Goal: Transaction & Acquisition: Purchase product/service

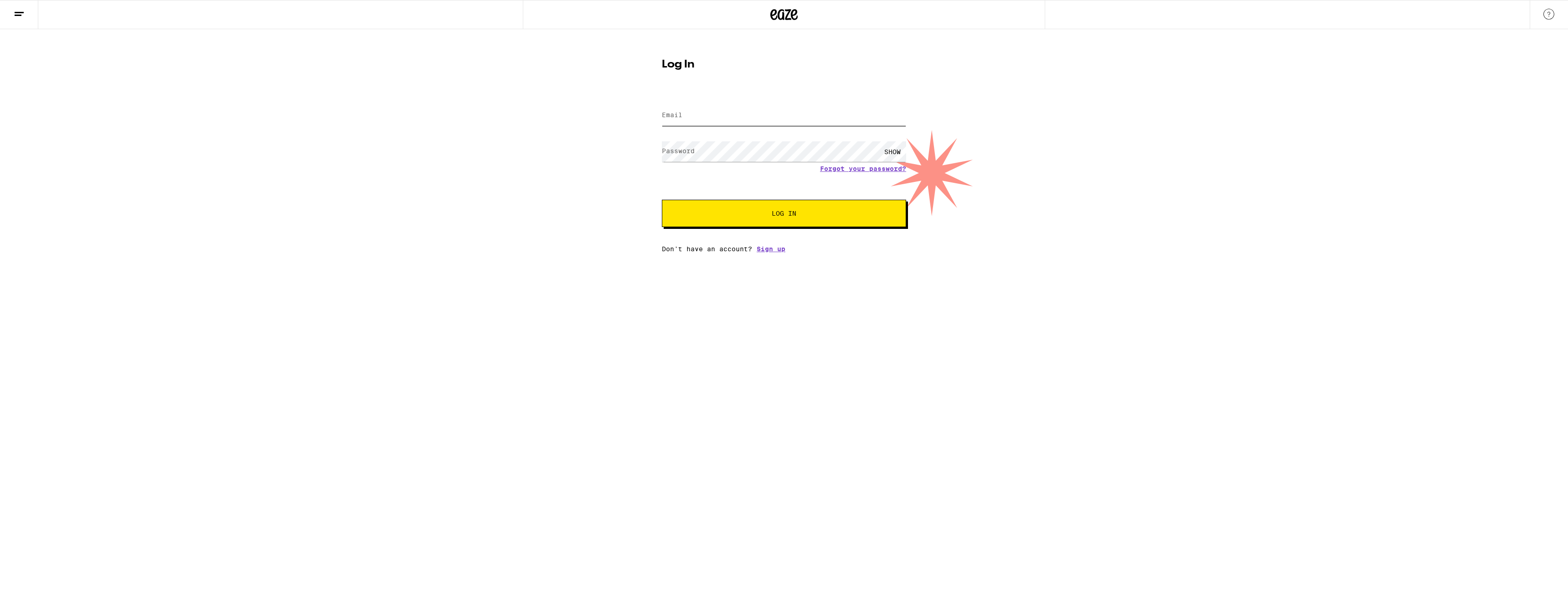
click at [700, 123] on input "Email" at bounding box center [783, 115] width 245 height 21
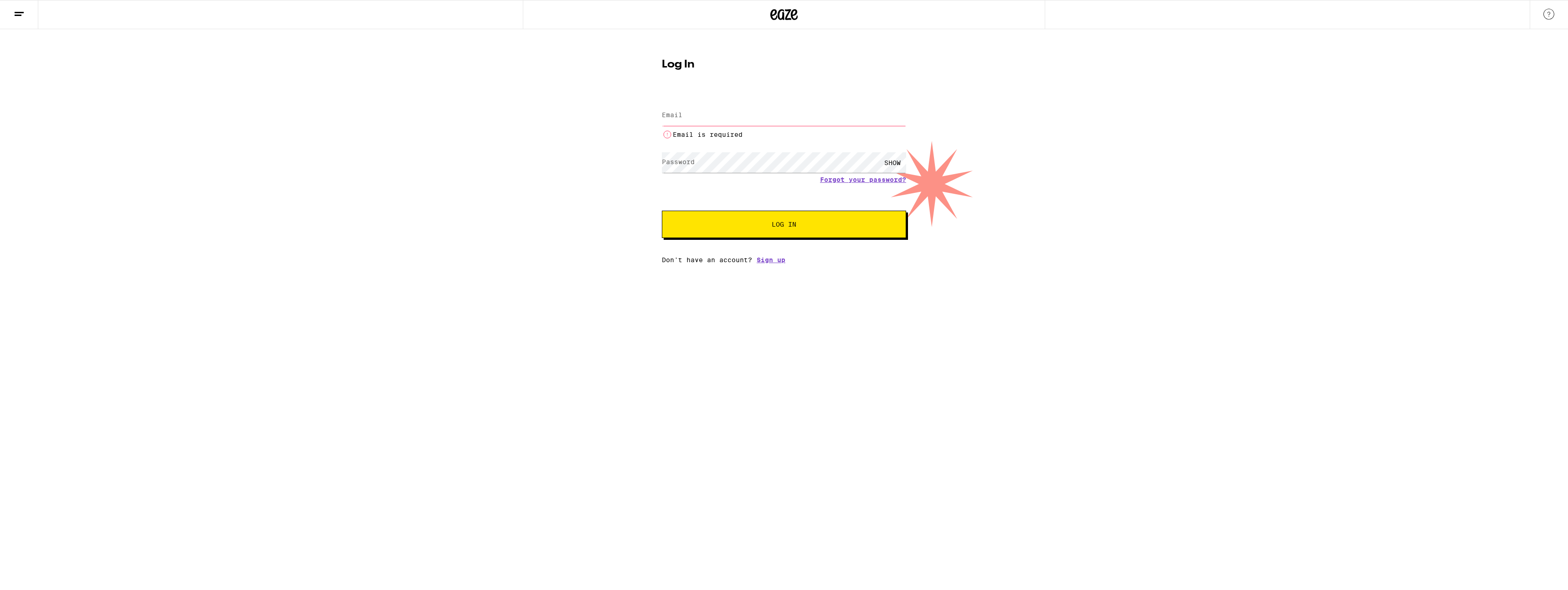
type input "[EMAIL_ADDRESS][DOMAIN_NAME]"
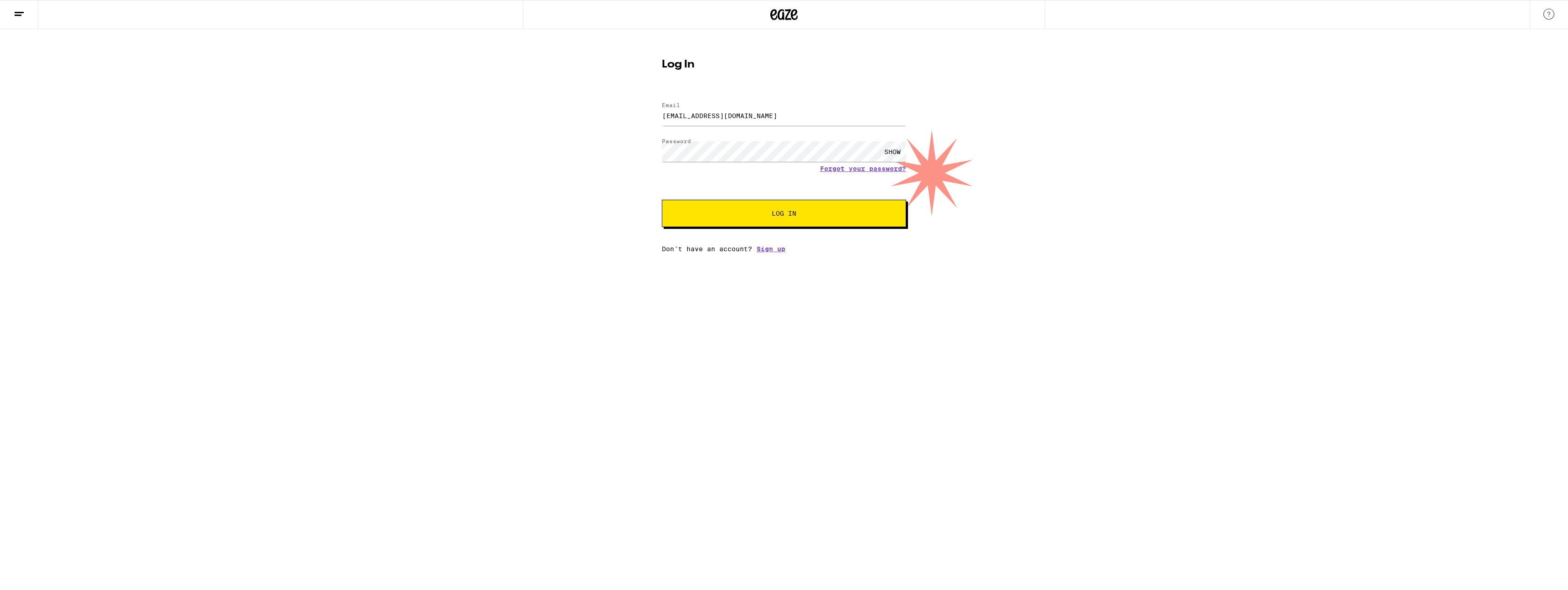
click at [783, 217] on span "Log In" at bounding box center [783, 213] width 24 height 7
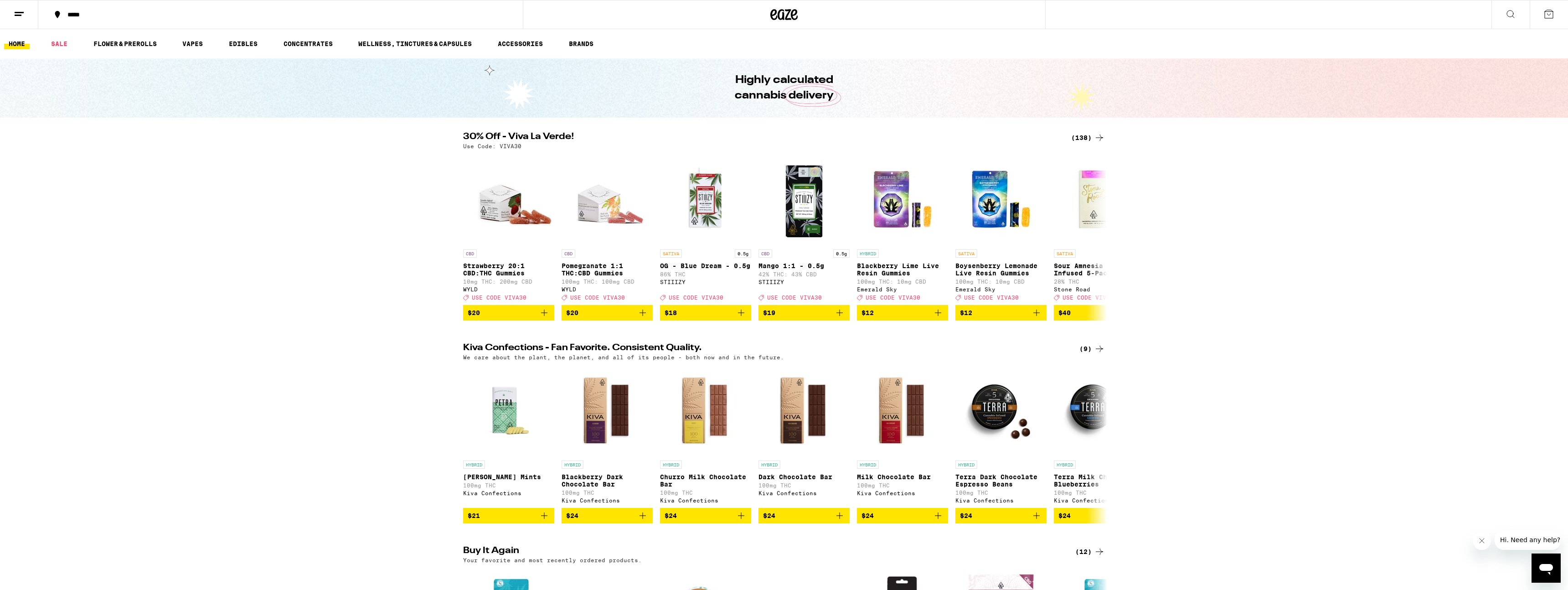
click at [783, 139] on div "30% Off - Viva La Verde! (138) Use Code: VIVA30 CBD Strawberry 20:1 CBD:THC Gum…" at bounding box center [784, 226] width 1568 height 189
click at [783, 16] on icon at bounding box center [1510, 14] width 11 height 11
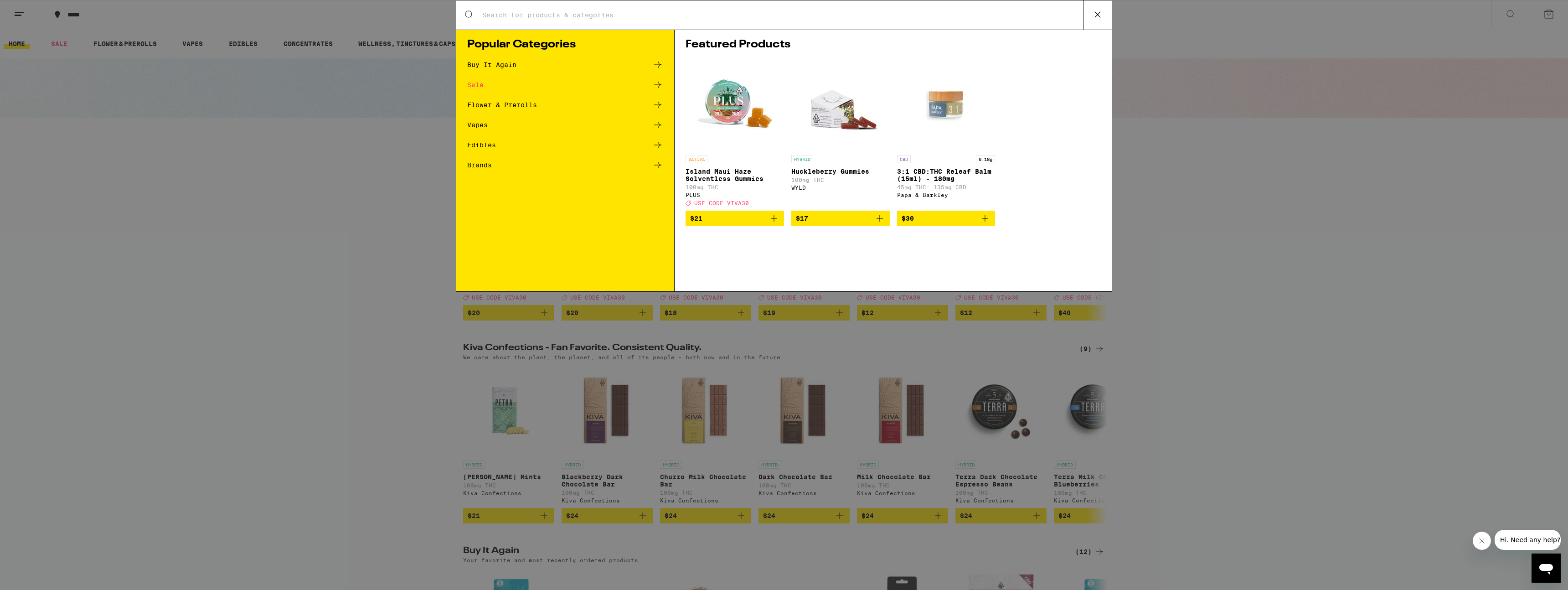
click at [783, 16] on div "Search for Products Popular Categories Buy It Again Sale Flower & Prerolls Vape…" at bounding box center [784, 295] width 1568 height 590
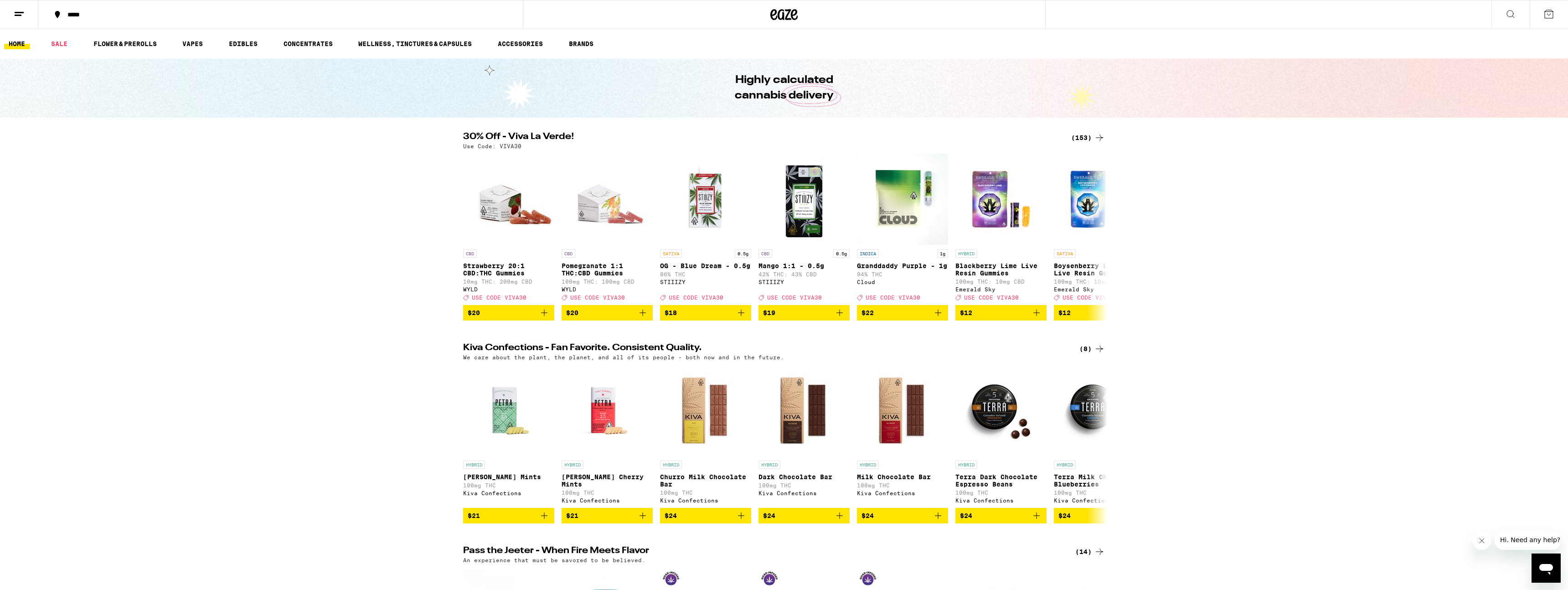
click at [783, 15] on icon at bounding box center [1548, 14] width 8 height 8
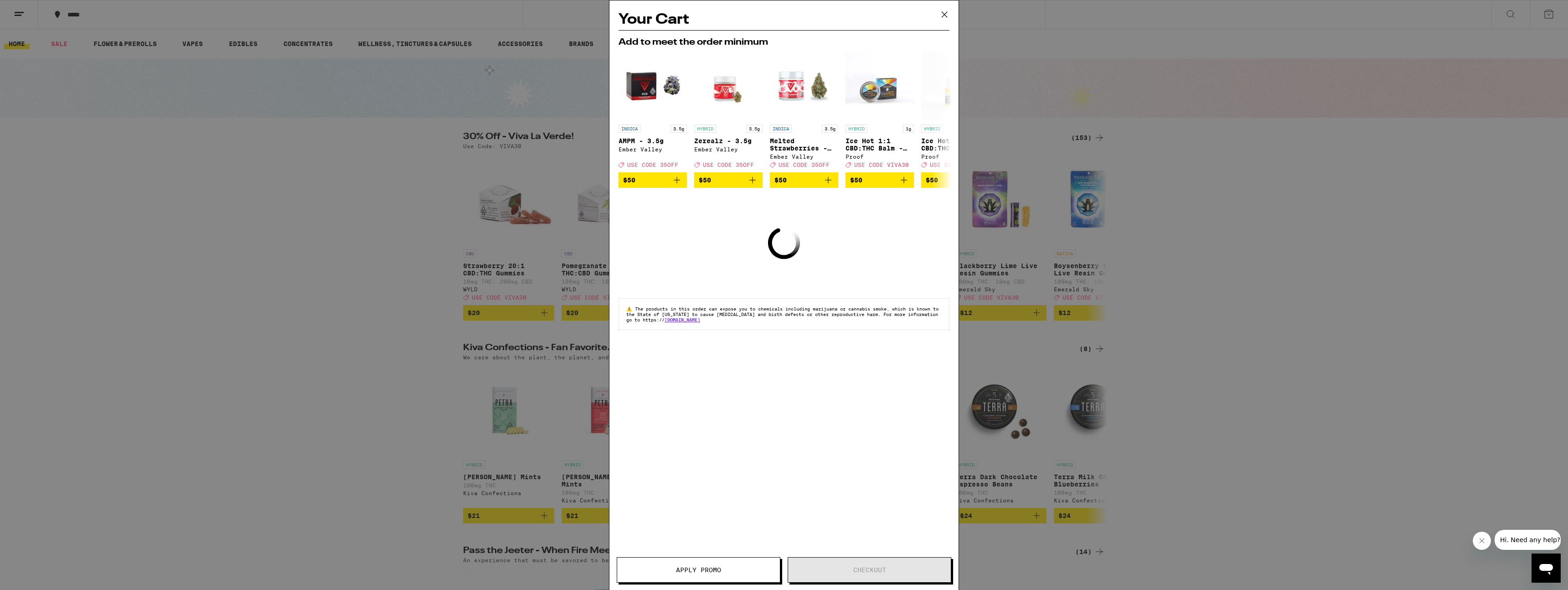
click at [783, 15] on div "Your Cart Add to meet the order minimum INDICA 3.5g AMPM - 3.5g Ember Valley De…" at bounding box center [784, 295] width 1568 height 590
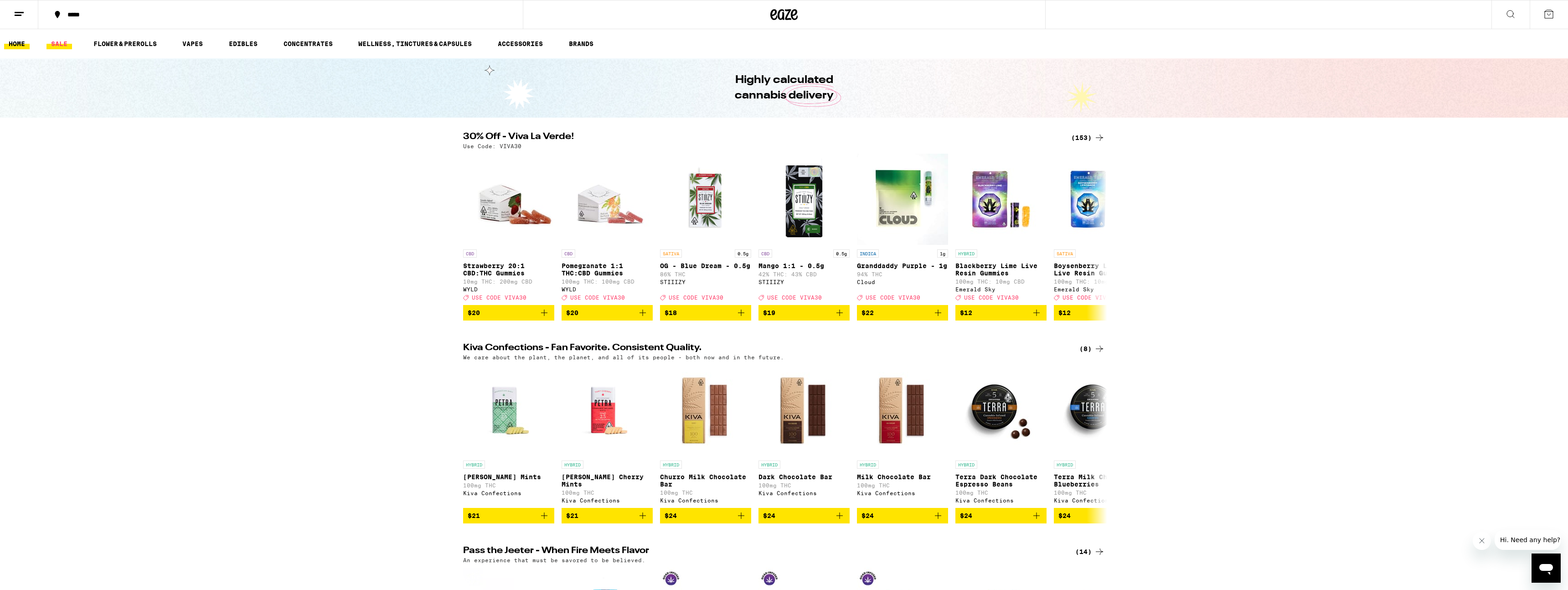
click at [53, 43] on link "SALE" at bounding box center [59, 44] width 26 height 11
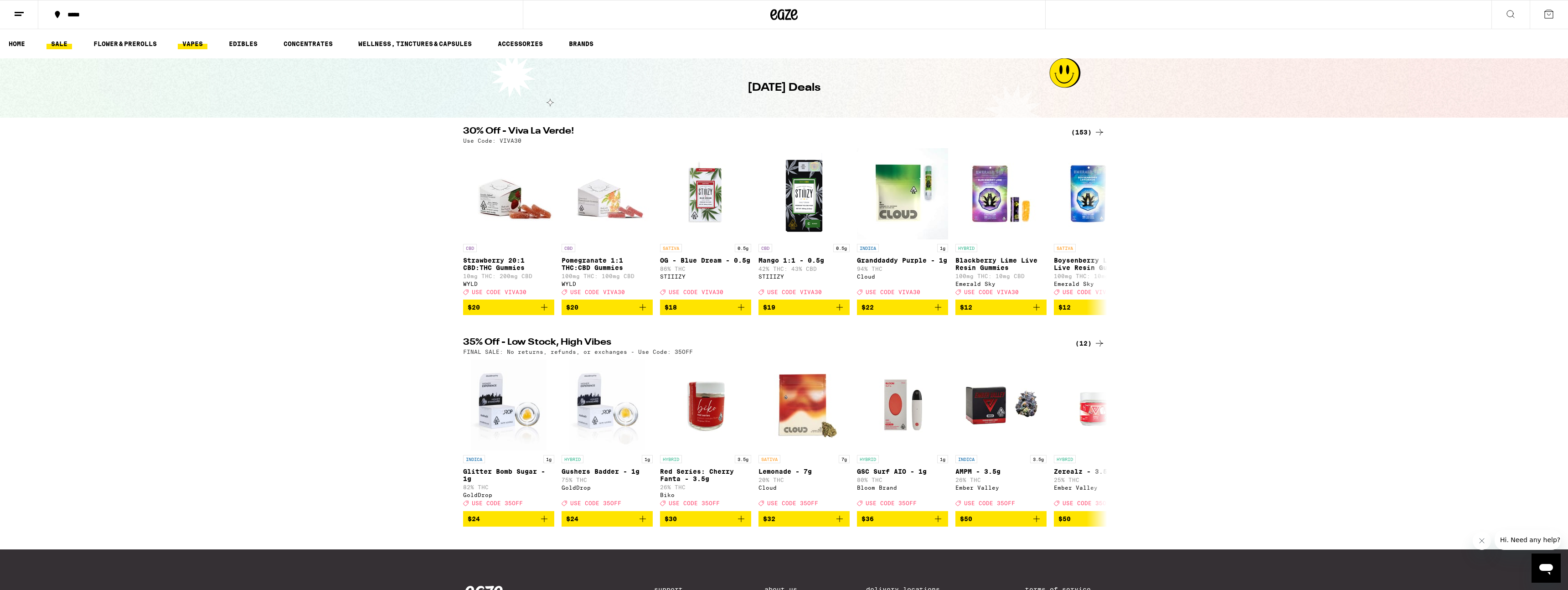
click at [198, 44] on link "VAPES" at bounding box center [193, 44] width 30 height 11
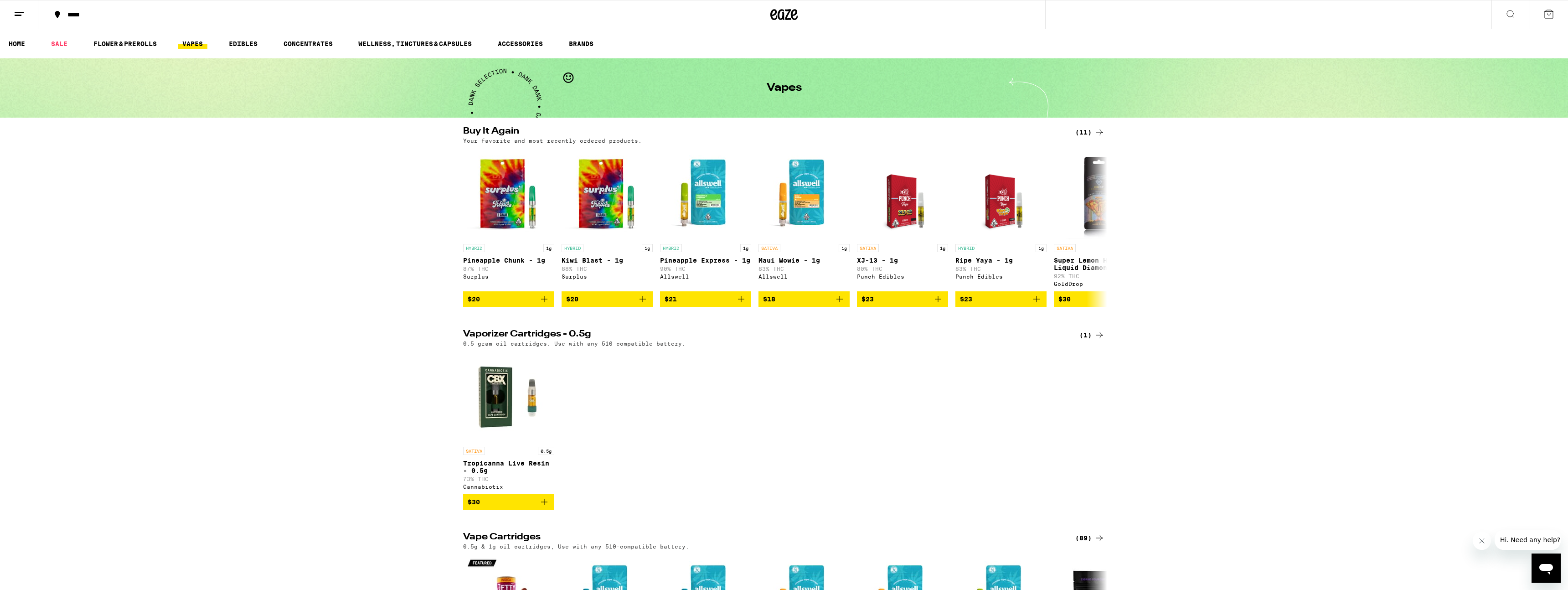
click at [783, 193] on div "Buy It Again (11) Your favorite and most recently ordered products. HYBRID 1g P…" at bounding box center [784, 217] width 1568 height 180
click at [542, 304] on icon "Add to bag" at bounding box center [544, 299] width 11 height 11
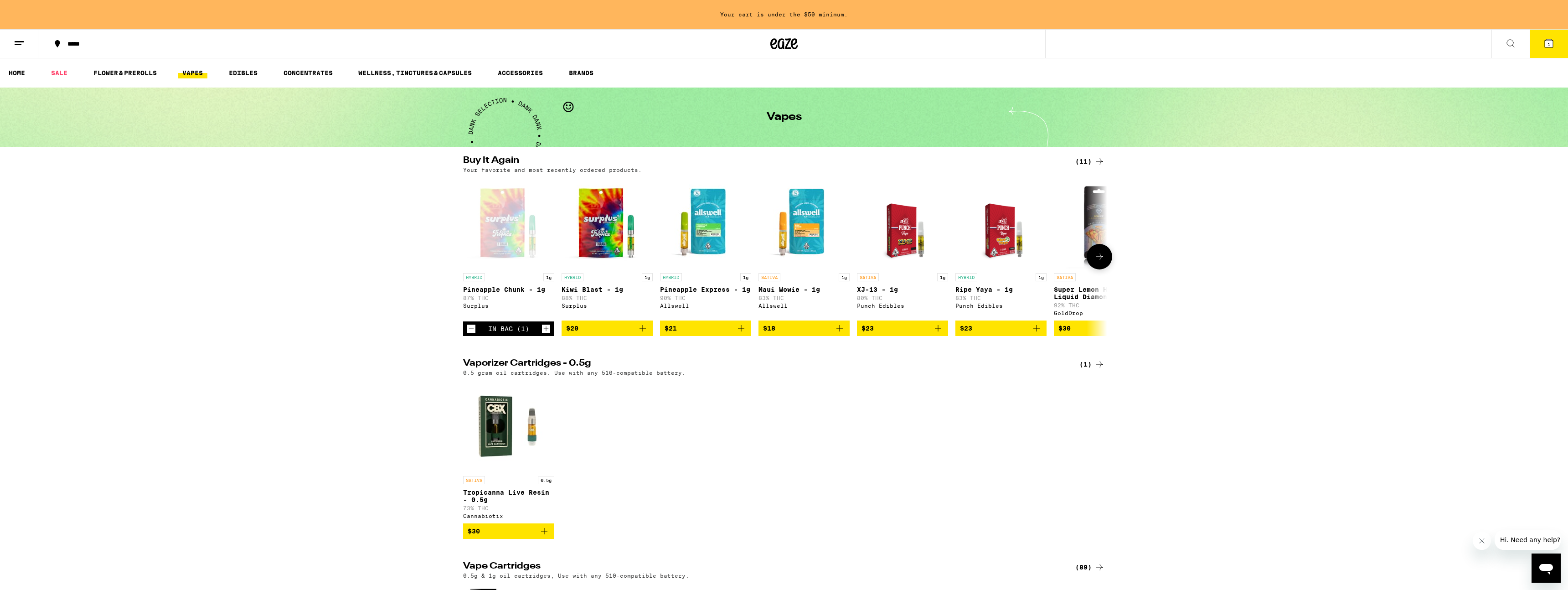
click at [641, 333] on icon "Add to bag" at bounding box center [642, 328] width 11 height 11
click at [783, 331] on icon "Add to bag" at bounding box center [839, 328] width 7 height 7
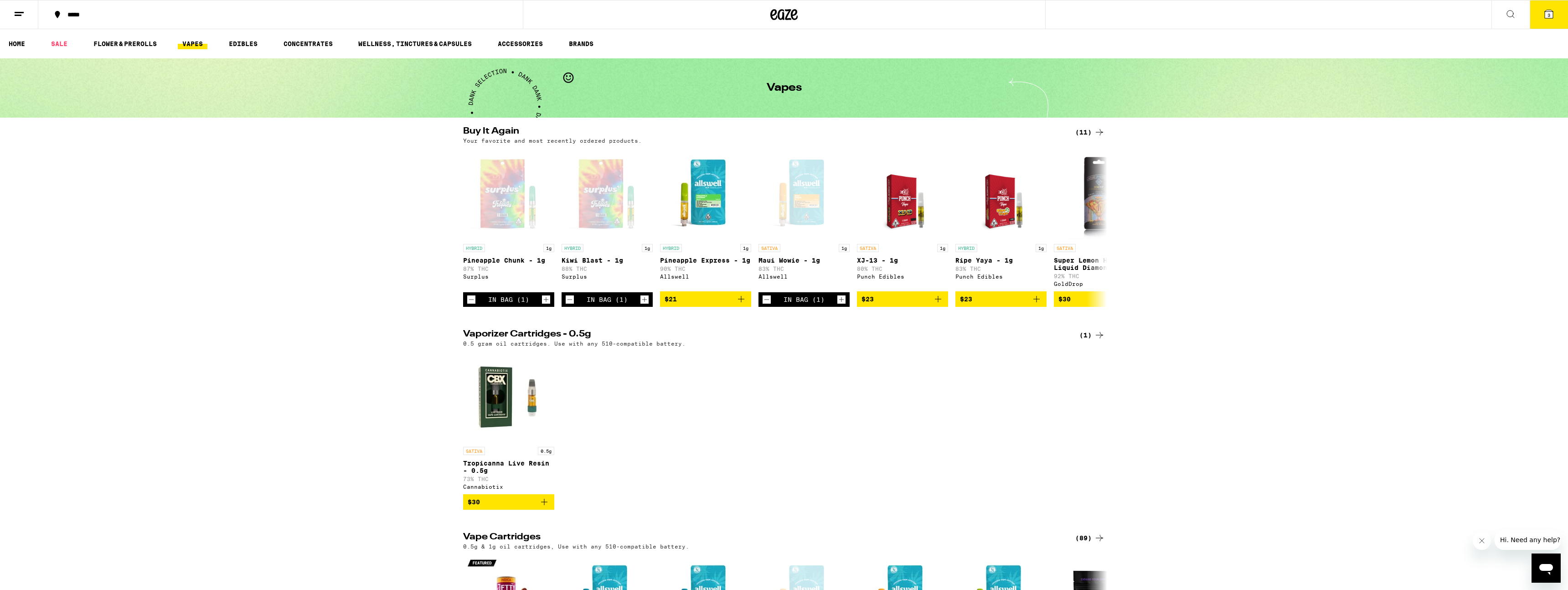
click at [783, 15] on button "3" at bounding box center [1549, 15] width 38 height 28
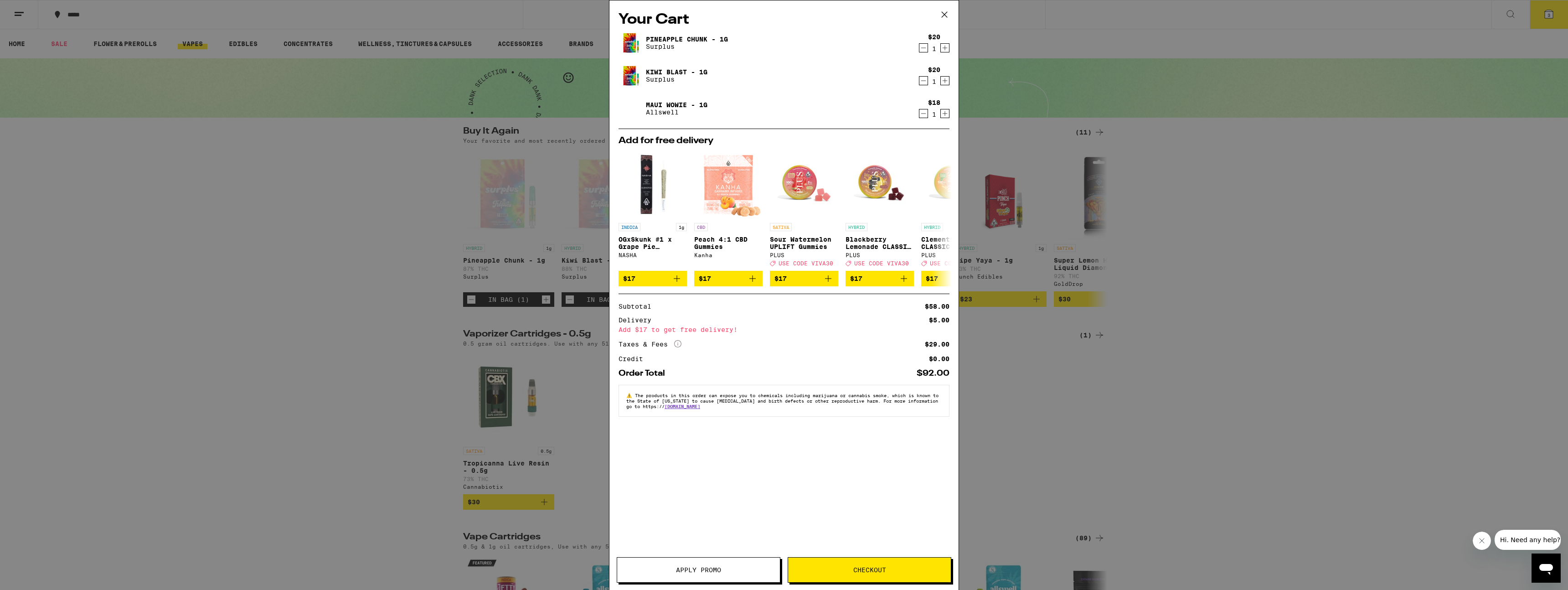
click at [783, 248] on div "Your Cart Pineapple Chunk - 1g Surplus $20 1 Kiwi Blast - 1g Surplus $20 1 Maui…" at bounding box center [784, 295] width 1568 height 590
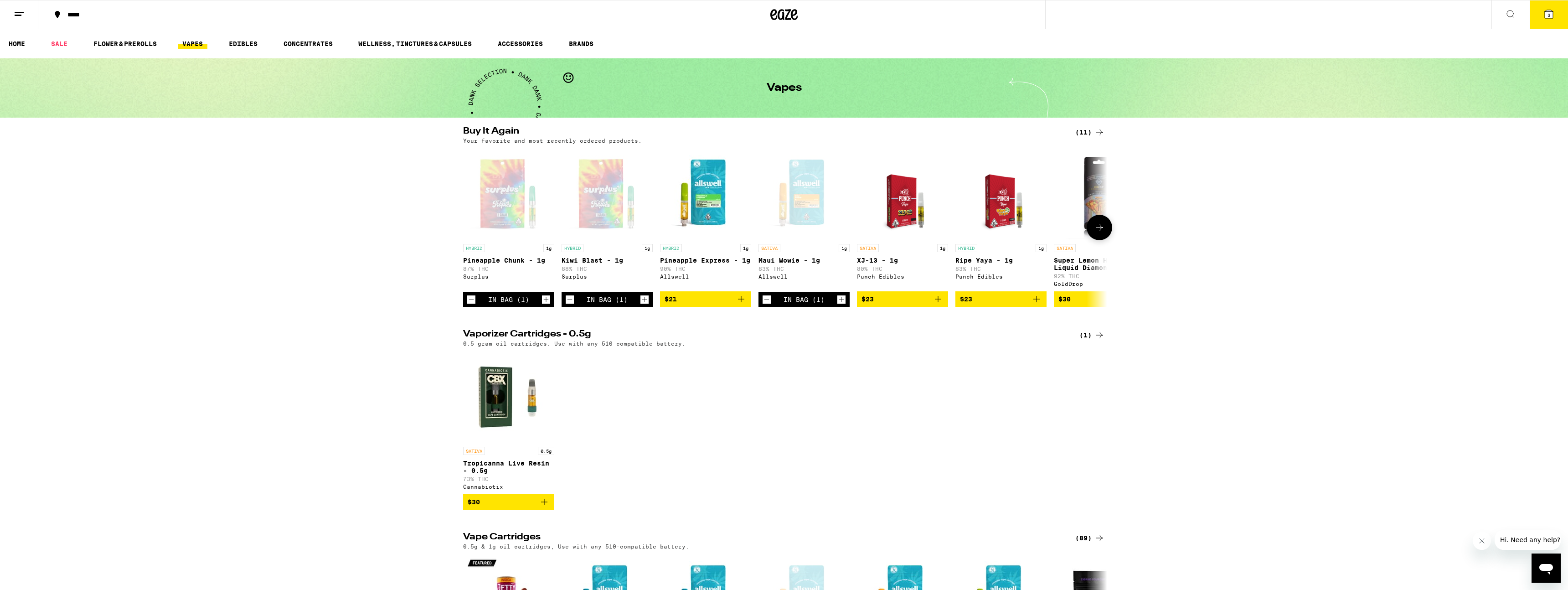
click at [744, 304] on icon "Add to bag" at bounding box center [740, 299] width 11 height 11
click at [783, 14] on span "4" at bounding box center [1549, 15] width 3 height 5
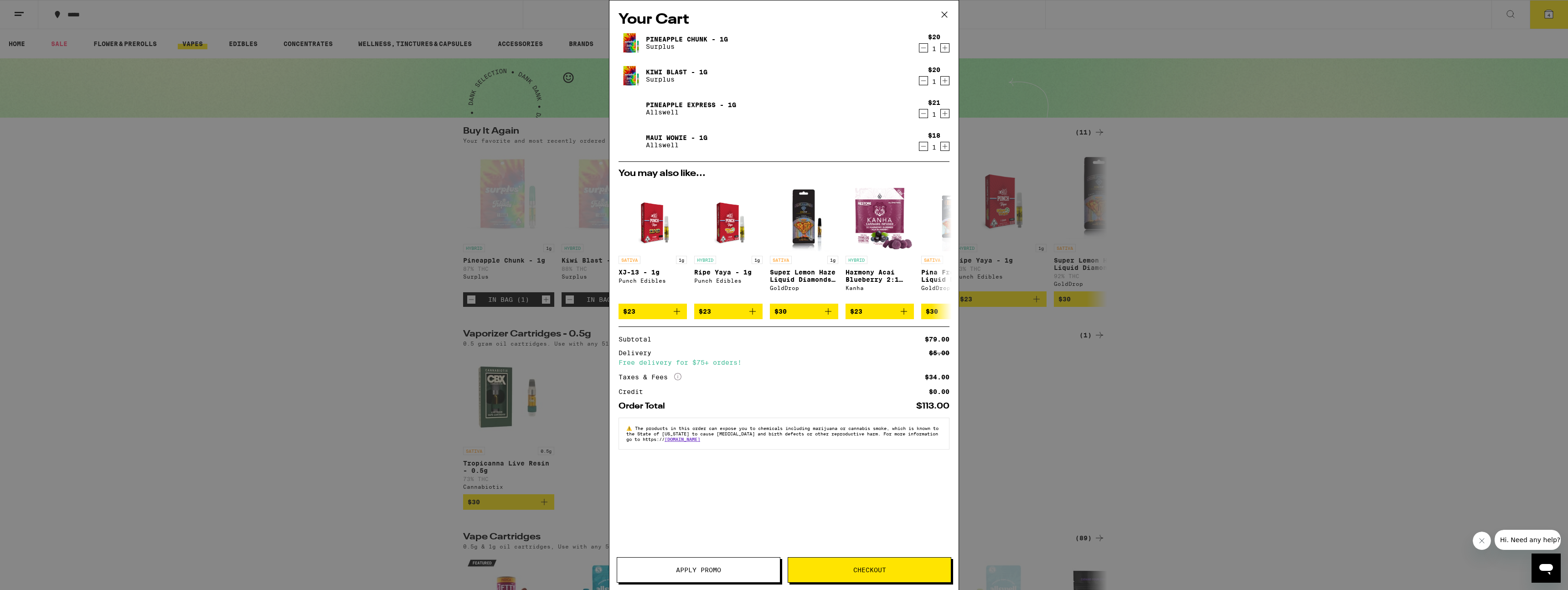
click at [449, 205] on div "Your Cart Pineapple Chunk - 1g Surplus $20 1 Kiwi Blast - 1g Surplus $20 1 Pine…" at bounding box center [784, 295] width 1568 height 590
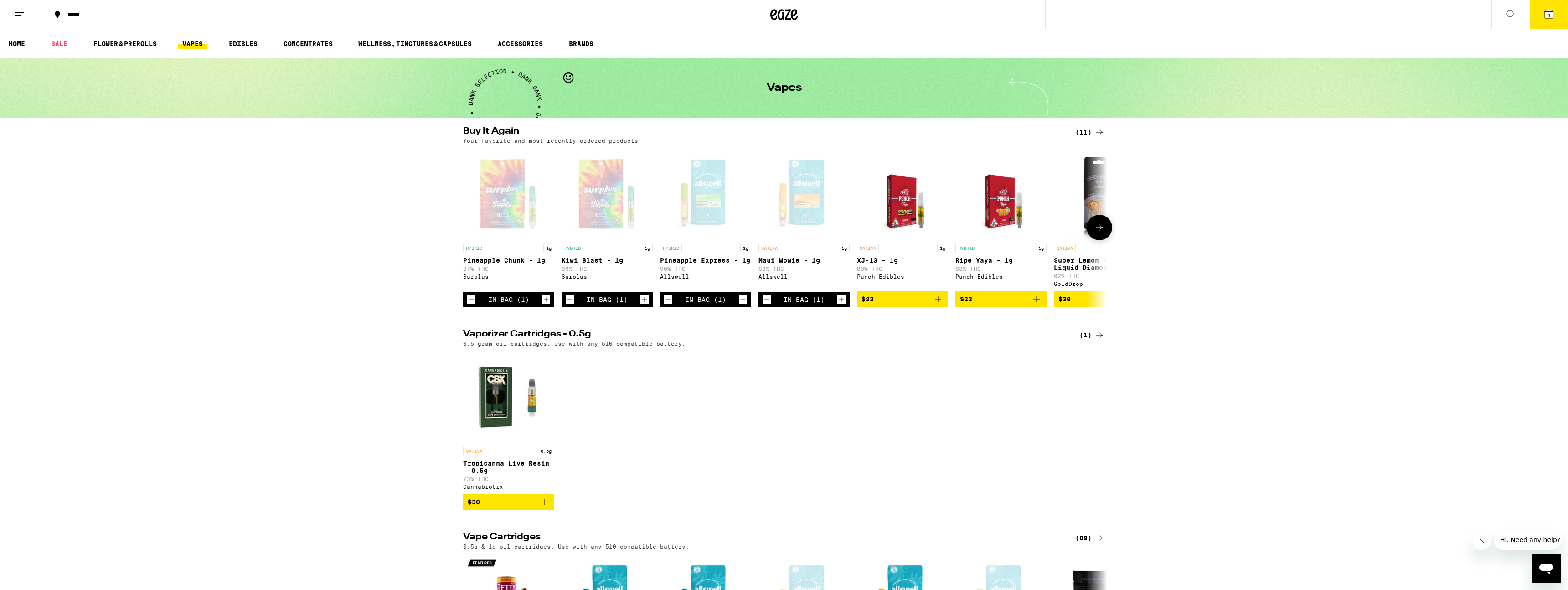
click at [471, 303] on icon "Decrement" at bounding box center [471, 299] width 8 height 11
click at [572, 305] on icon "Decrement" at bounding box center [569, 299] width 8 height 11
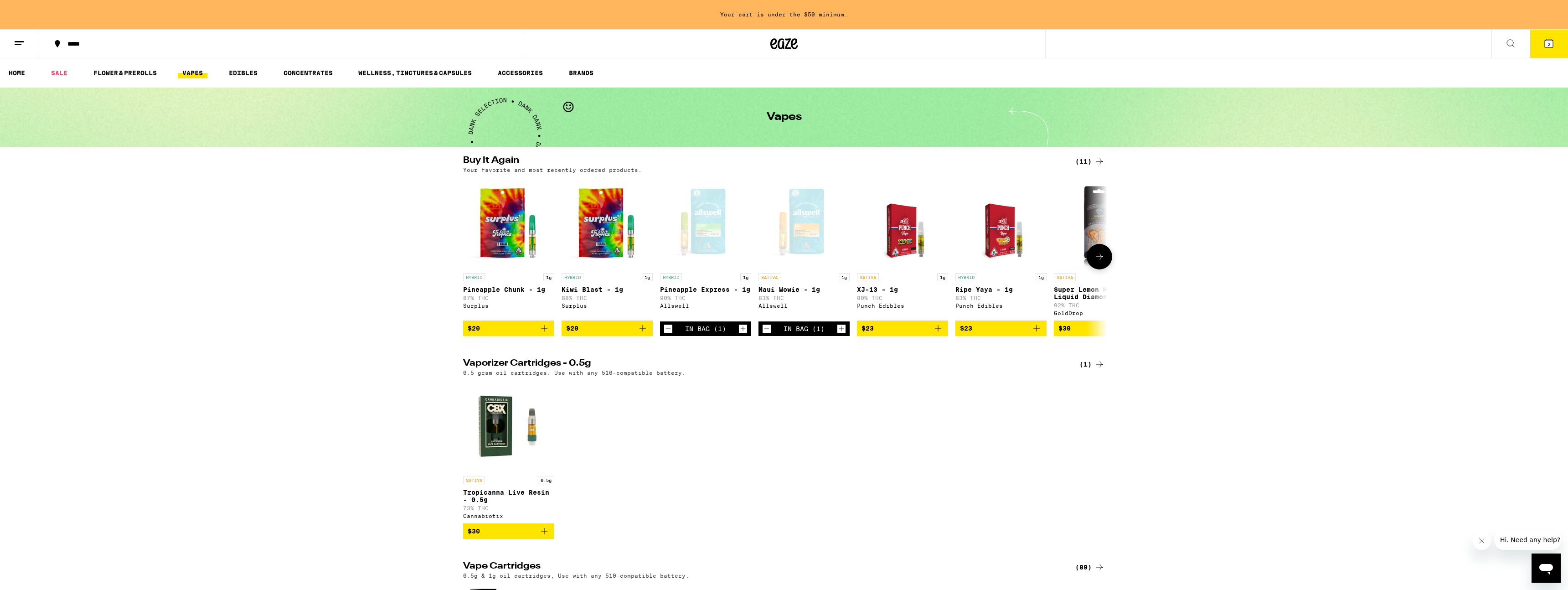
click at [665, 334] on icon "Decrement" at bounding box center [668, 328] width 8 height 11
click at [762, 330] on button "Decrement" at bounding box center [766, 328] width 9 height 9
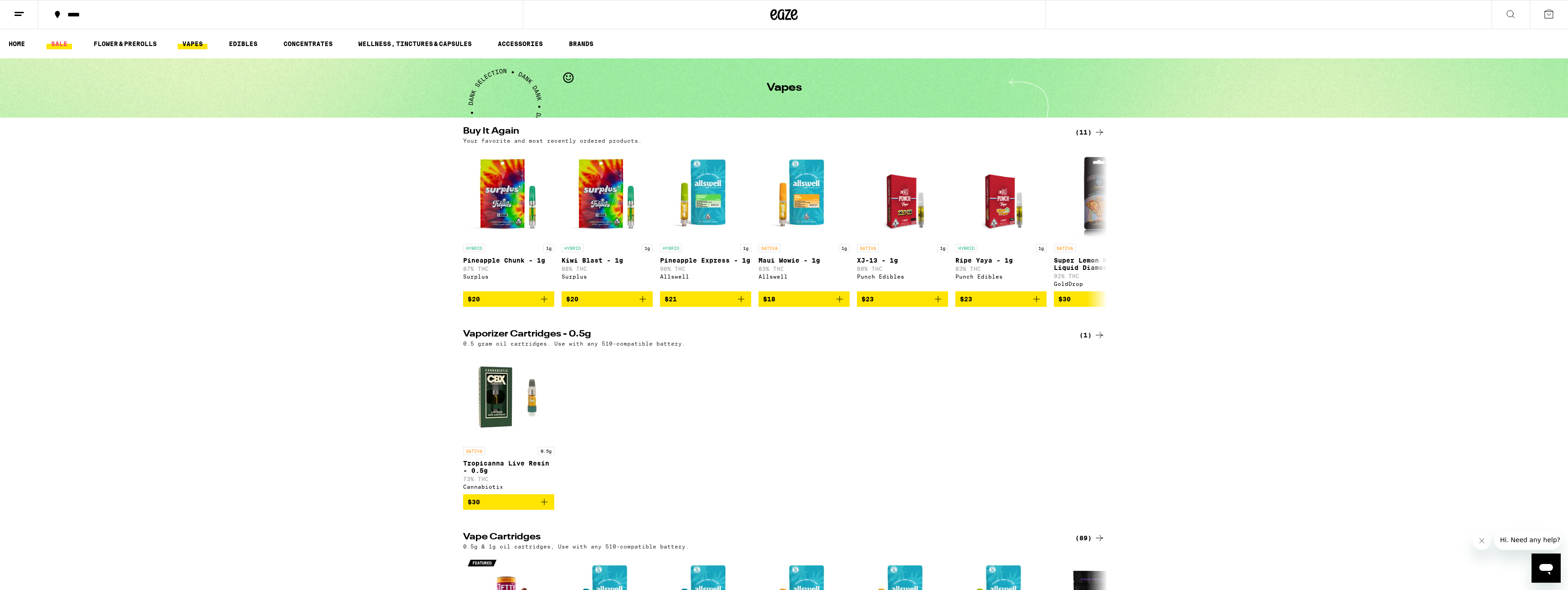
click at [50, 38] on link "SALE" at bounding box center [59, 44] width 26 height 11
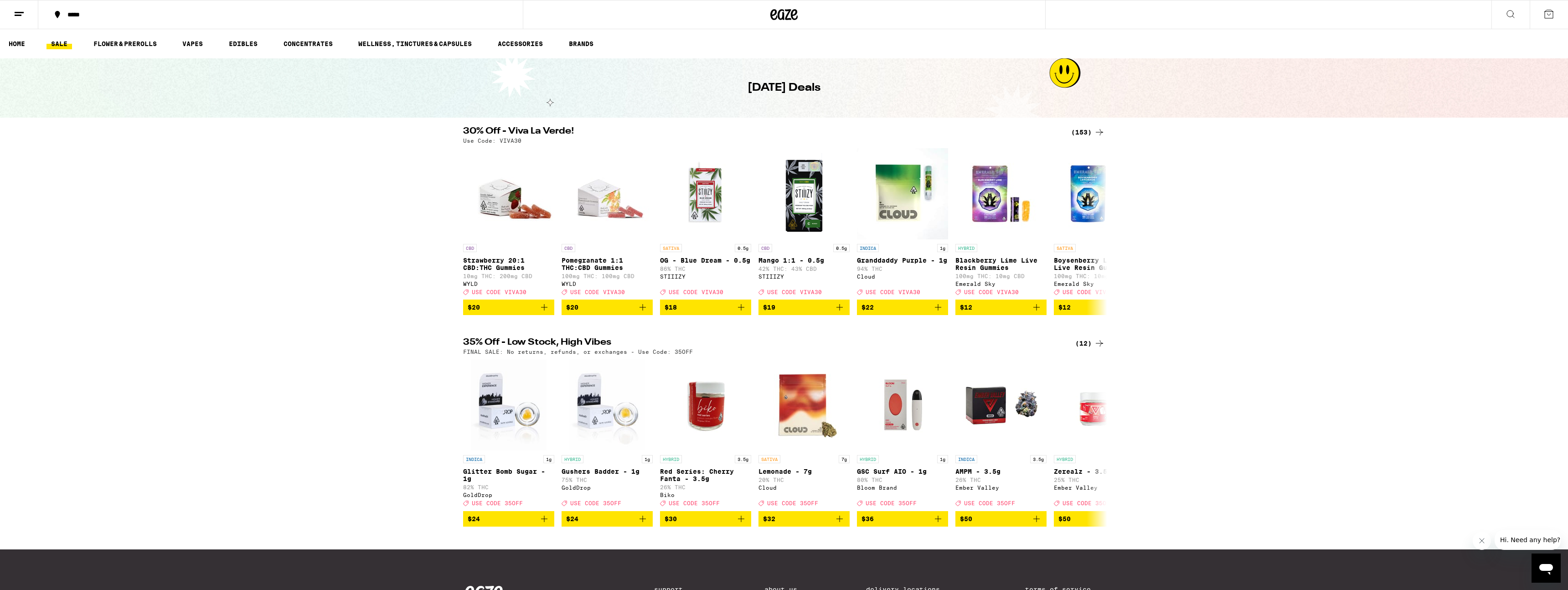
click at [783, 194] on div "30% Off - Viva La Verde! (153) Use Code: VIVA30 CBD Strawberry 20:1 CBD:THC Gum…" at bounding box center [784, 220] width 1568 height 189
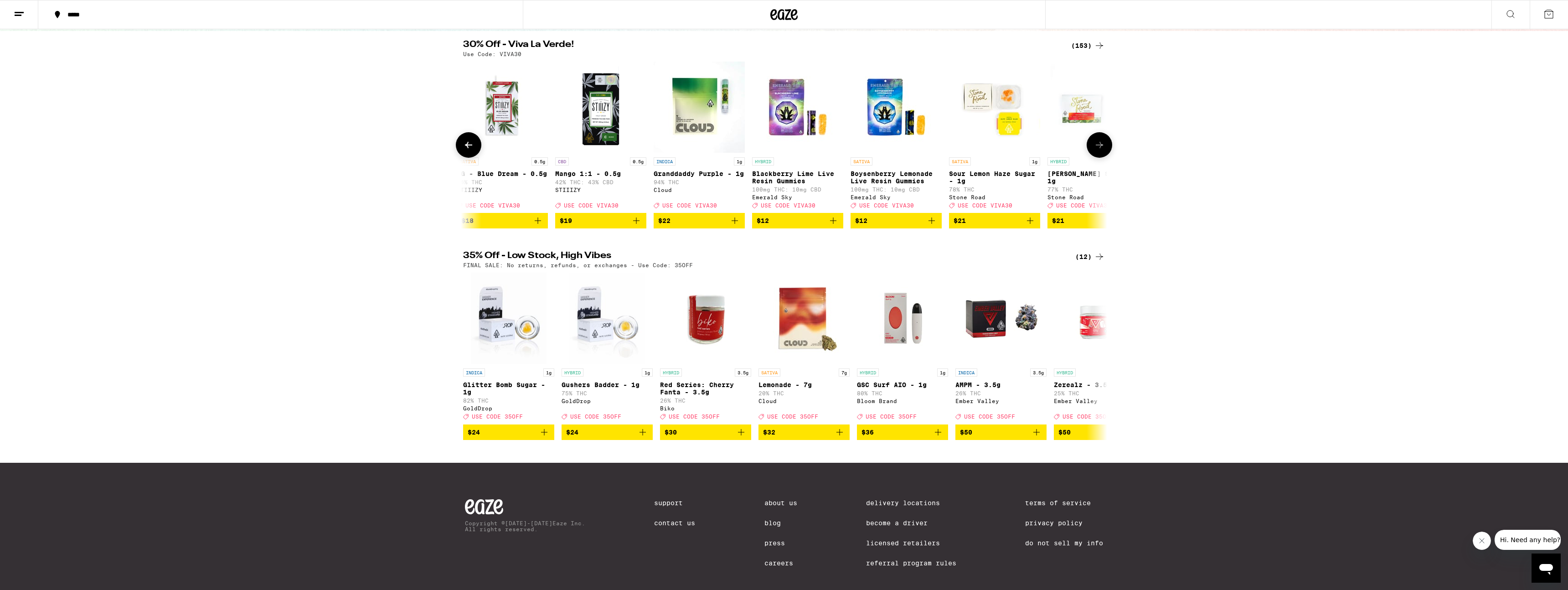
scroll to position [0, 204]
click at [729, 226] on icon "Add to bag" at bounding box center [734, 220] width 11 height 11
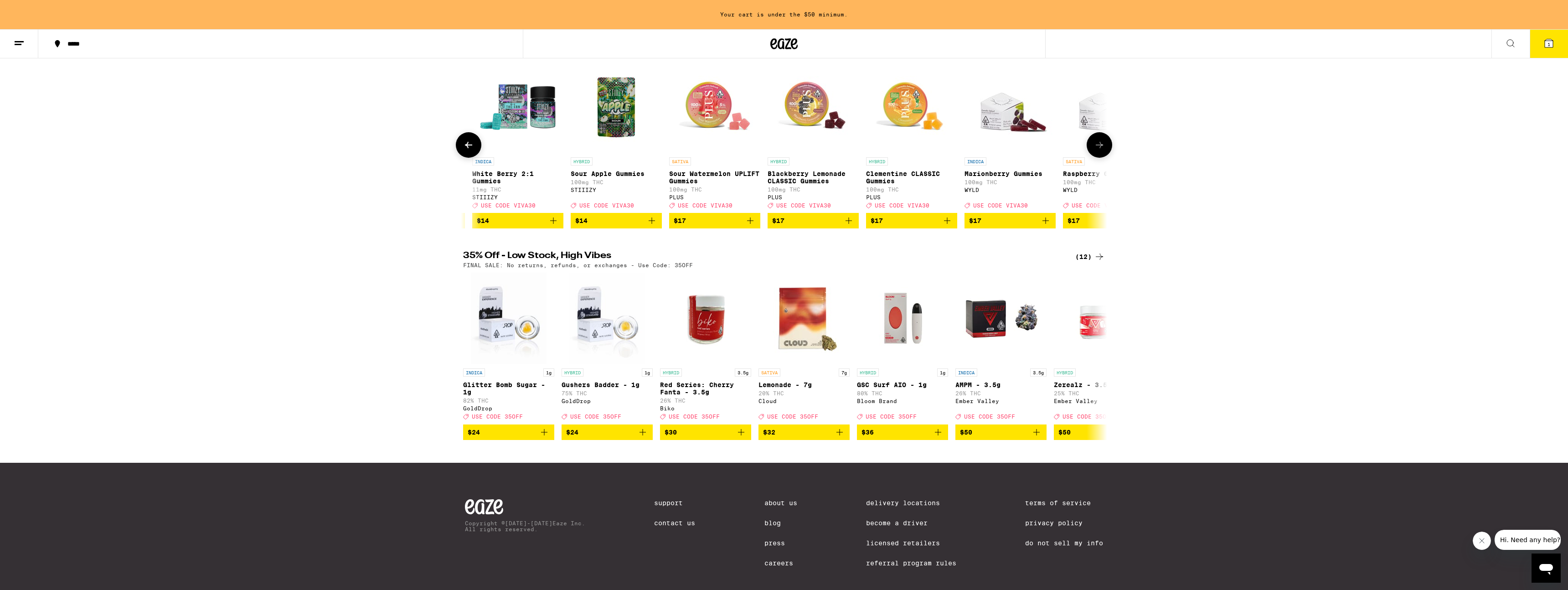
scroll to position [0, 3012]
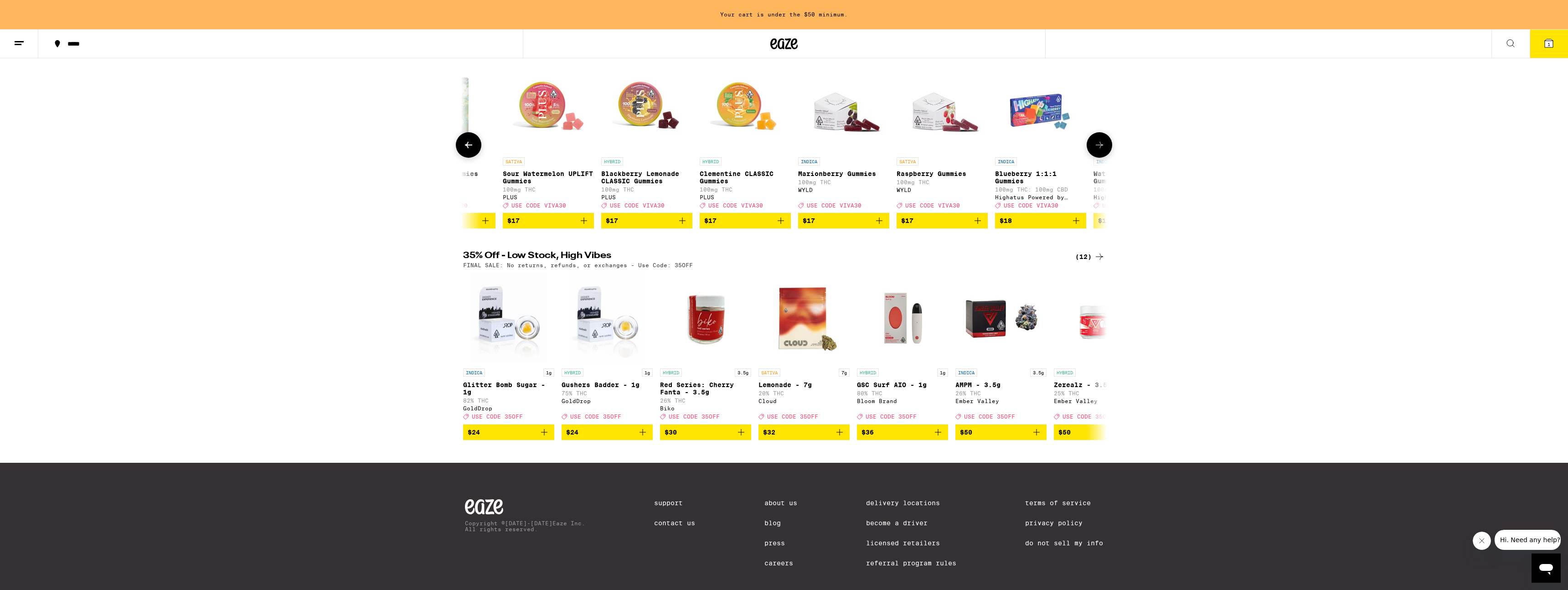
click at [783, 157] on button at bounding box center [1099, 145] width 26 height 26
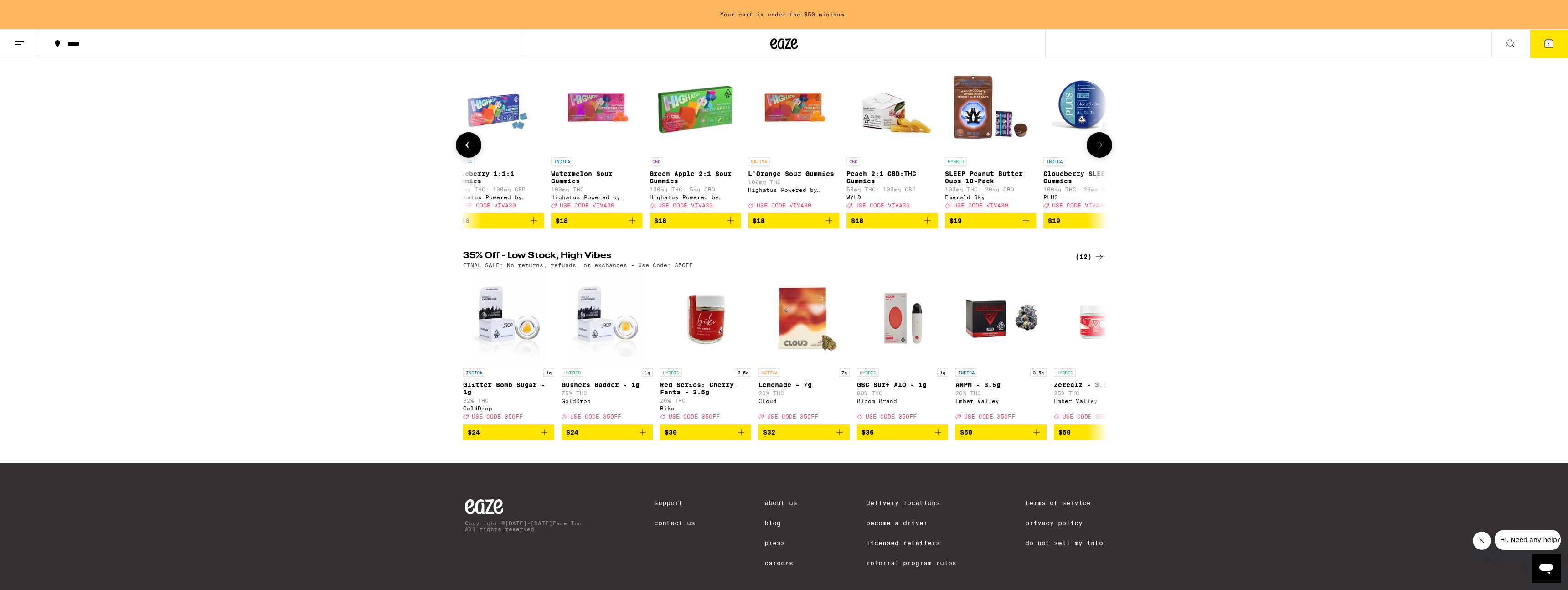
click at [783, 155] on button at bounding box center [1099, 145] width 26 height 26
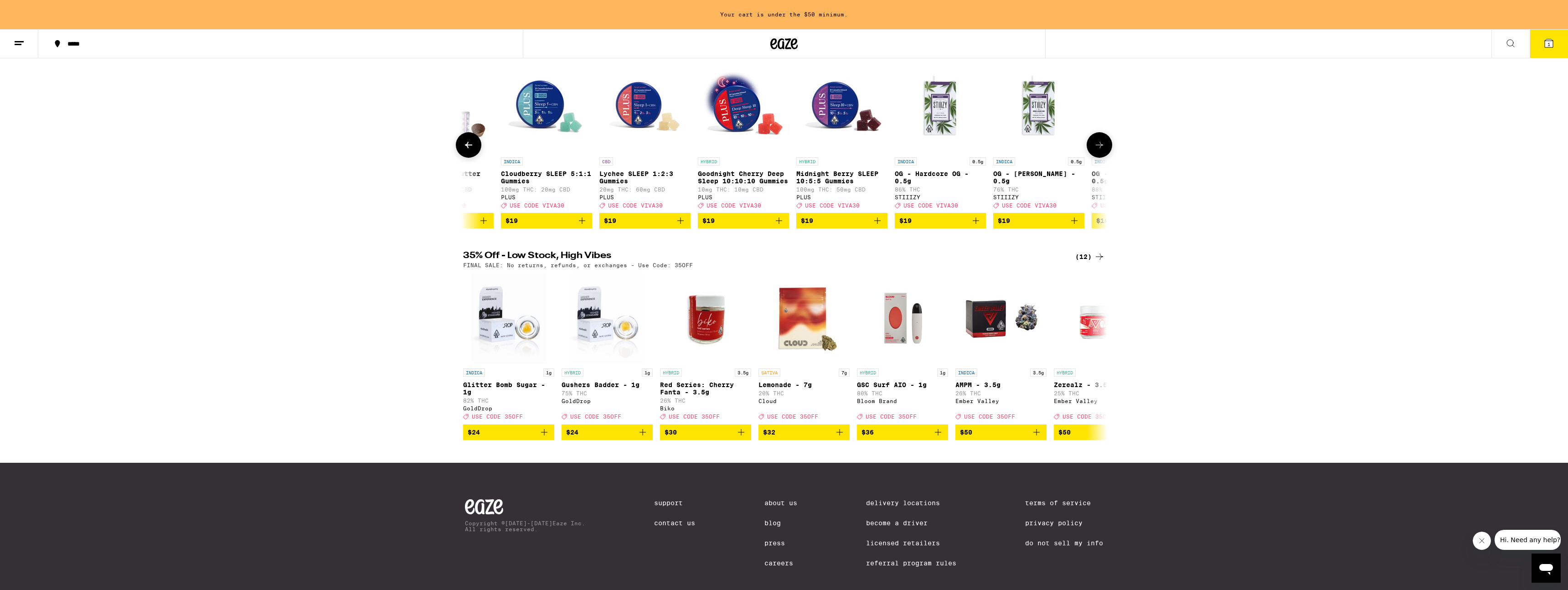
click at [783, 155] on button at bounding box center [1099, 145] width 26 height 26
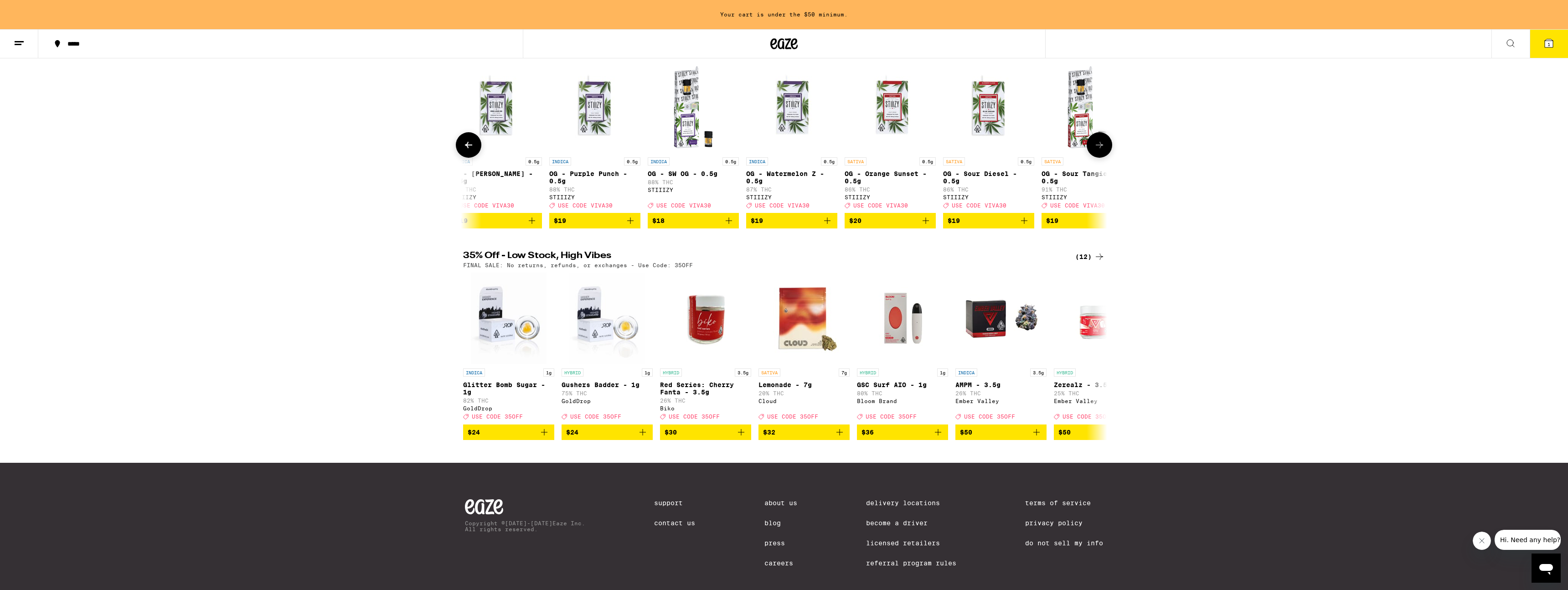
click at [783, 155] on button at bounding box center [1099, 145] width 26 height 26
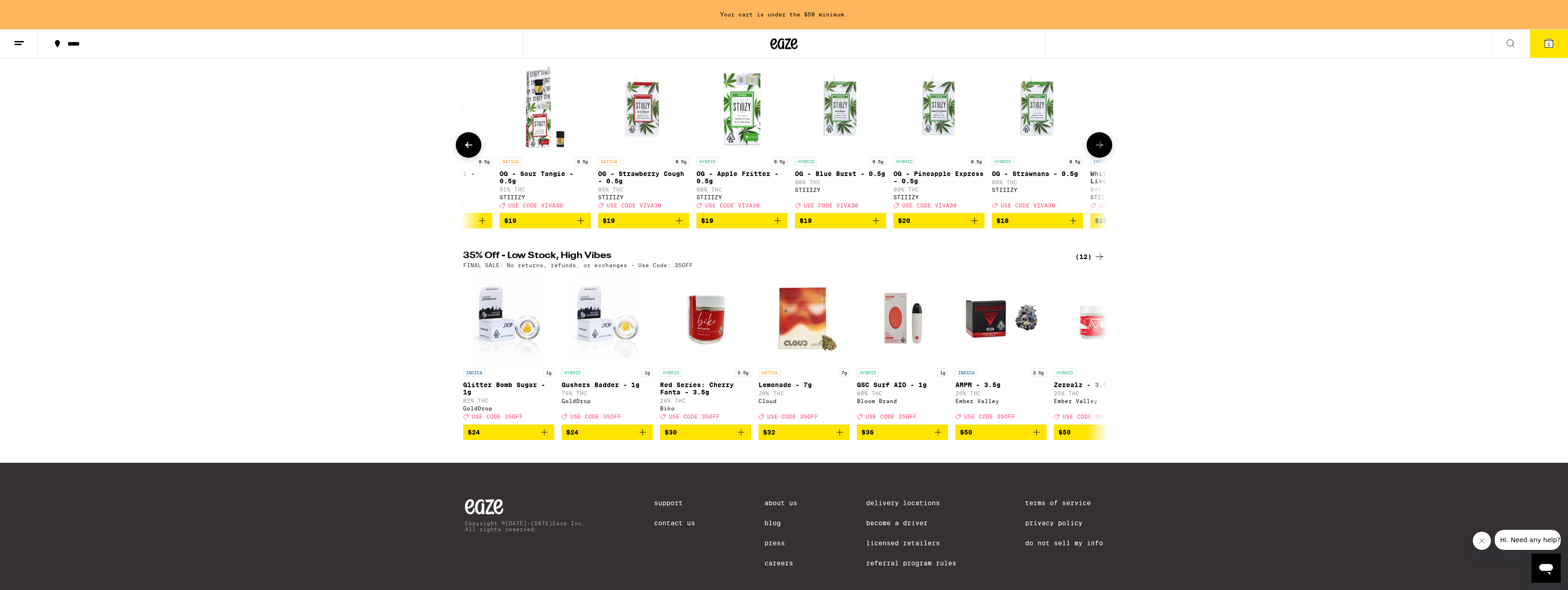
click at [783, 155] on button at bounding box center [1099, 145] width 26 height 26
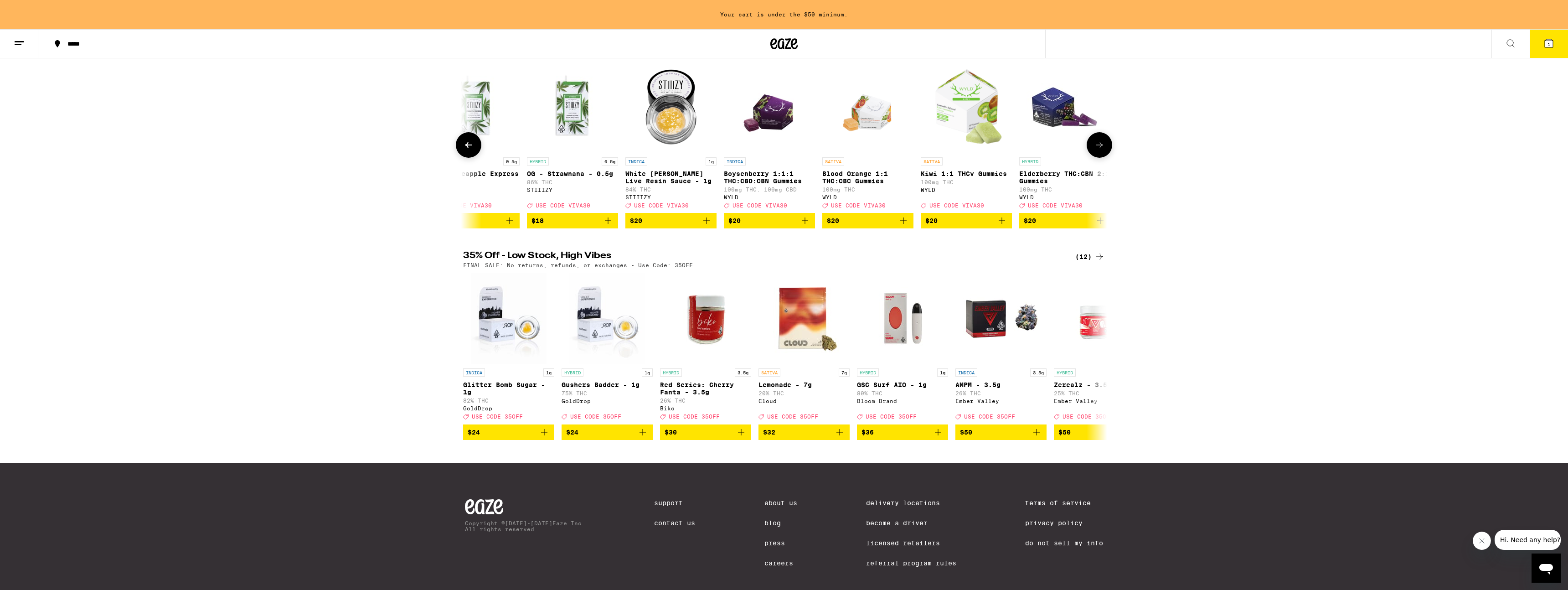
click at [783, 155] on button at bounding box center [1099, 145] width 26 height 26
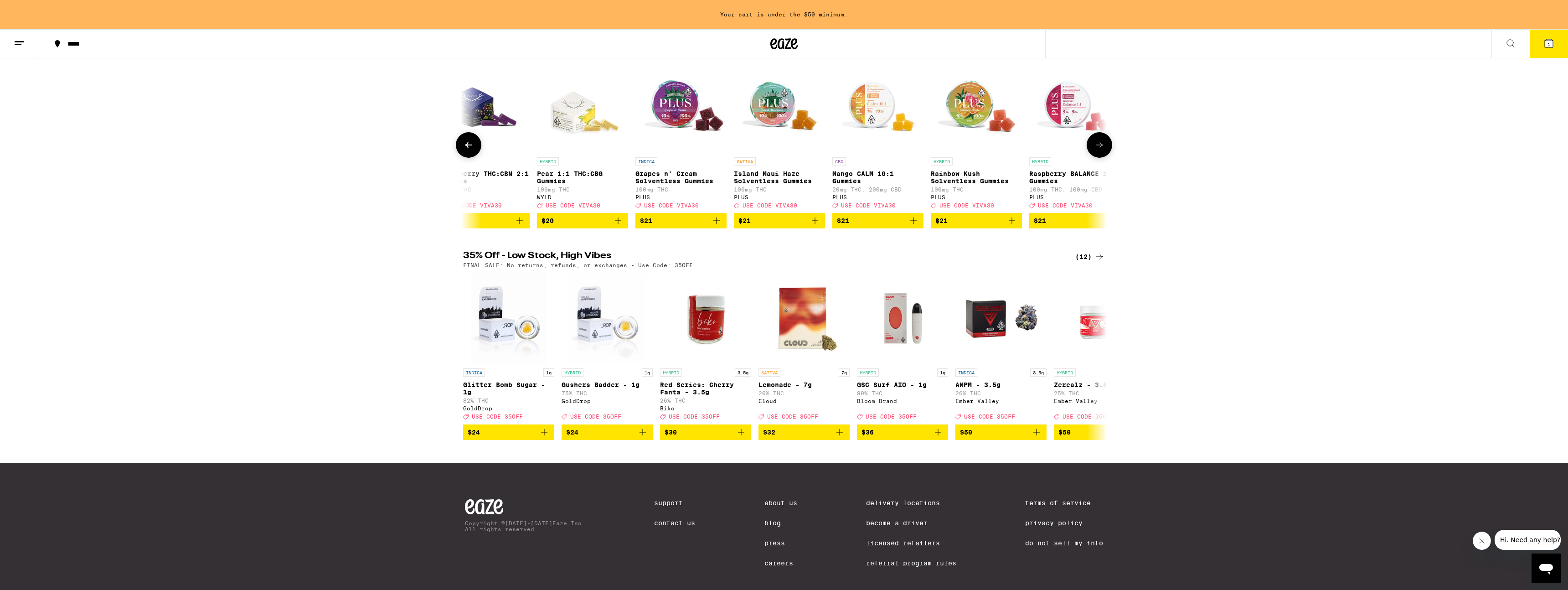
click at [783, 155] on button at bounding box center [1099, 145] width 26 height 26
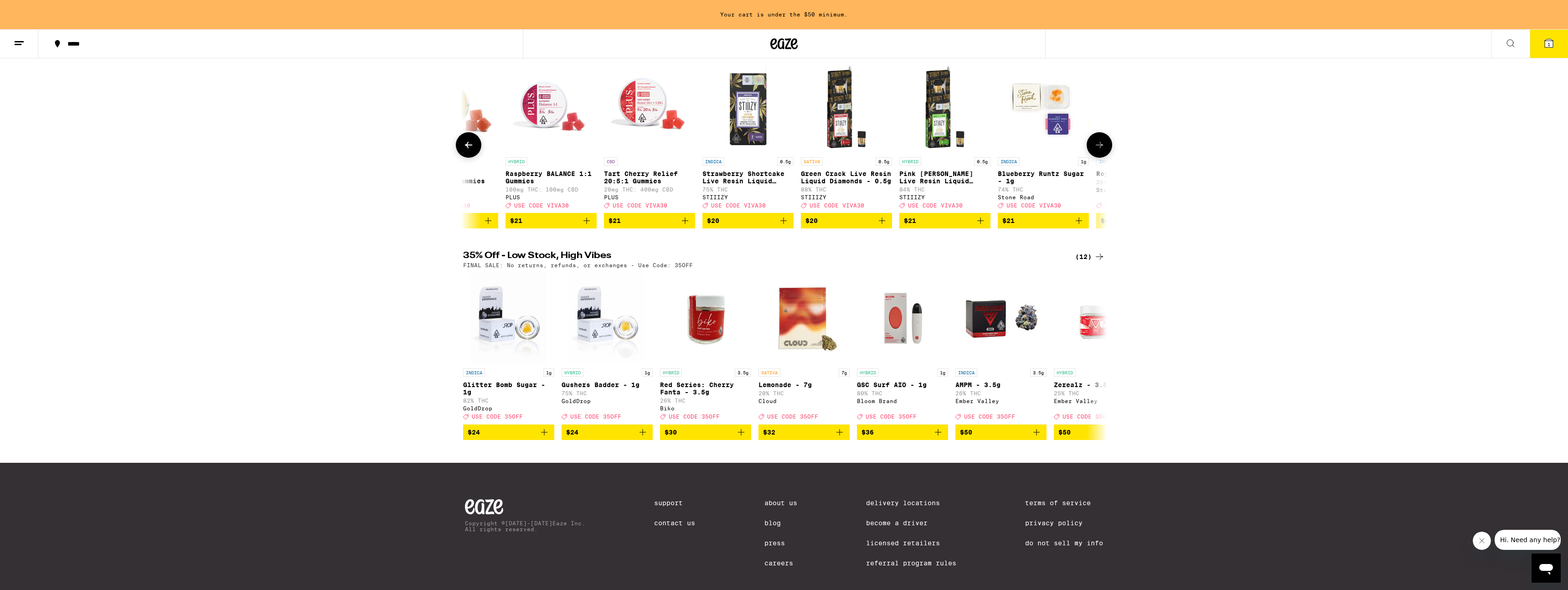
click at [783, 155] on button at bounding box center [1099, 145] width 26 height 26
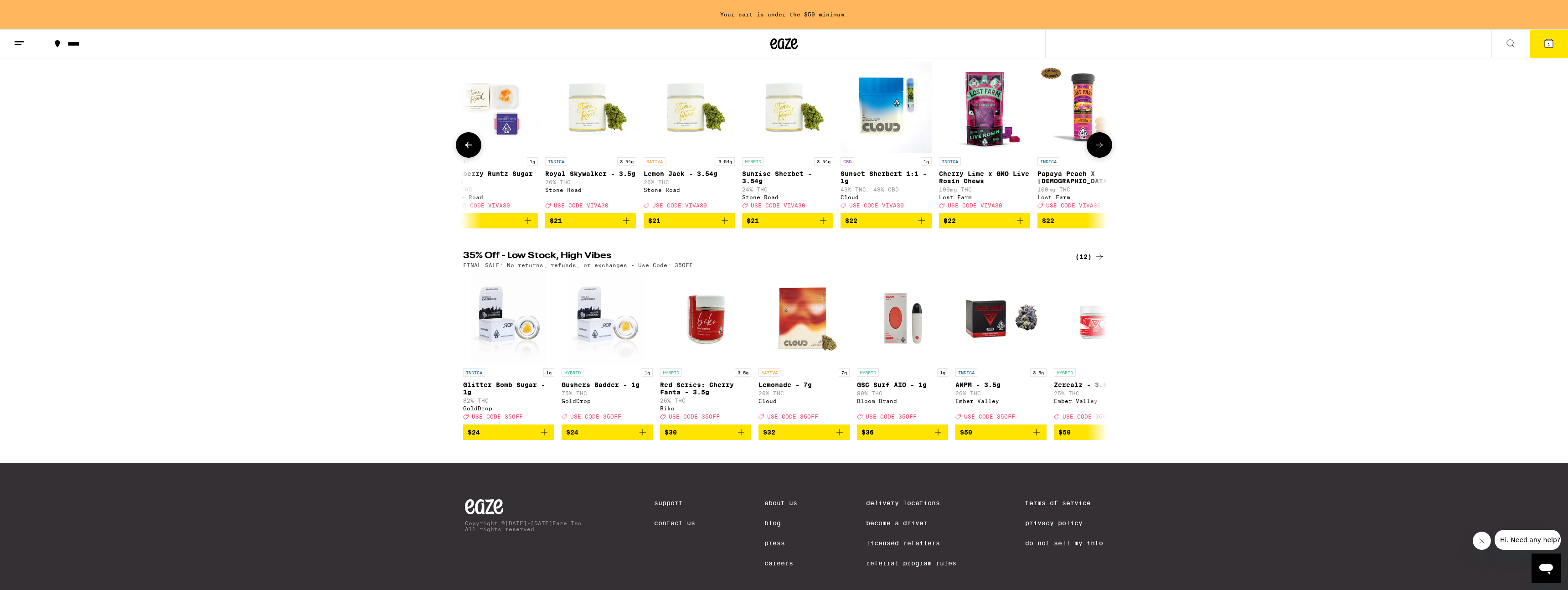
click at [475, 153] on button at bounding box center [468, 145] width 26 height 26
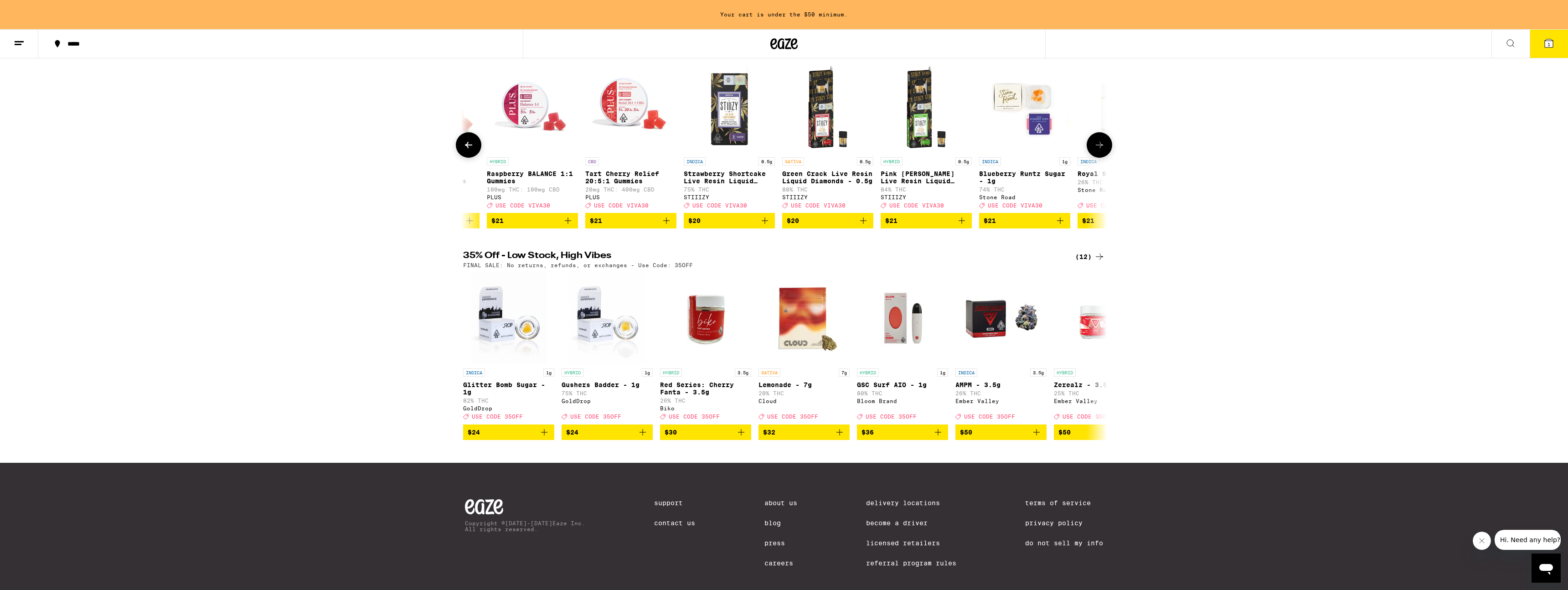
scroll to position [0, 6758]
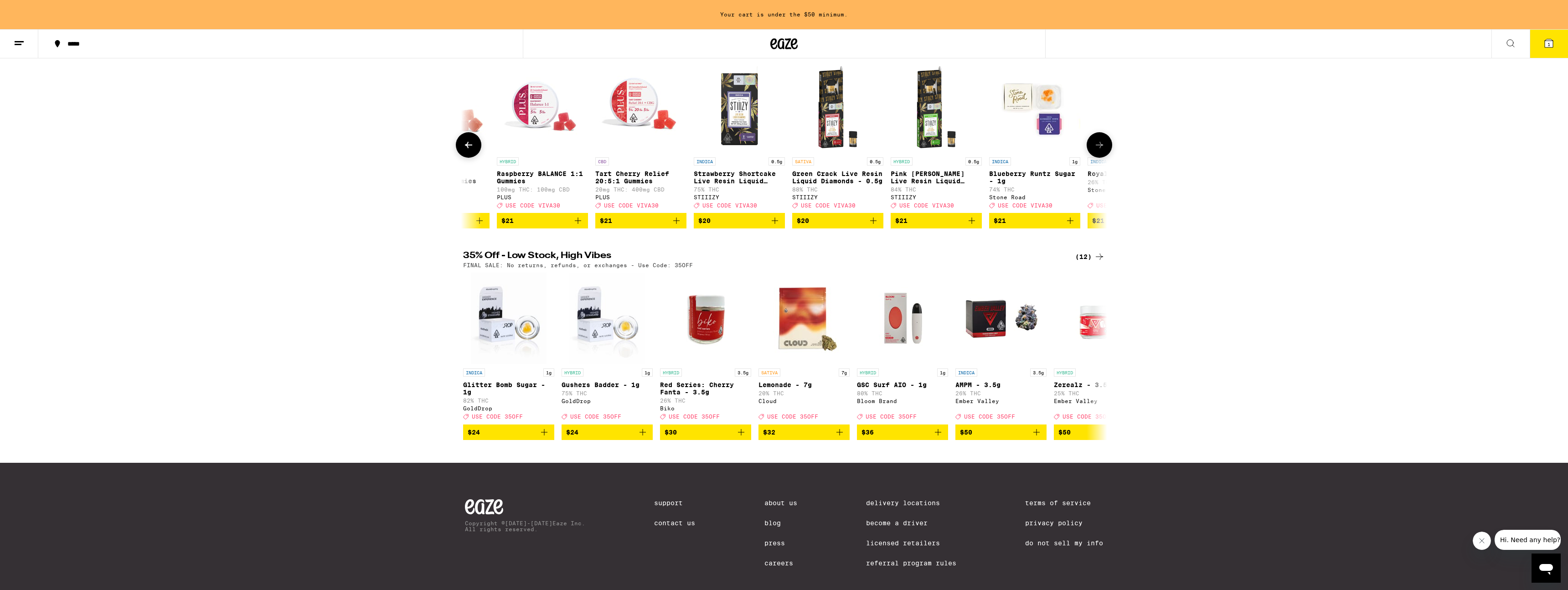
click at [783, 148] on icon at bounding box center [1100, 145] width 7 height 7
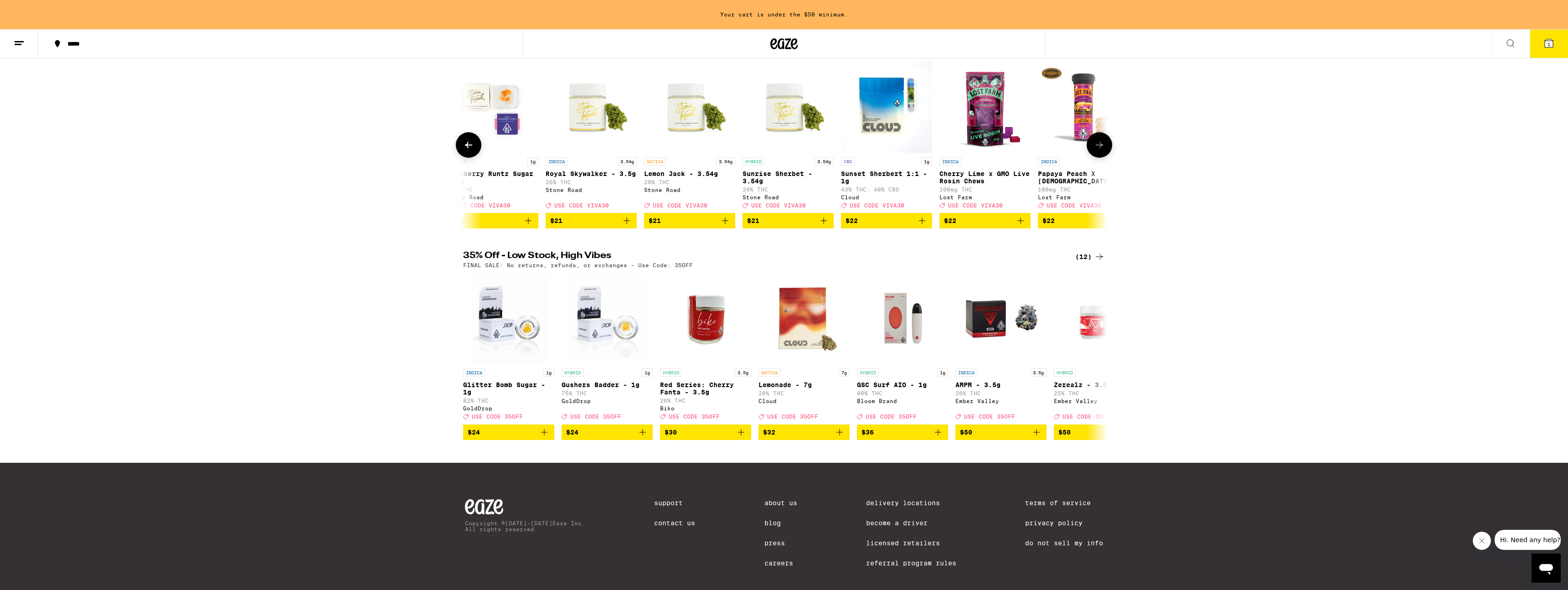
click at [783, 148] on icon at bounding box center [1100, 145] width 7 height 7
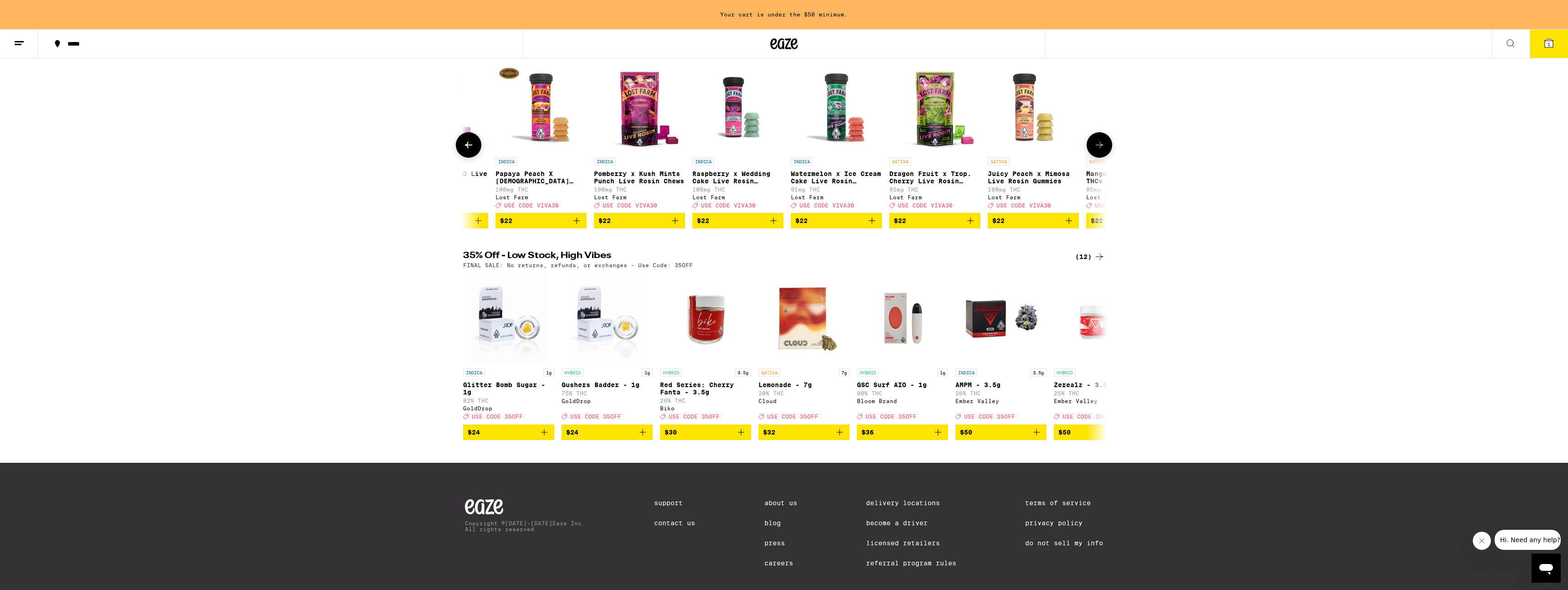
click at [783, 148] on icon at bounding box center [1100, 145] width 7 height 7
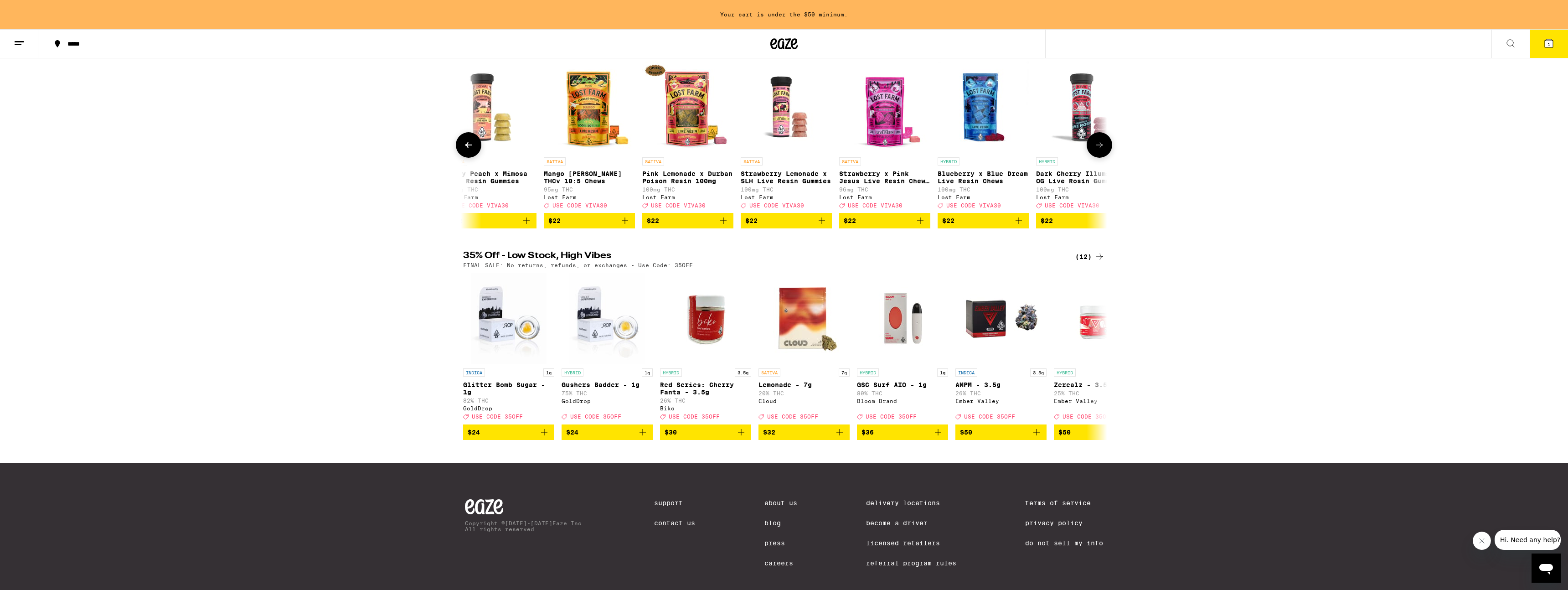
click at [783, 148] on icon at bounding box center [1100, 145] width 7 height 7
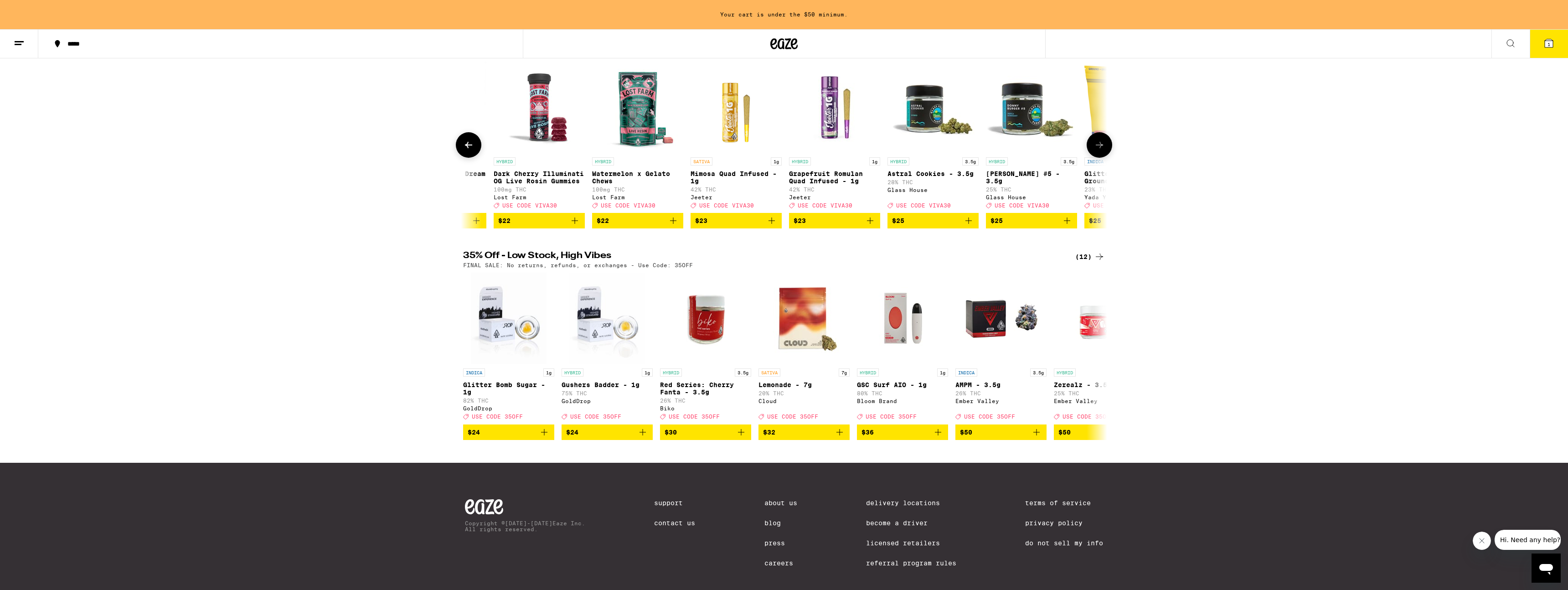
click at [783, 148] on icon at bounding box center [1100, 145] width 7 height 7
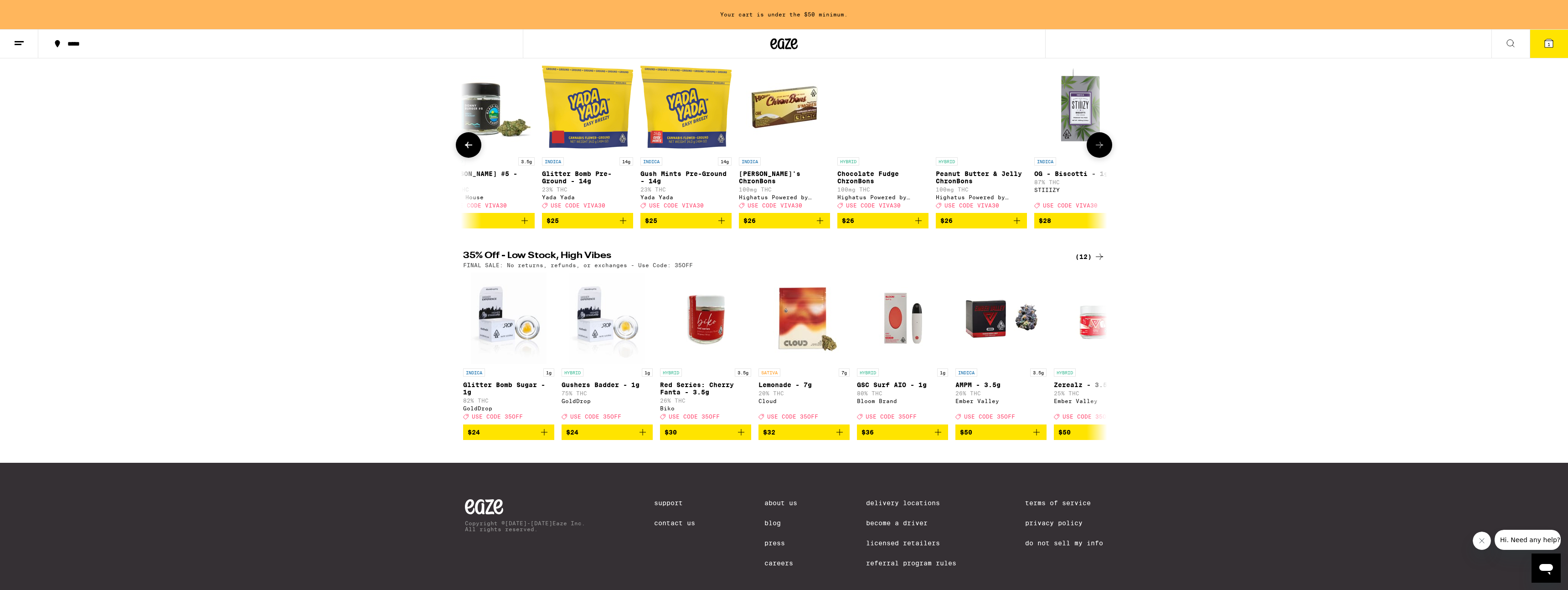
click at [783, 148] on icon at bounding box center [1100, 145] width 7 height 7
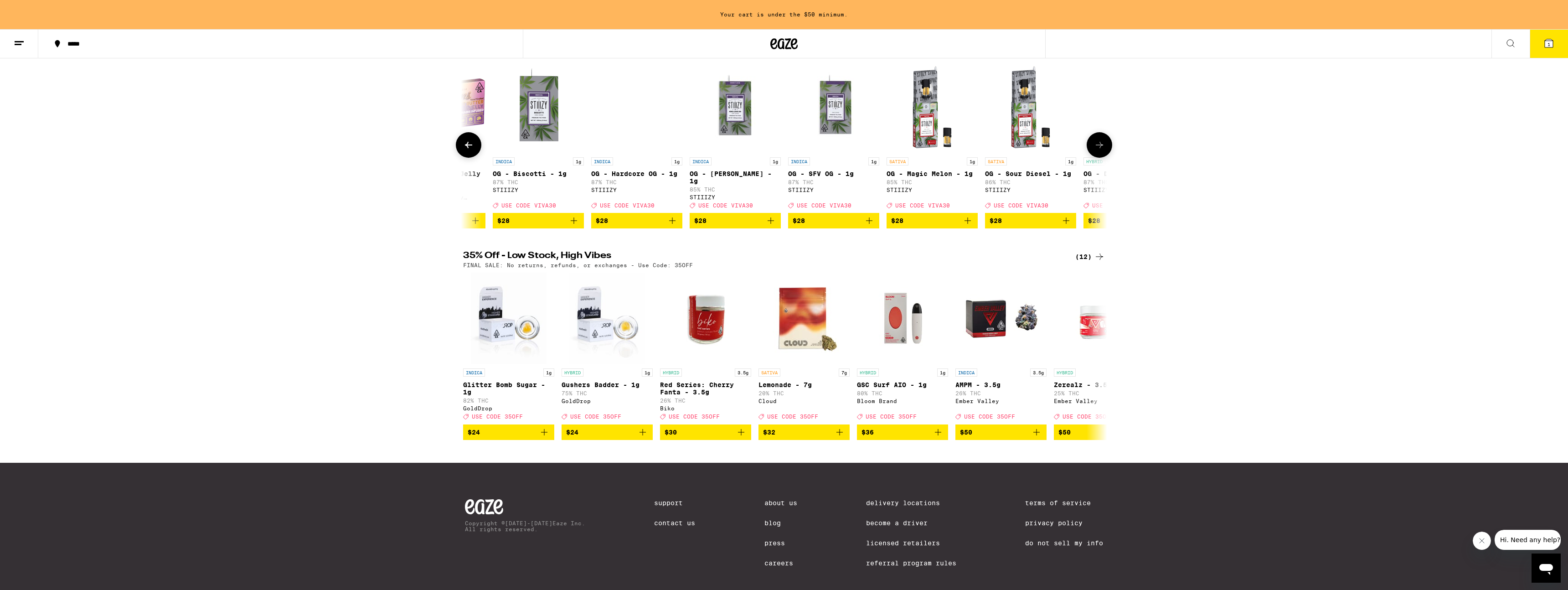
click at [783, 148] on icon at bounding box center [1100, 145] width 7 height 7
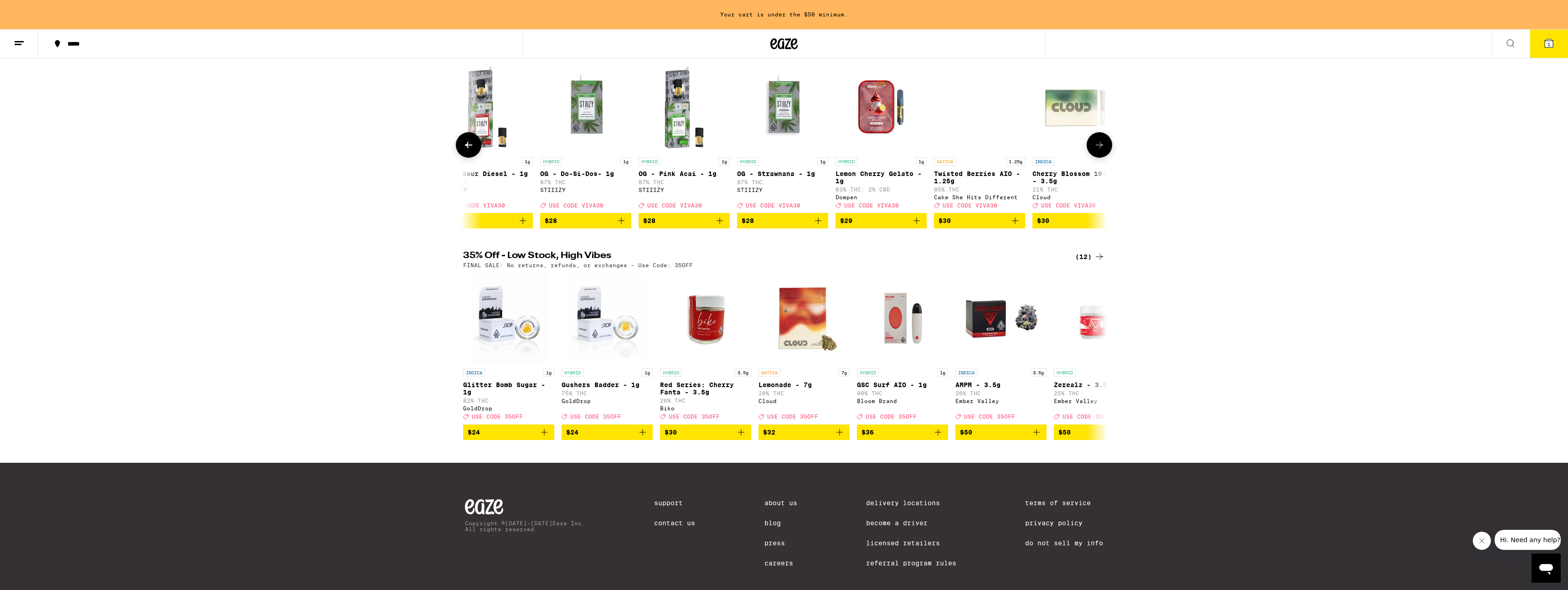
click at [783, 148] on icon at bounding box center [1100, 145] width 7 height 7
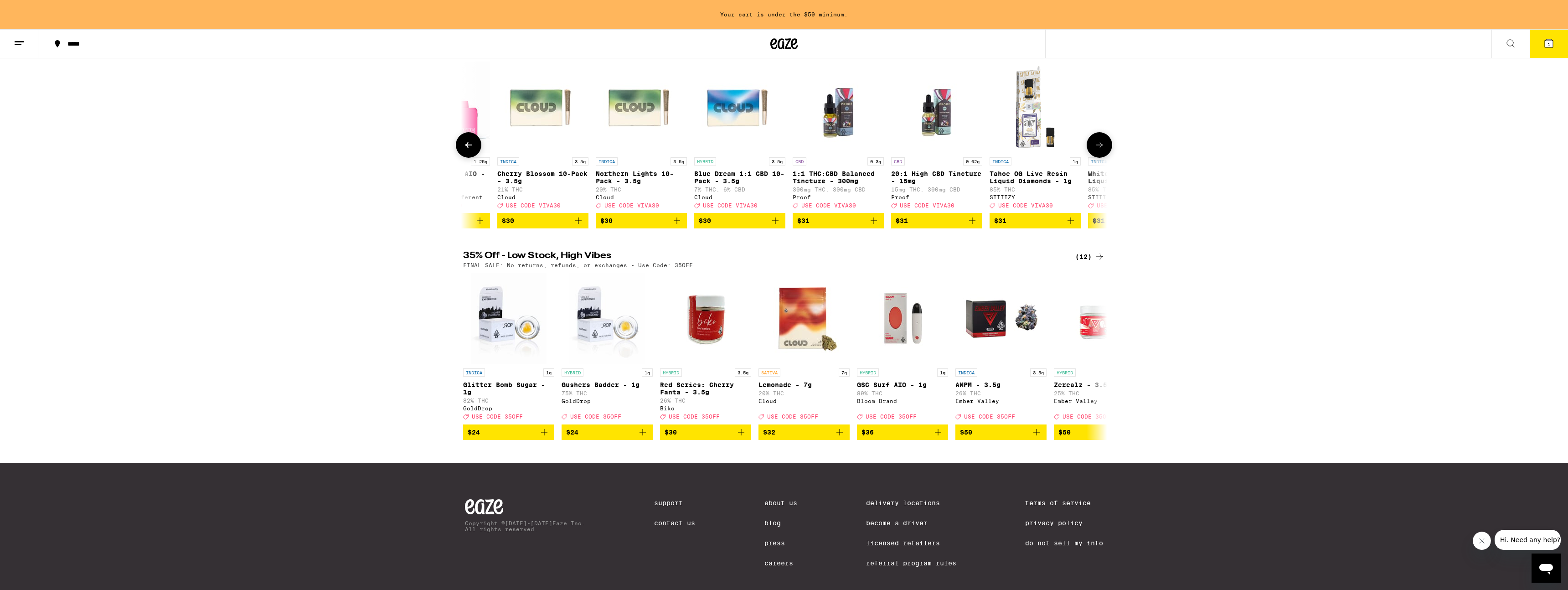
scroll to position [0, 11096]
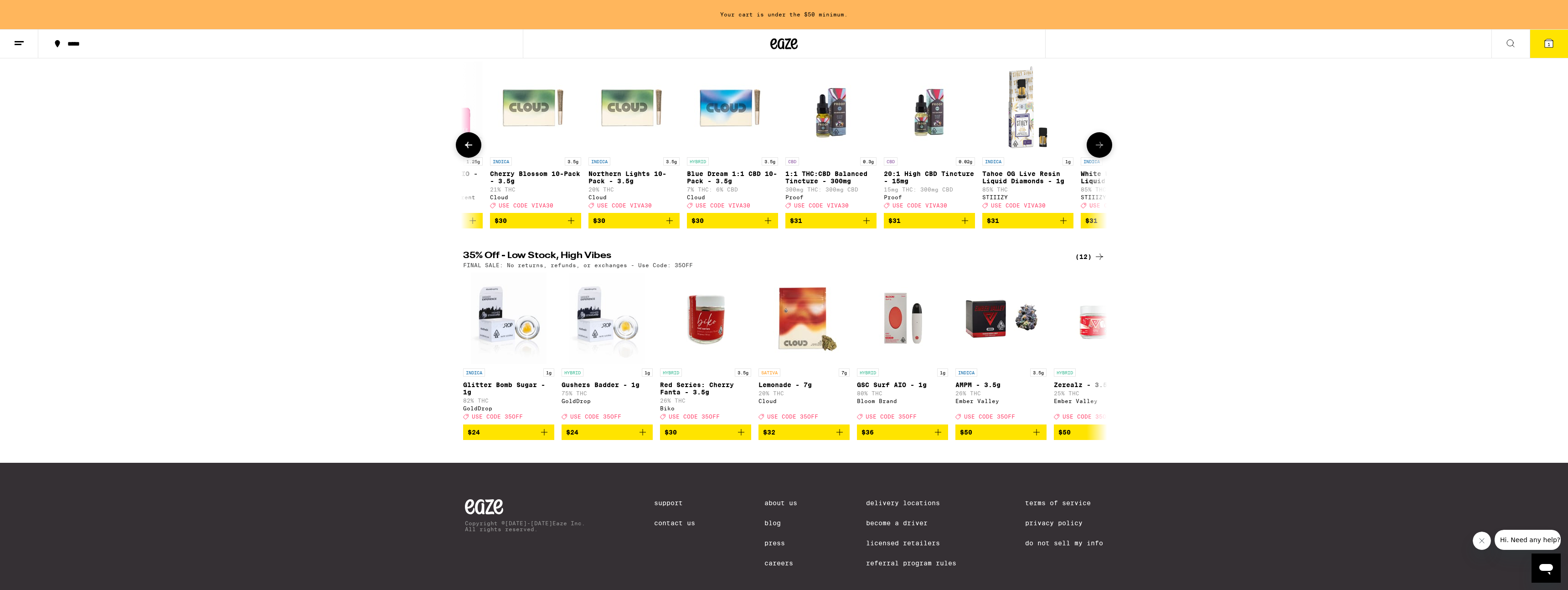
click at [783, 148] on icon at bounding box center [1100, 145] width 7 height 7
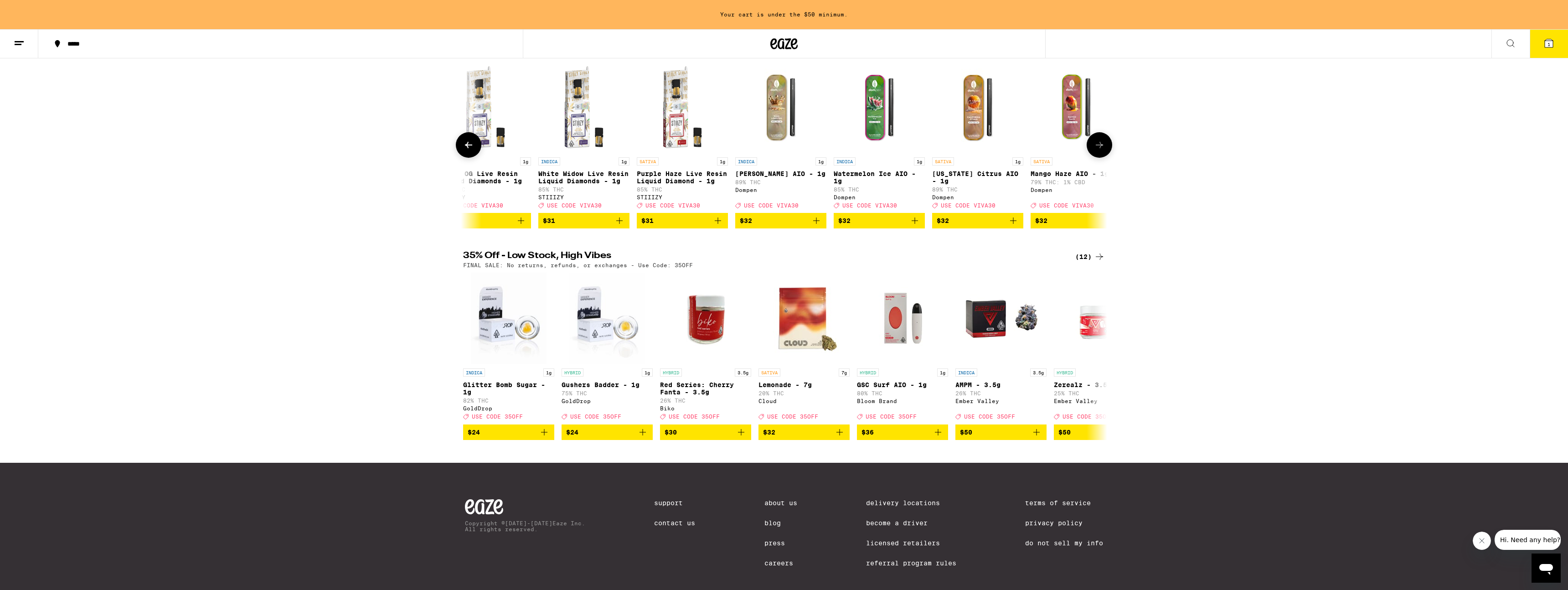
click at [783, 148] on icon at bounding box center [1100, 145] width 7 height 7
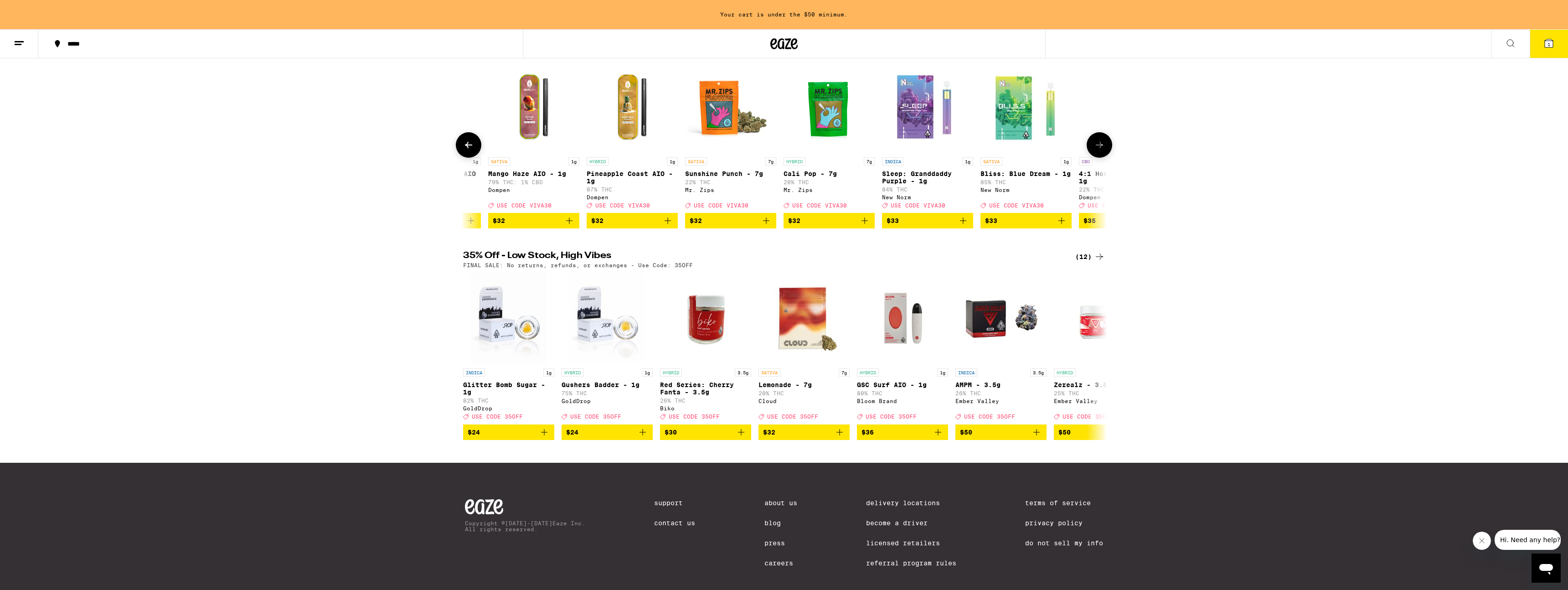
click at [783, 148] on icon at bounding box center [1100, 145] width 7 height 7
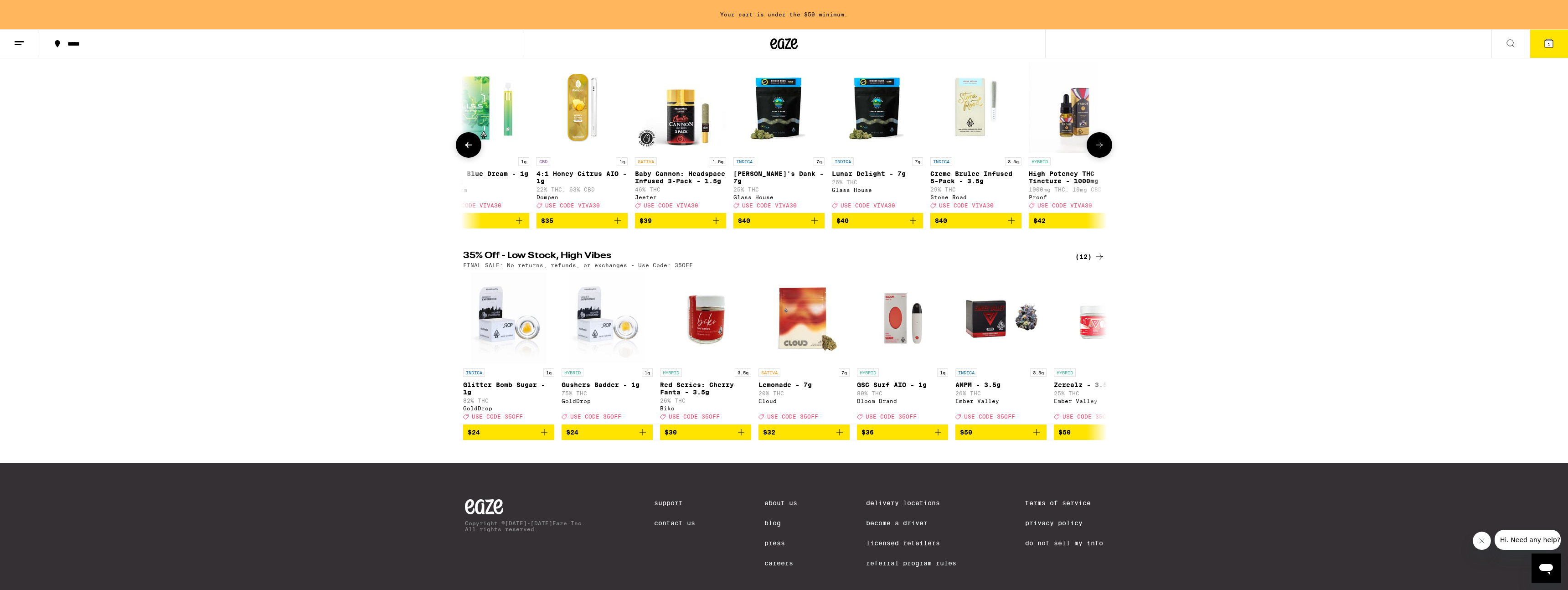
click at [783, 148] on icon at bounding box center [1100, 145] width 7 height 7
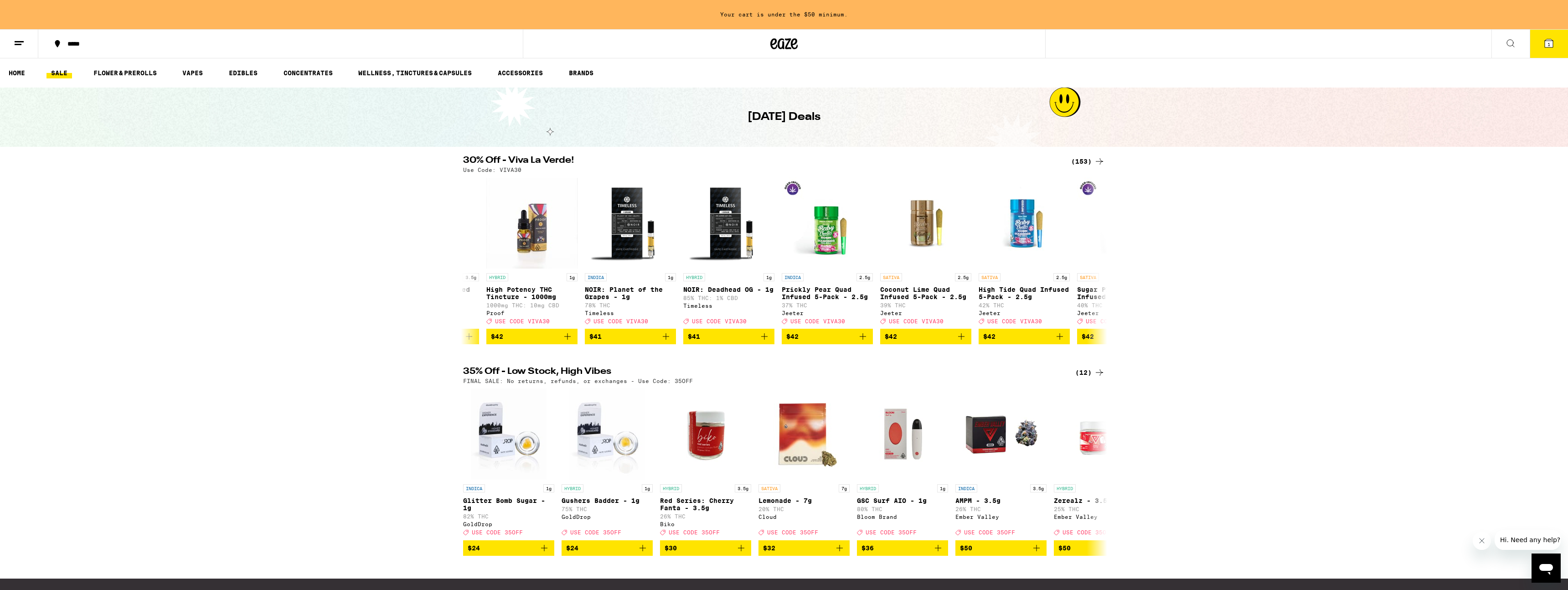
scroll to position [152, 0]
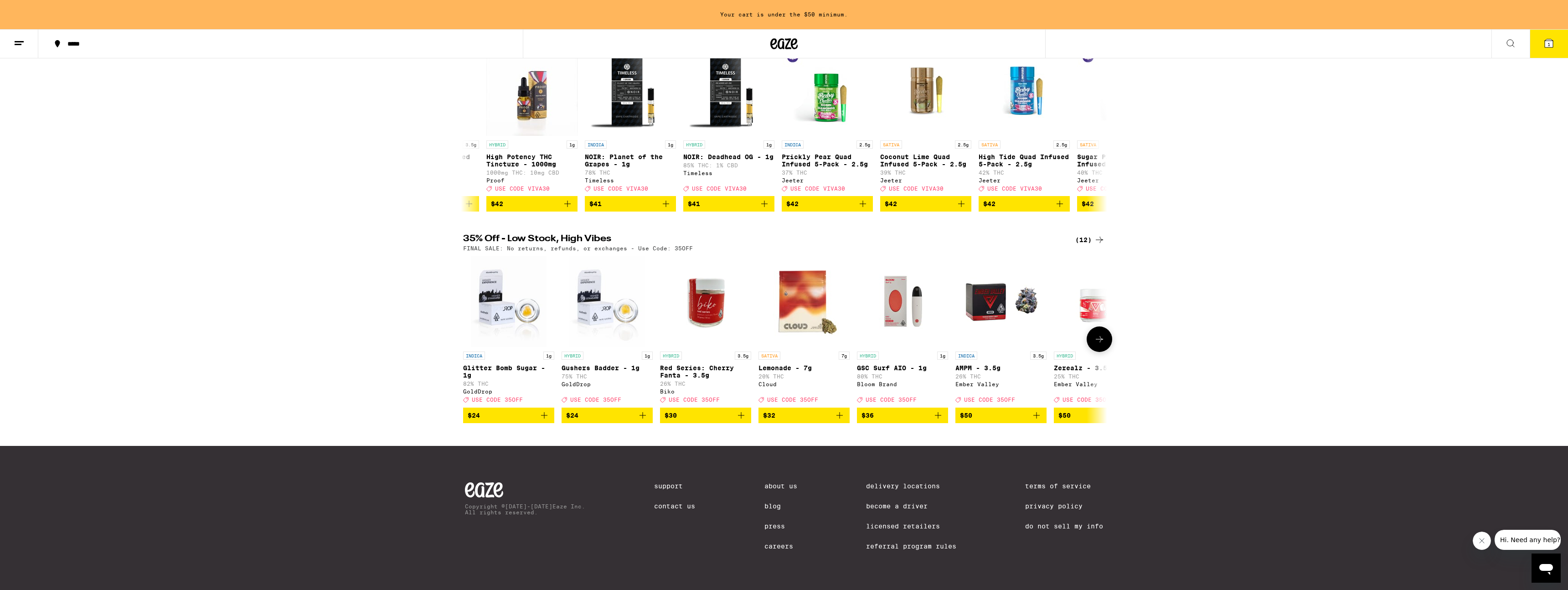
click at [783, 333] on icon at bounding box center [1099, 339] width 11 height 11
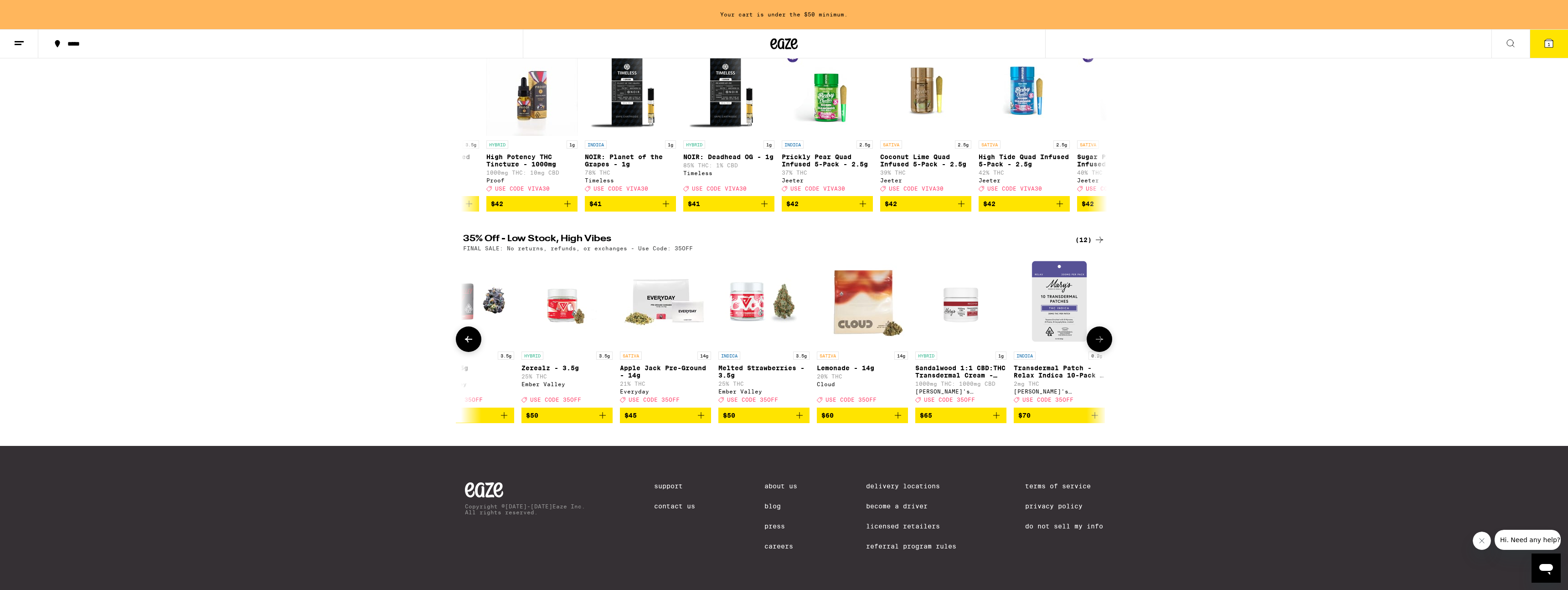
scroll to position [0, 539]
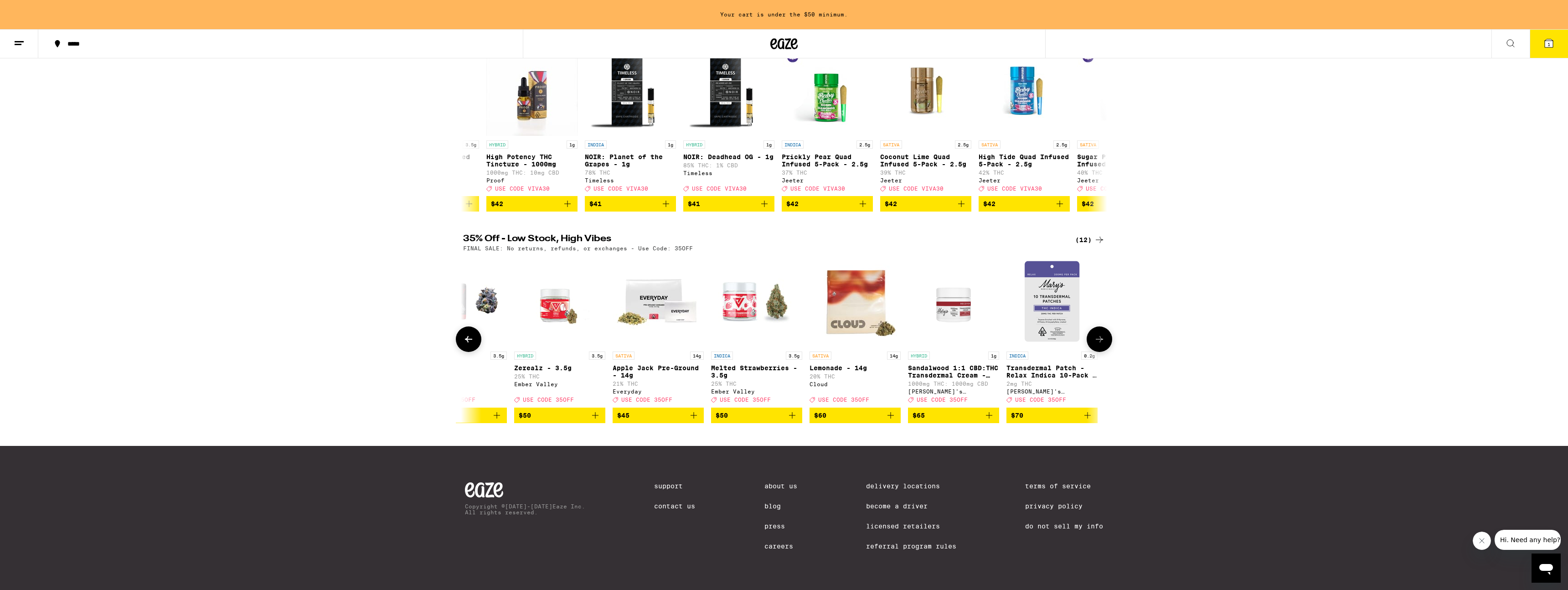
click at [783, 330] on button at bounding box center [1099, 339] width 26 height 26
click at [783, 330] on div at bounding box center [1099, 339] width 26 height 26
click at [473, 327] on button at bounding box center [468, 339] width 26 height 26
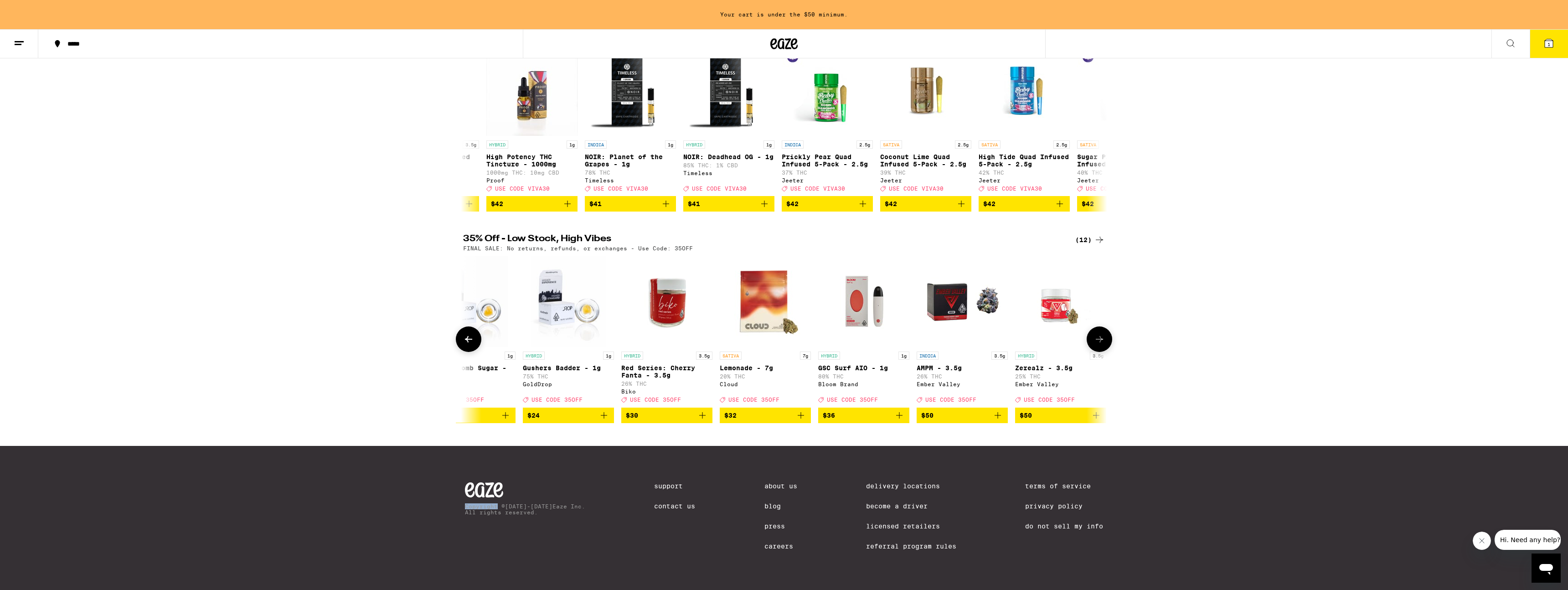
scroll to position [0, 7]
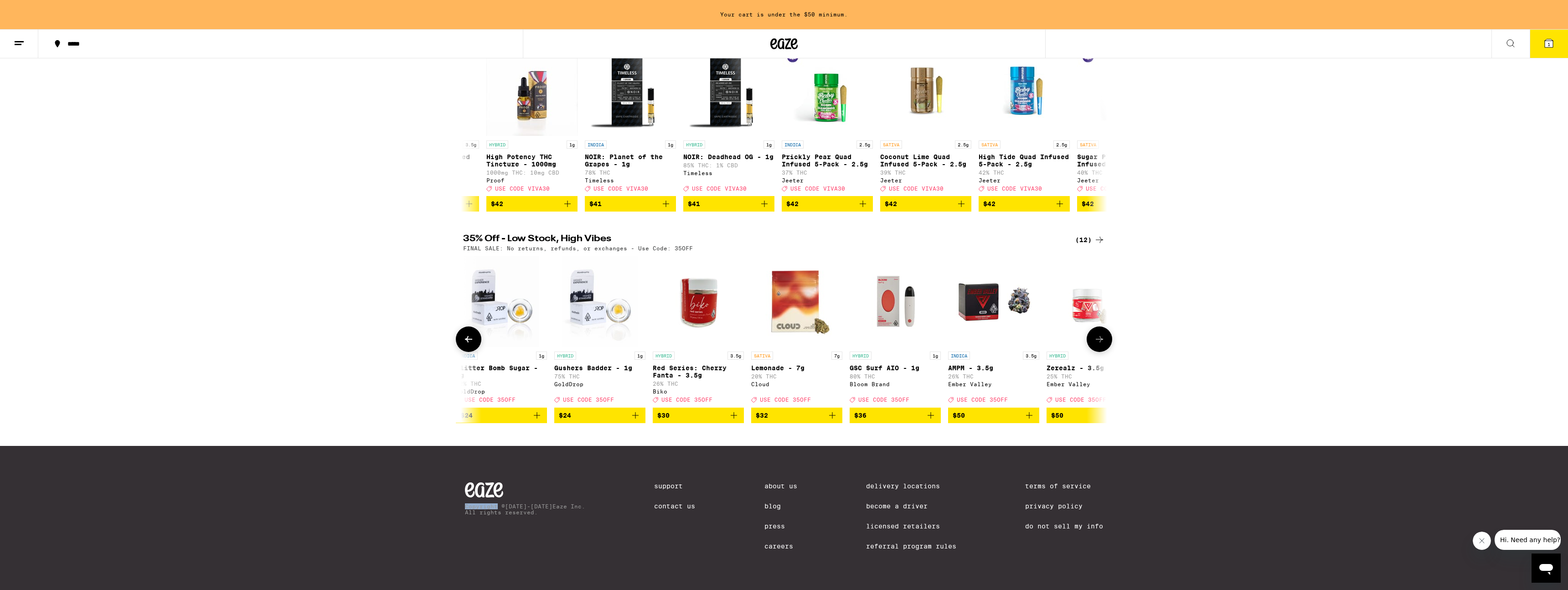
click at [475, 328] on button at bounding box center [468, 339] width 26 height 26
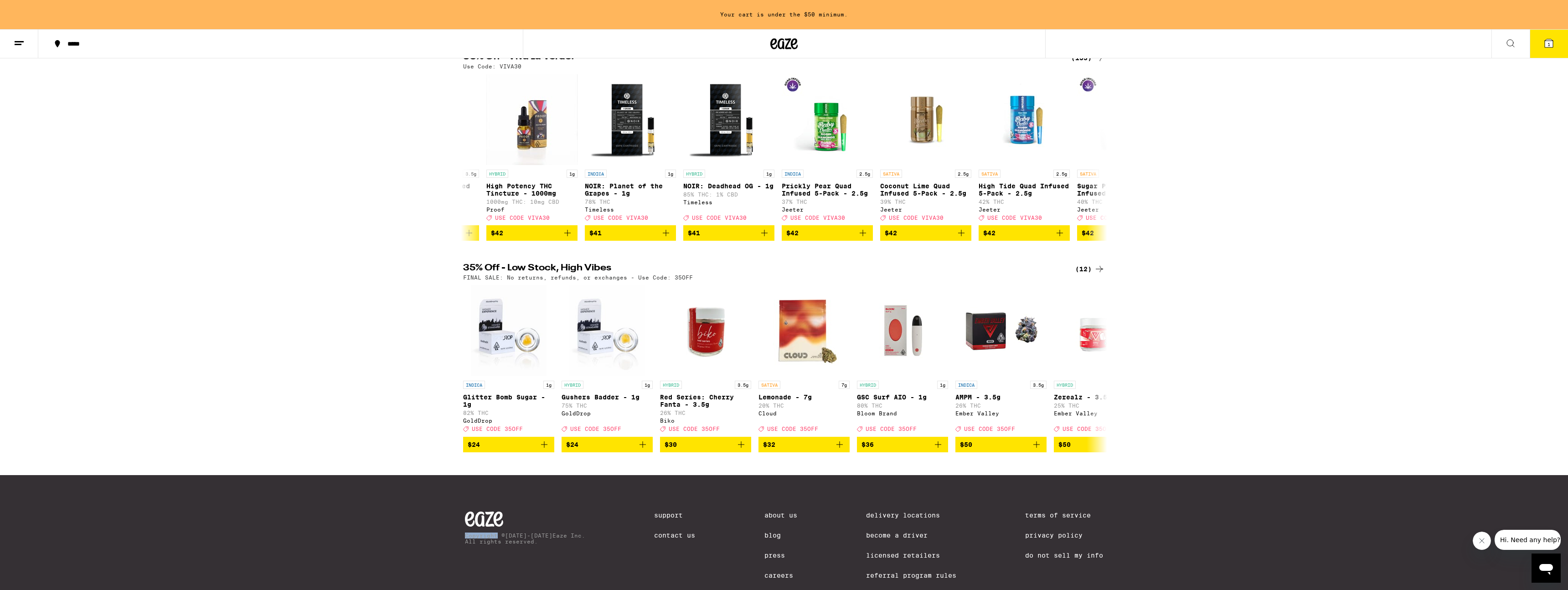
scroll to position [81, 0]
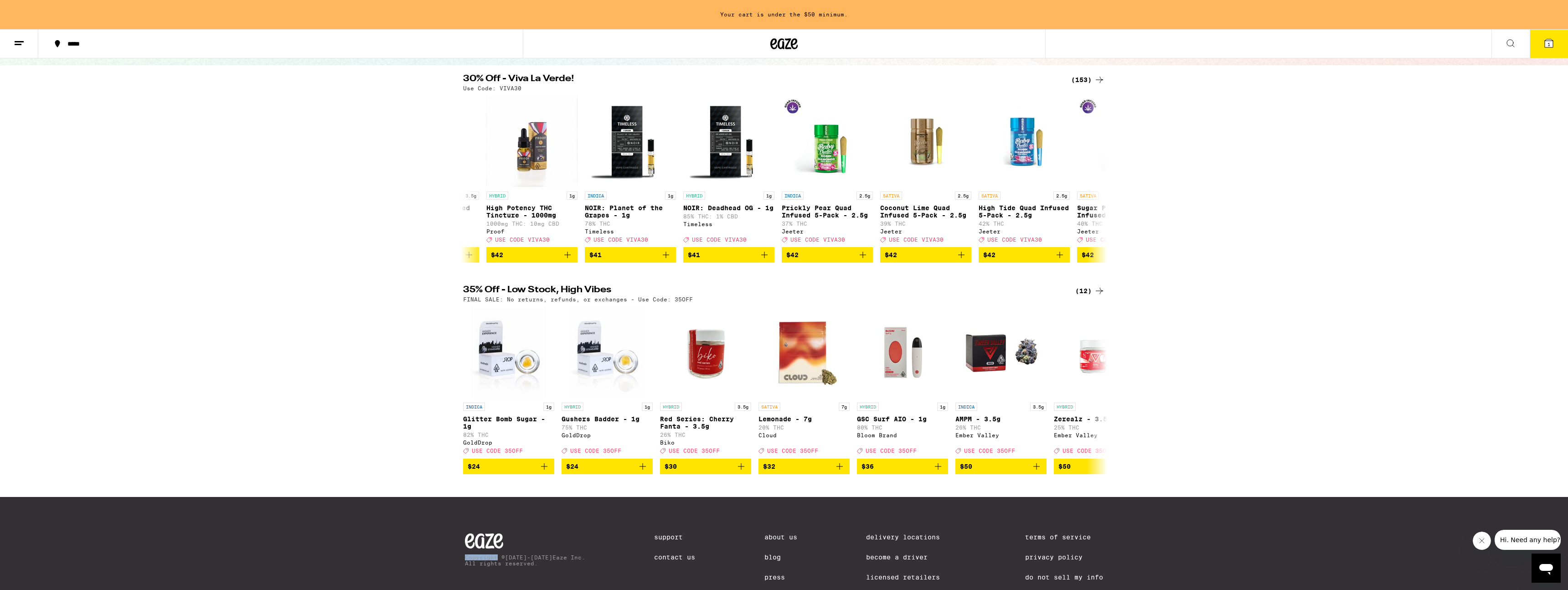
click at [783, 81] on div "(153)" at bounding box center [1088, 80] width 34 height 11
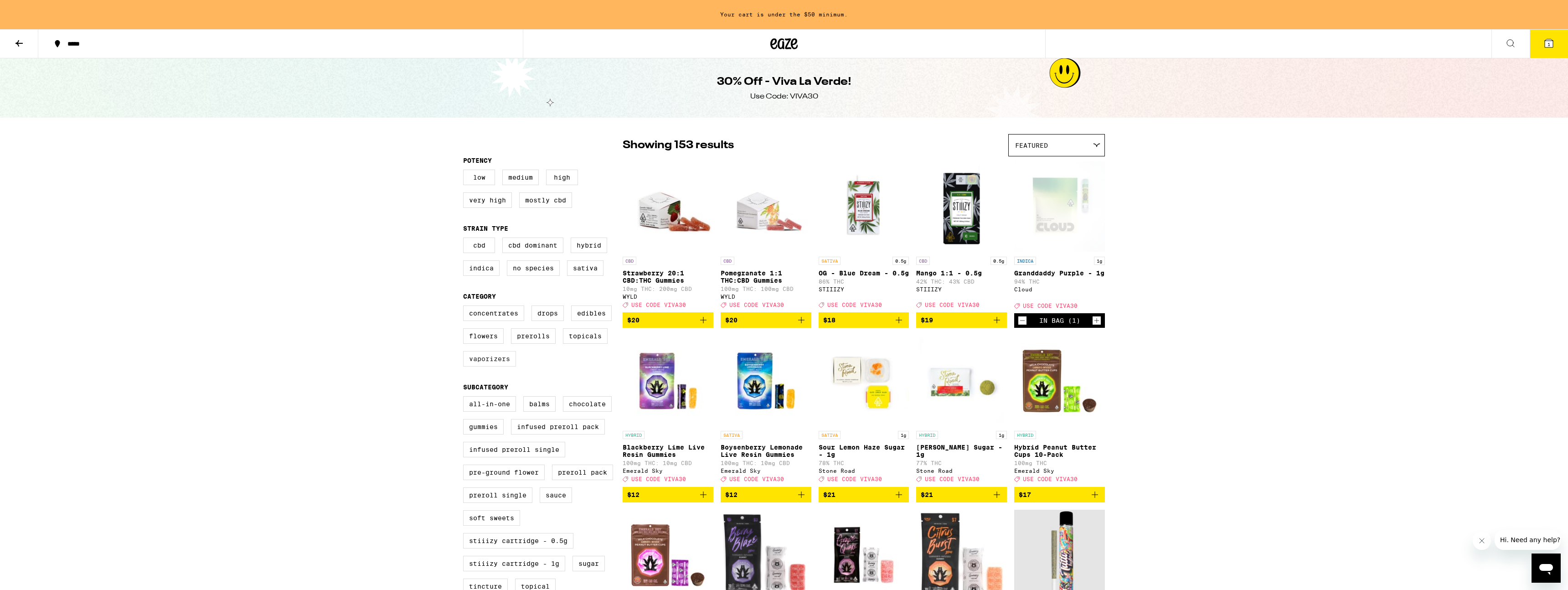
click at [502, 367] on label "Vaporizers" at bounding box center [490, 359] width 53 height 16
click at [466, 308] on input "Vaporizers" at bounding box center [465, 307] width 1 height 1
checkbox input "true"
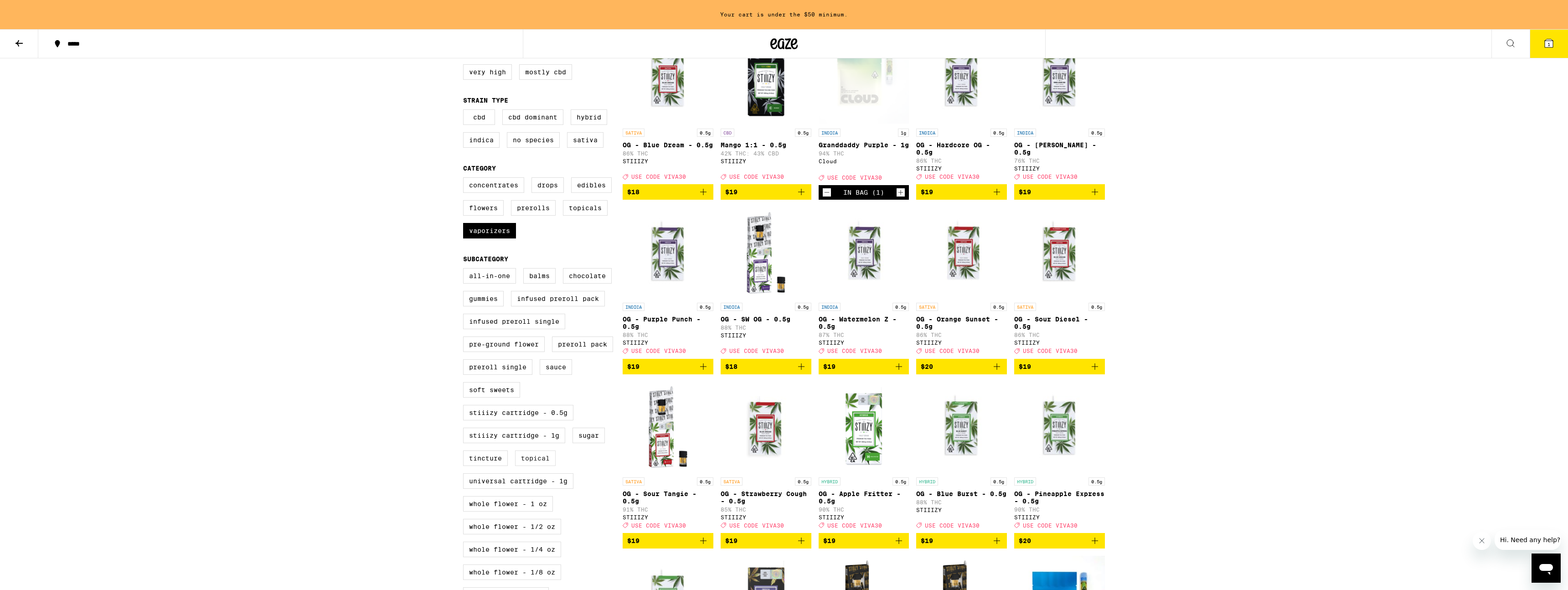
scroll to position [210, 0]
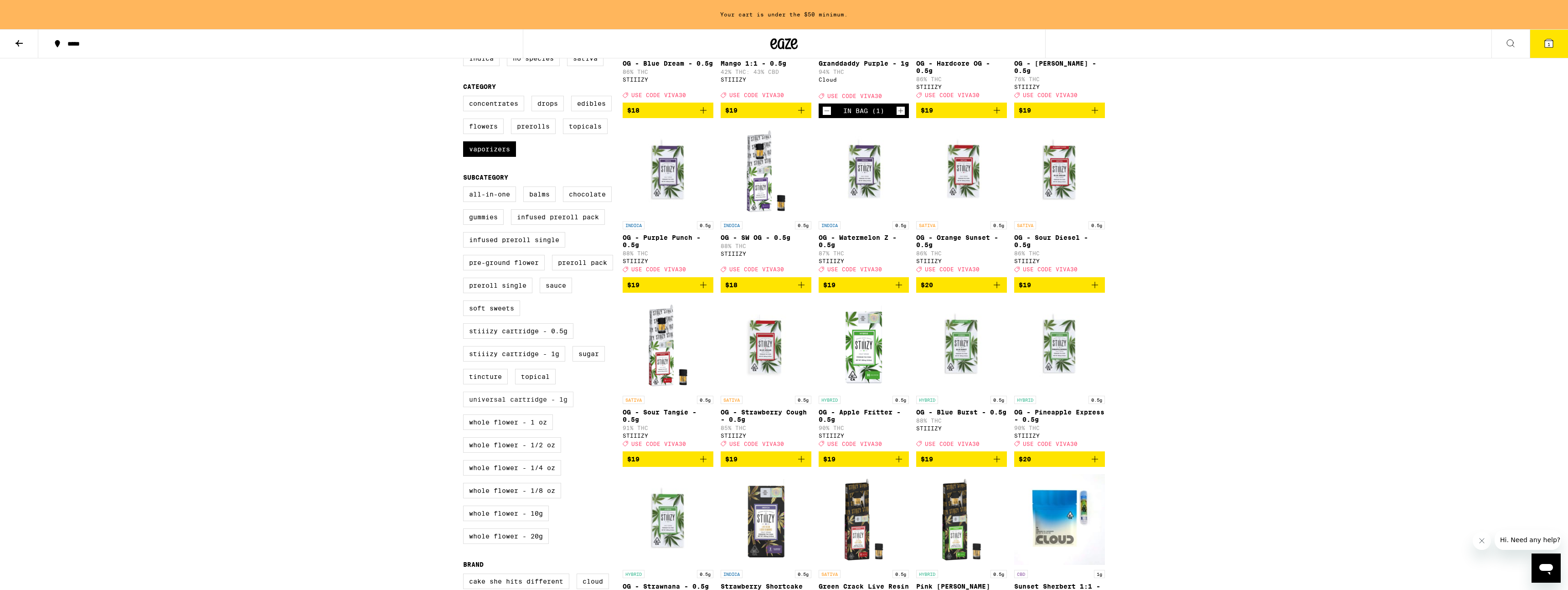
click at [542, 407] on label "Universal Cartridge - 1g" at bounding box center [518, 399] width 110 height 16
click at [466, 189] on input "Universal Cartridge - 1g" at bounding box center [465, 188] width 1 height 1
checkbox input "true"
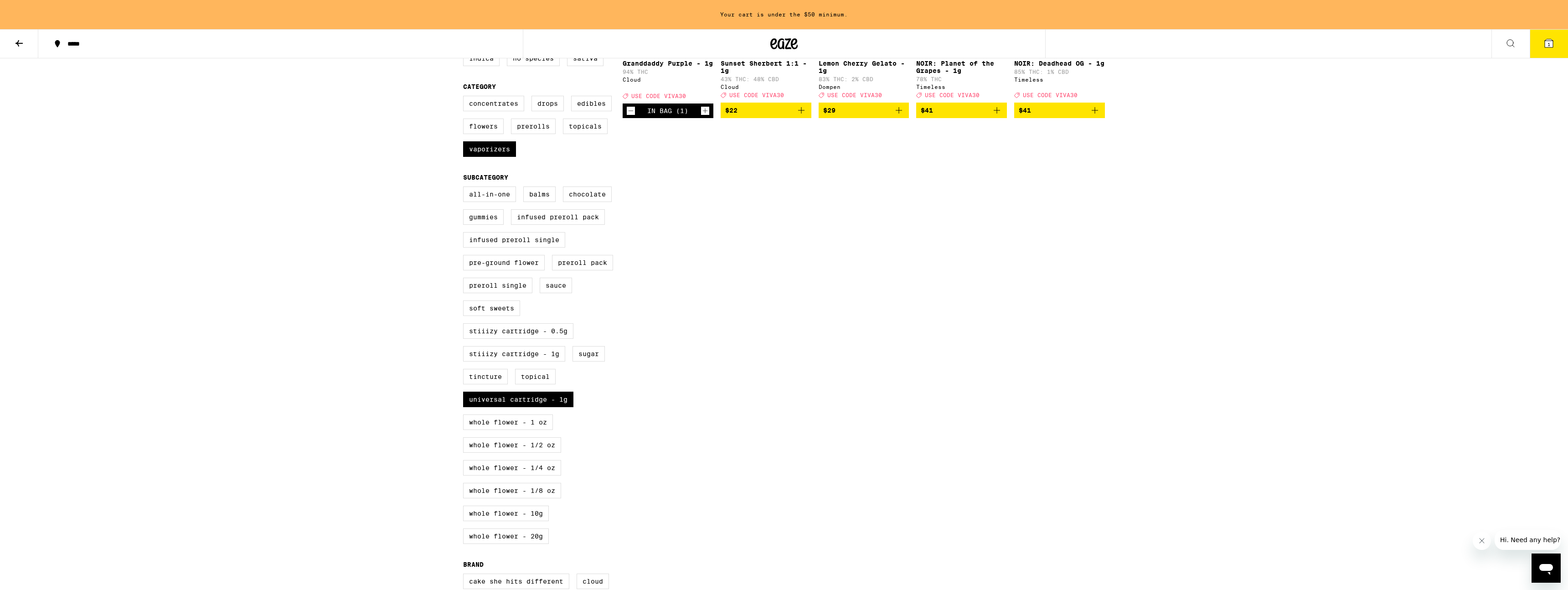
scroll to position [7, 0]
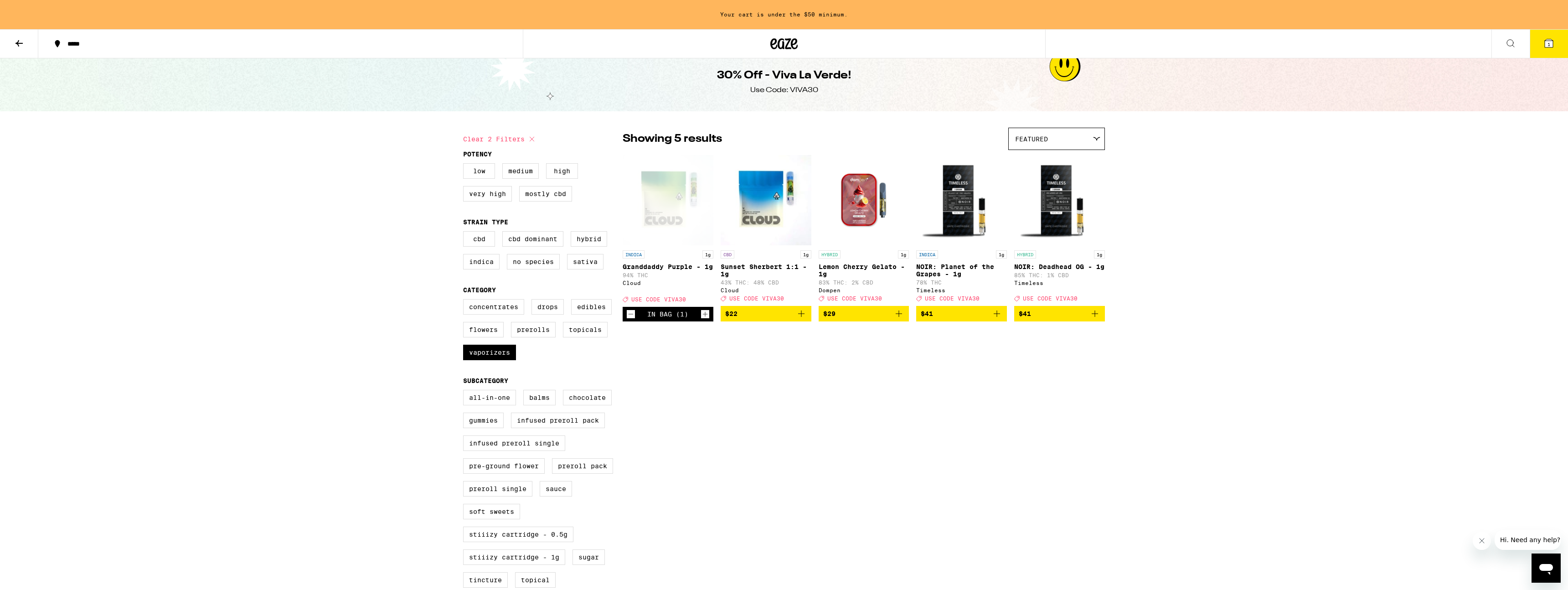
click at [783, 319] on icon "Add to bag" at bounding box center [899, 313] width 11 height 11
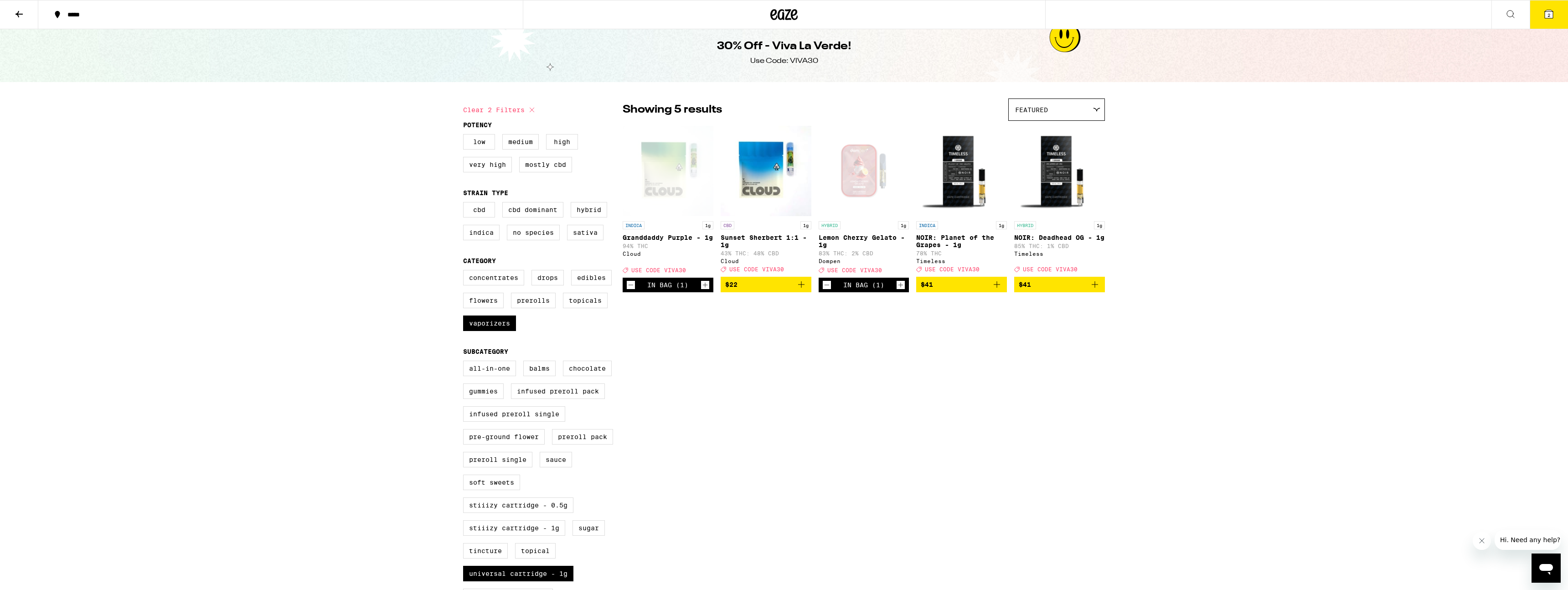
scroll to position [0, 0]
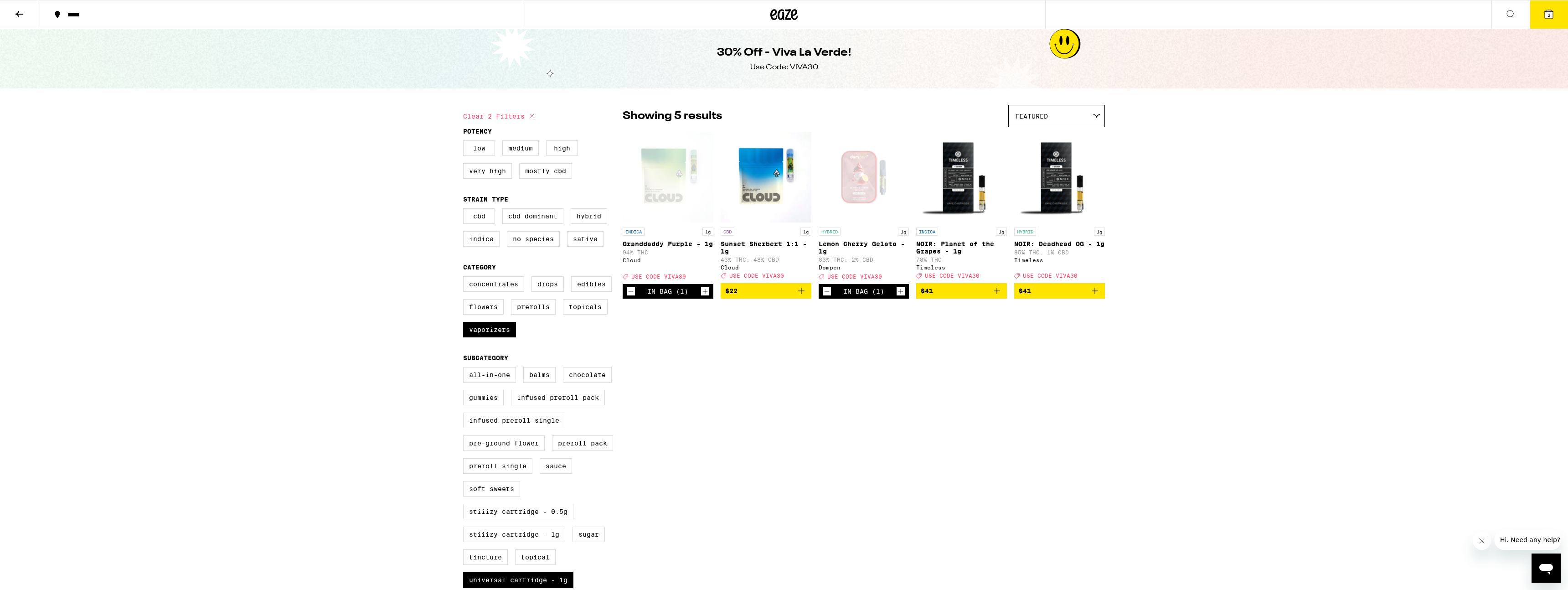
click at [783, 296] on icon "Increment" at bounding box center [900, 291] width 8 height 11
click at [783, 10] on icon at bounding box center [1548, 14] width 11 height 11
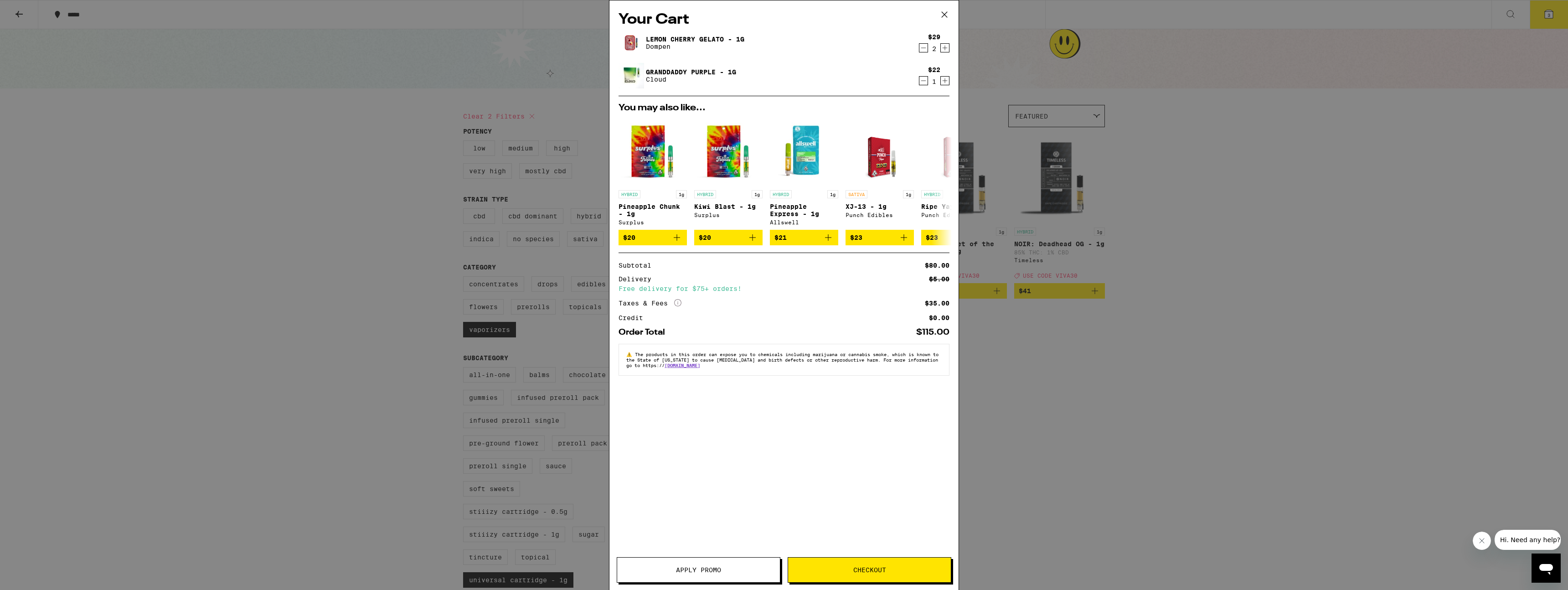
click at [783, 155] on div "Your Cart Lemon Cherry Gelato - 1g Dompen $29 2 Granddaddy Purple - 1g Cloud $2…" at bounding box center [784, 295] width 1568 height 590
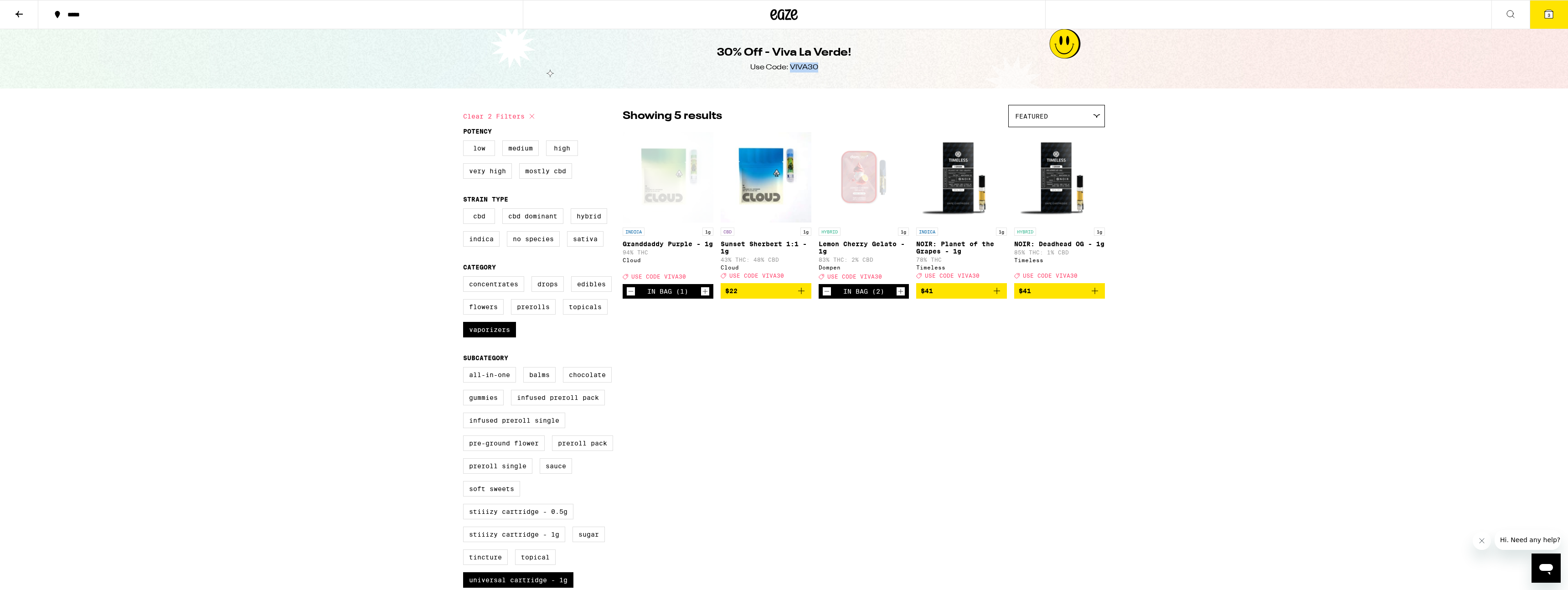
drag, startPoint x: 820, startPoint y: 67, endPoint x: 791, endPoint y: 65, distance: 29.1
click at [783, 65] on div "30% Off - Viva La Verde! Use Code: VIVA30" at bounding box center [784, 58] width 350 height 59
copy div "VIVA30"
click at [783, 18] on icon at bounding box center [1548, 14] width 11 height 11
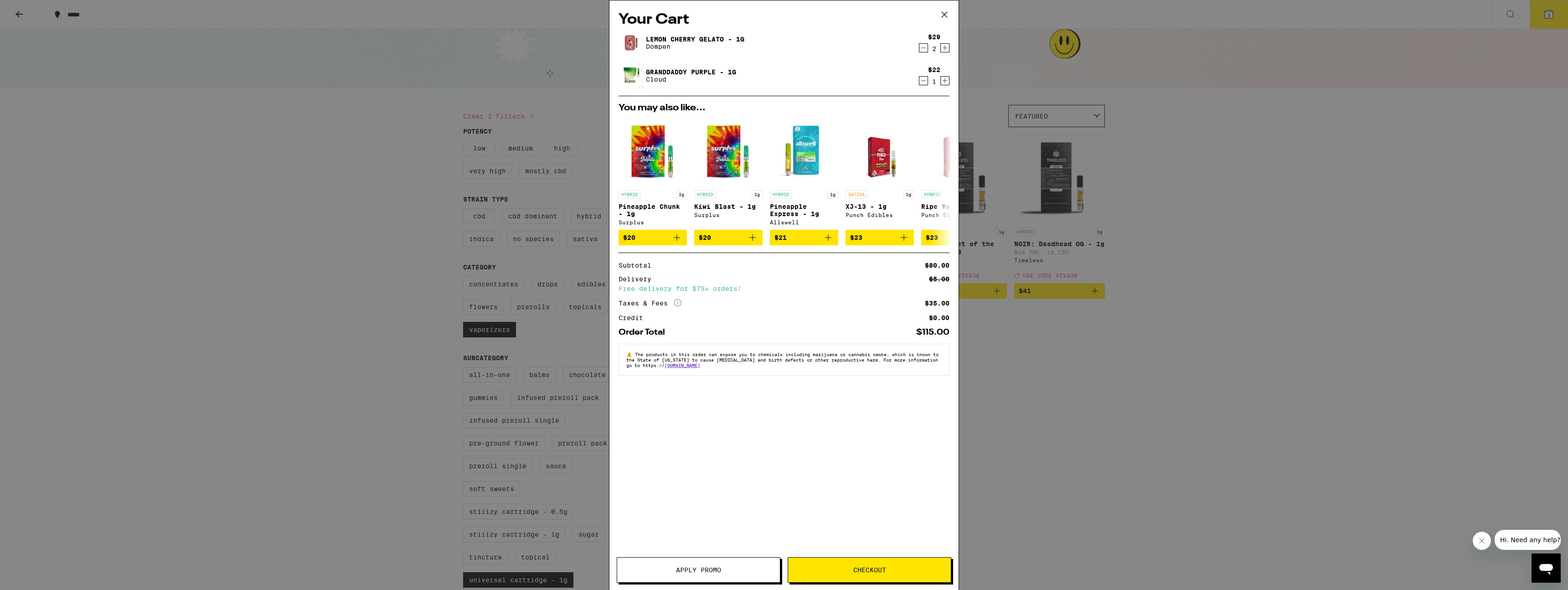
click at [717, 555] on div "Your Cart Lemon Cherry Gelato - 1g Dompen $29 2 Granddaddy Purple - 1g Cloud $2…" at bounding box center [784, 282] width 349 height 562
click at [719, 563] on button "Apply Promo" at bounding box center [698, 570] width 163 height 26
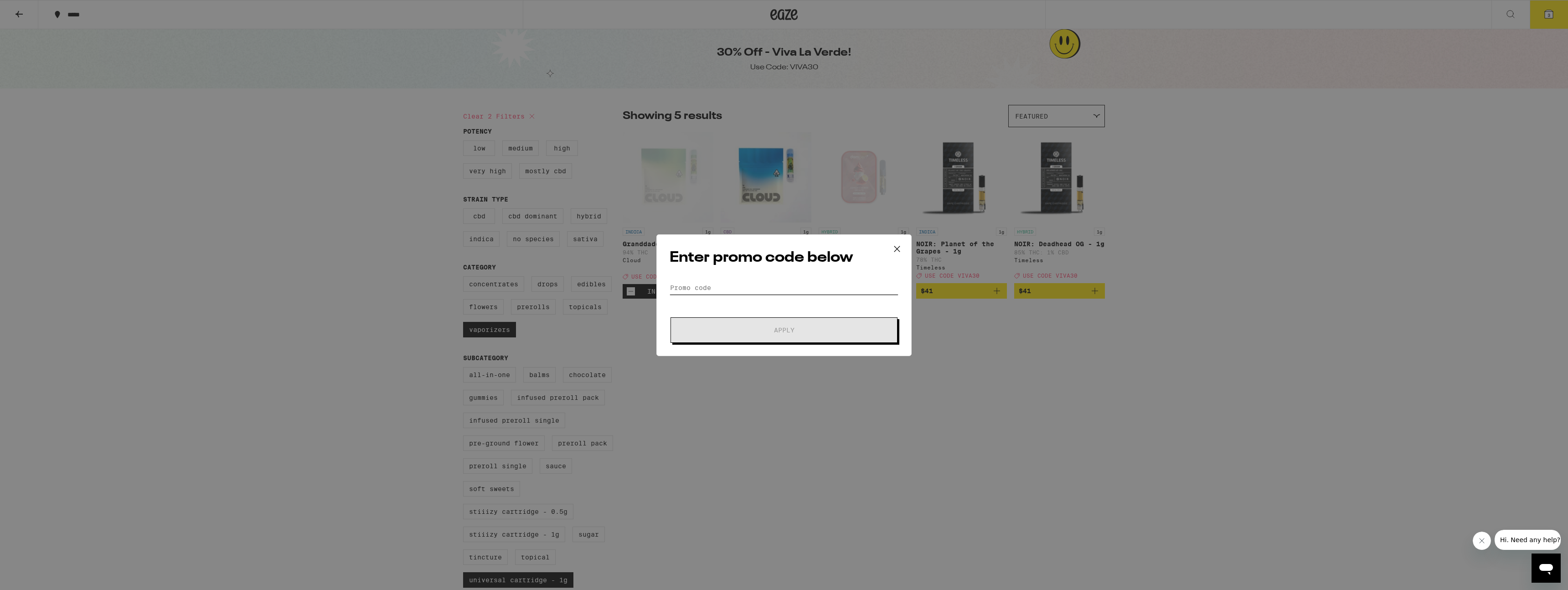
click at [760, 291] on input "Promo Code" at bounding box center [784, 288] width 229 height 14
paste input "VIVA30"
type input "VIVA30"
click at [783, 332] on span "Apply" at bounding box center [784, 330] width 21 height 7
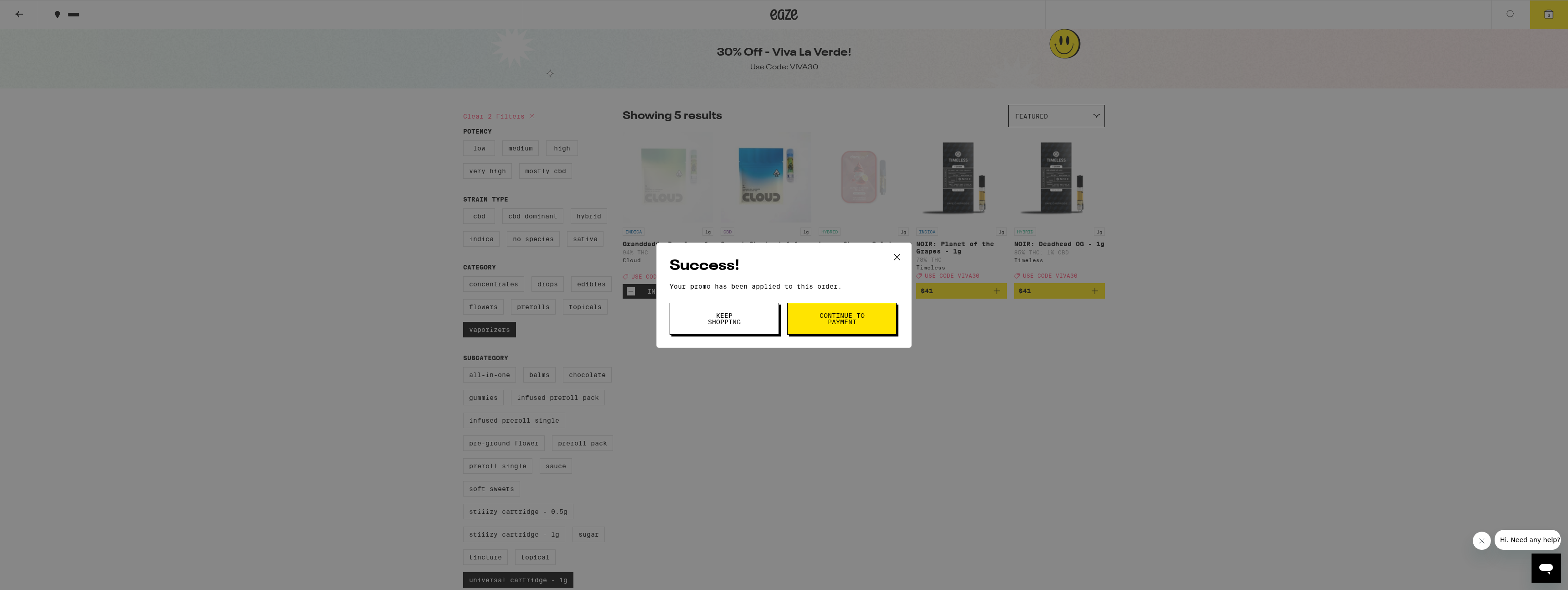
click at [783, 321] on span "Continue to payment" at bounding box center [842, 318] width 47 height 13
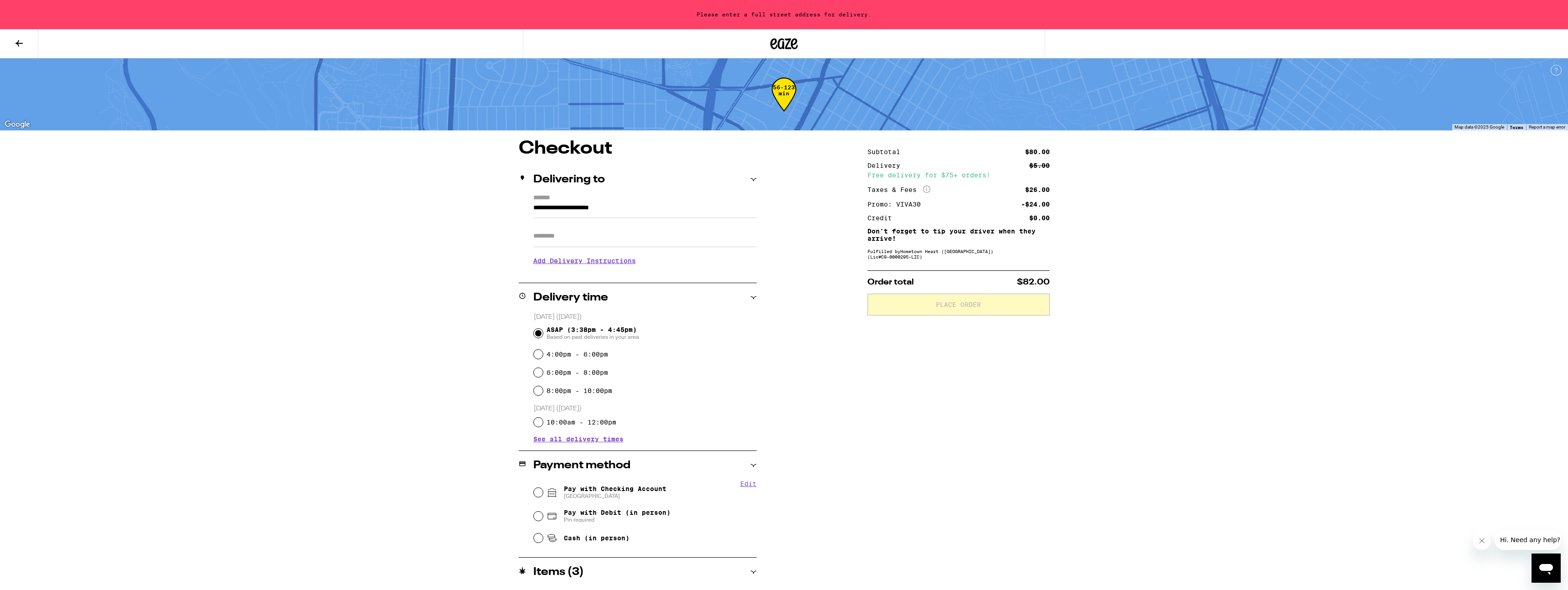
click at [624, 208] on input "**********" at bounding box center [645, 210] width 223 height 16
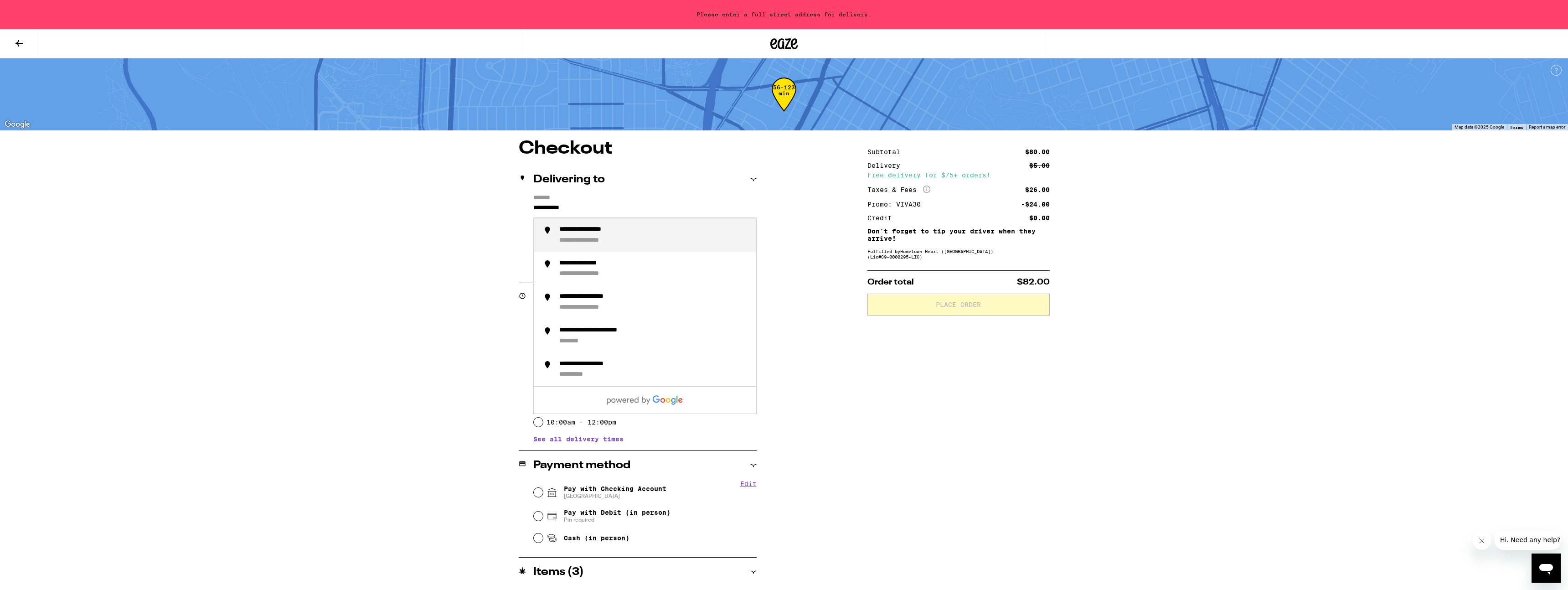
click at [675, 240] on div "**********" at bounding box center [654, 235] width 190 height 19
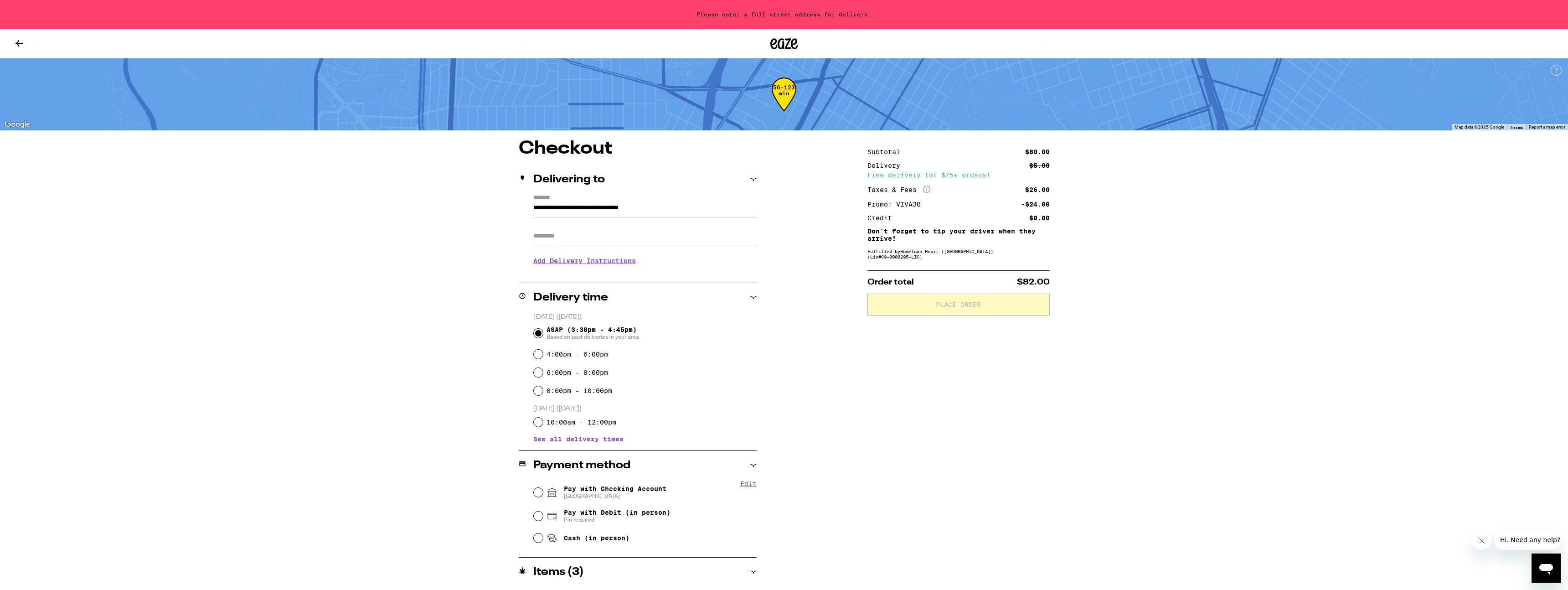
type input "**********"
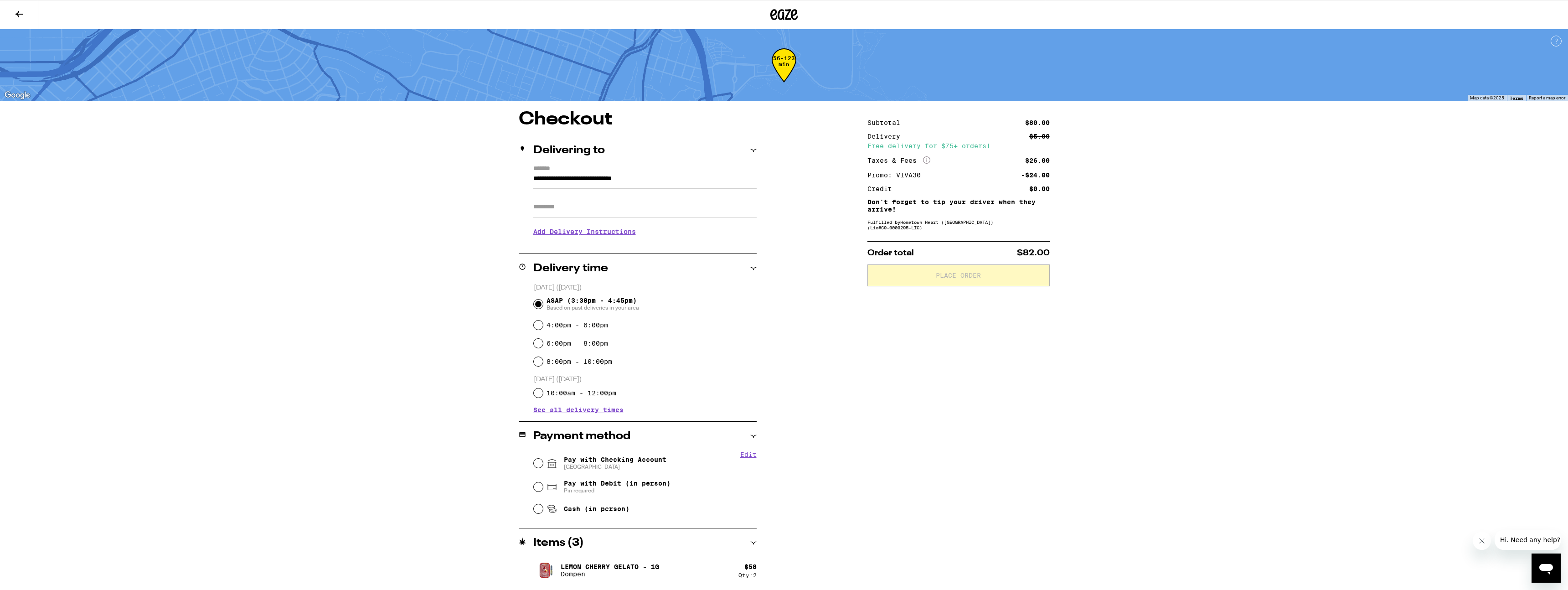
scroll to position [34, 0]
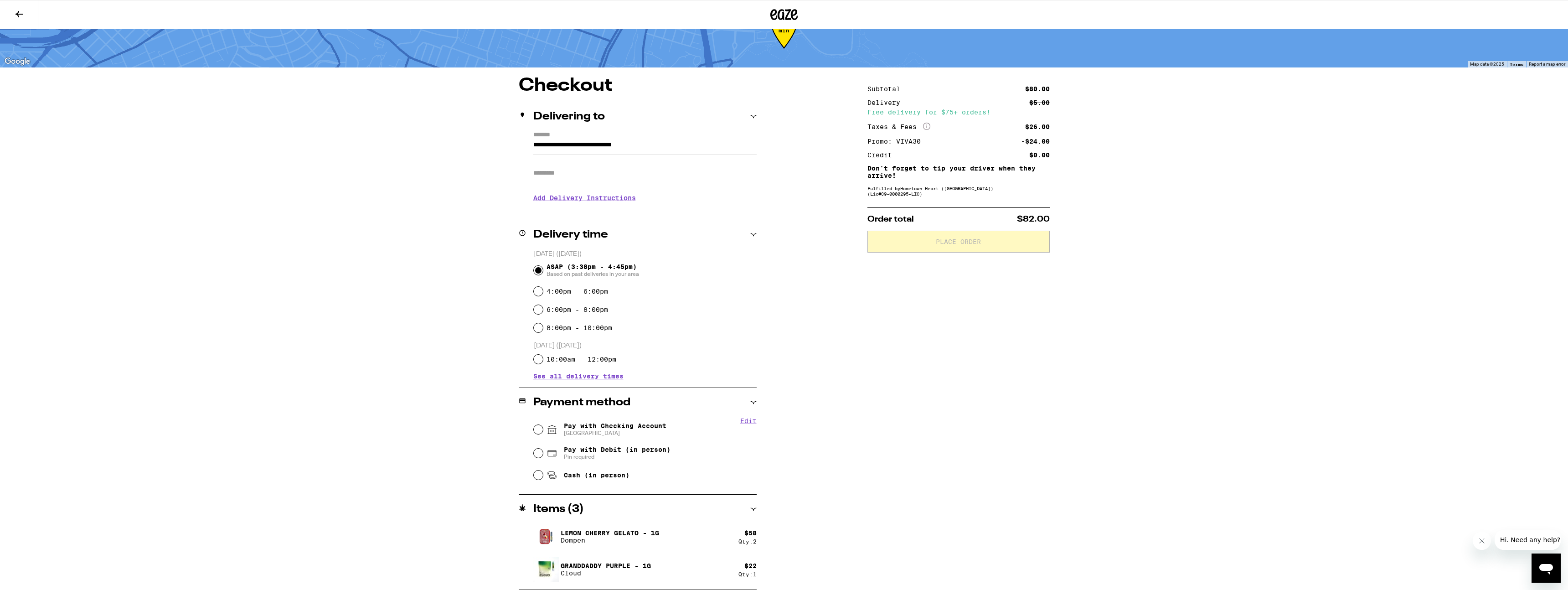
click at [644, 423] on span "Pay with Checking Account CHASE COLLEGE" at bounding box center [615, 430] width 103 height 15
click at [543, 425] on input "Pay with Checking Account CHASE COLLEGE" at bounding box center [538, 430] width 9 height 9
radio input "true"
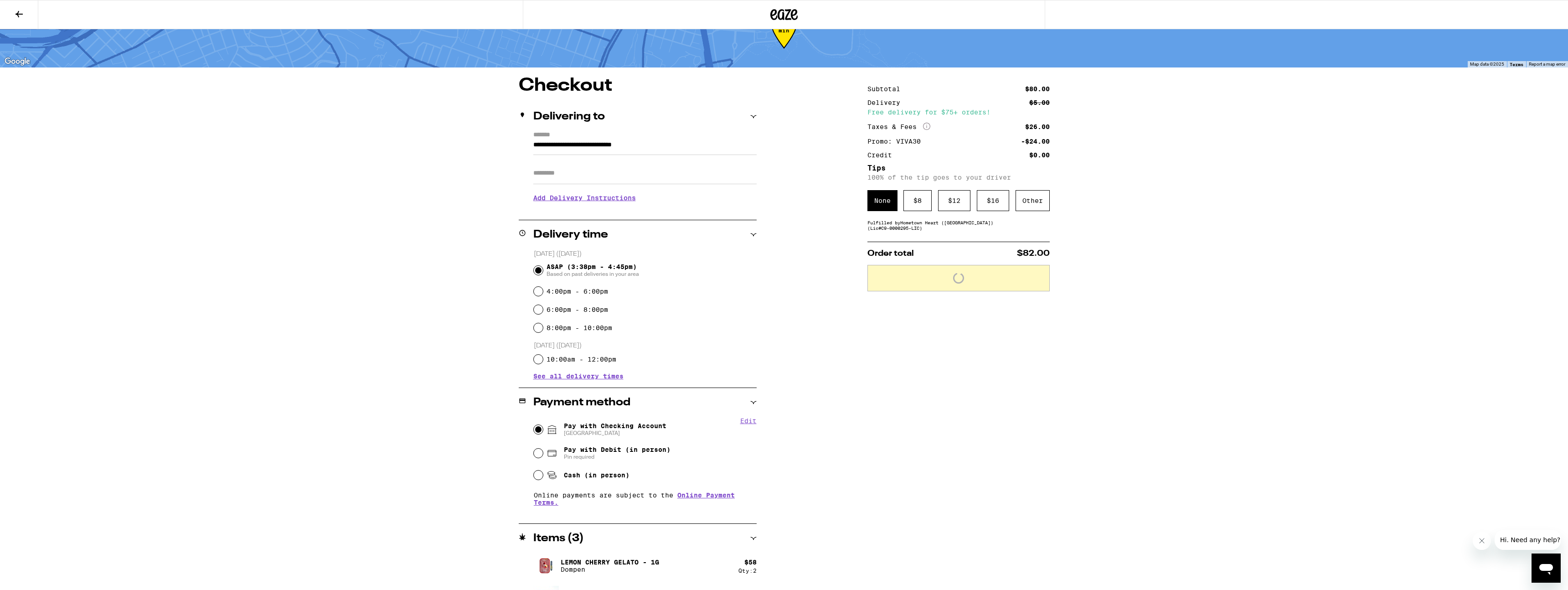
scroll to position [63, 0]
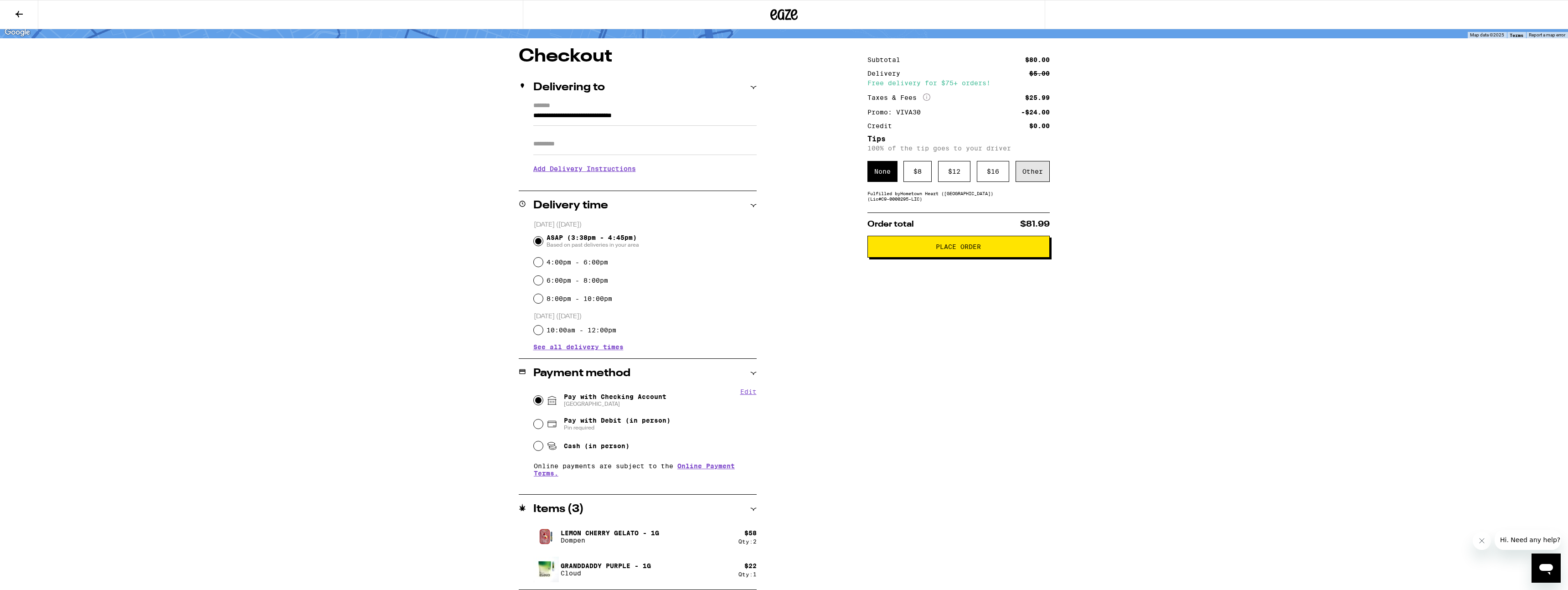
click at [783, 175] on div "Other" at bounding box center [1032, 172] width 34 height 21
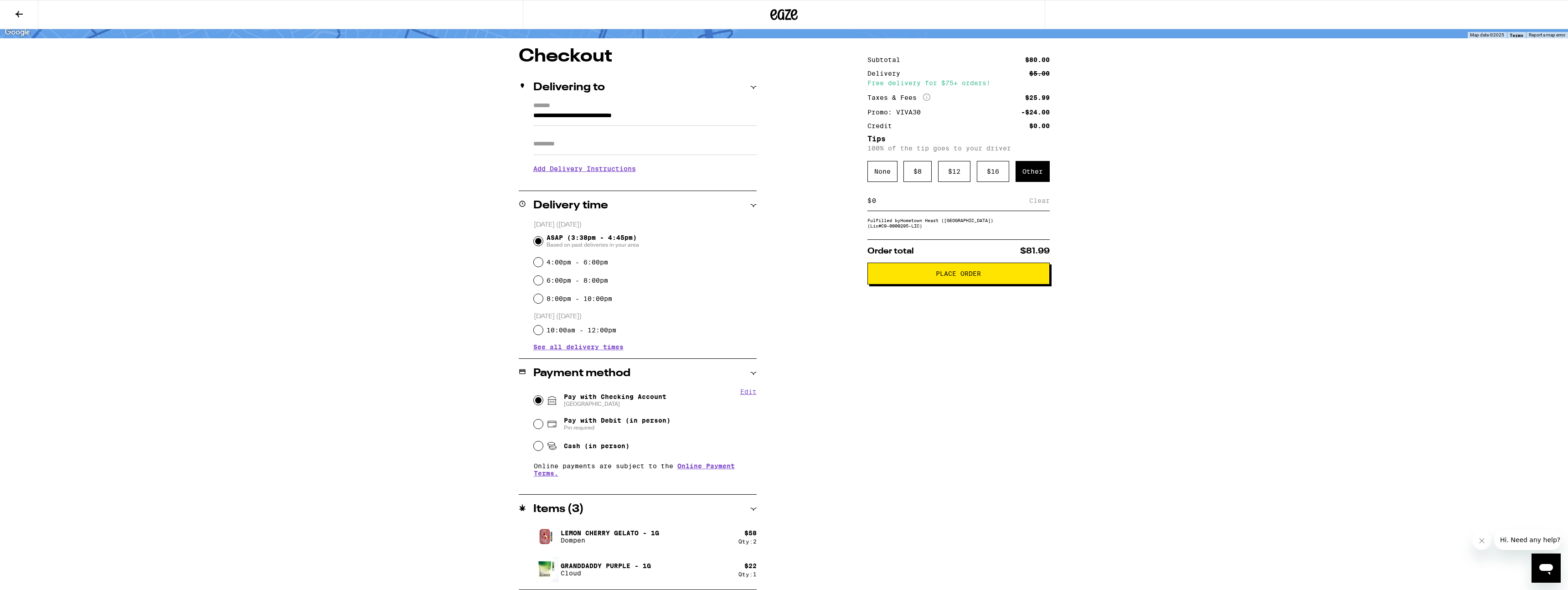
click at [783, 210] on div "$ Clear" at bounding box center [958, 201] width 183 height 21
click at [783, 205] on input at bounding box center [950, 200] width 157 height 8
type input "5"
click at [783, 204] on div "Save" at bounding box center [1041, 200] width 16 height 20
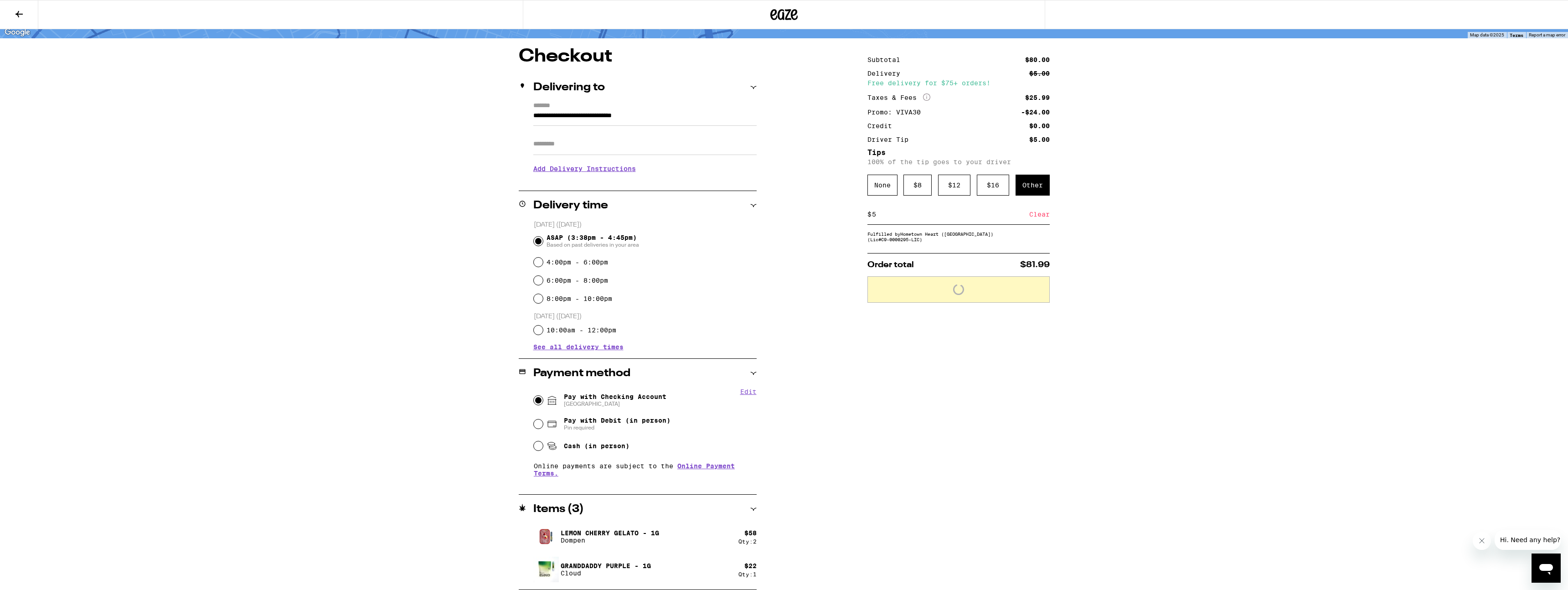
click at [783, 211] on div "**********" at bounding box center [784, 263] width 1568 height 653
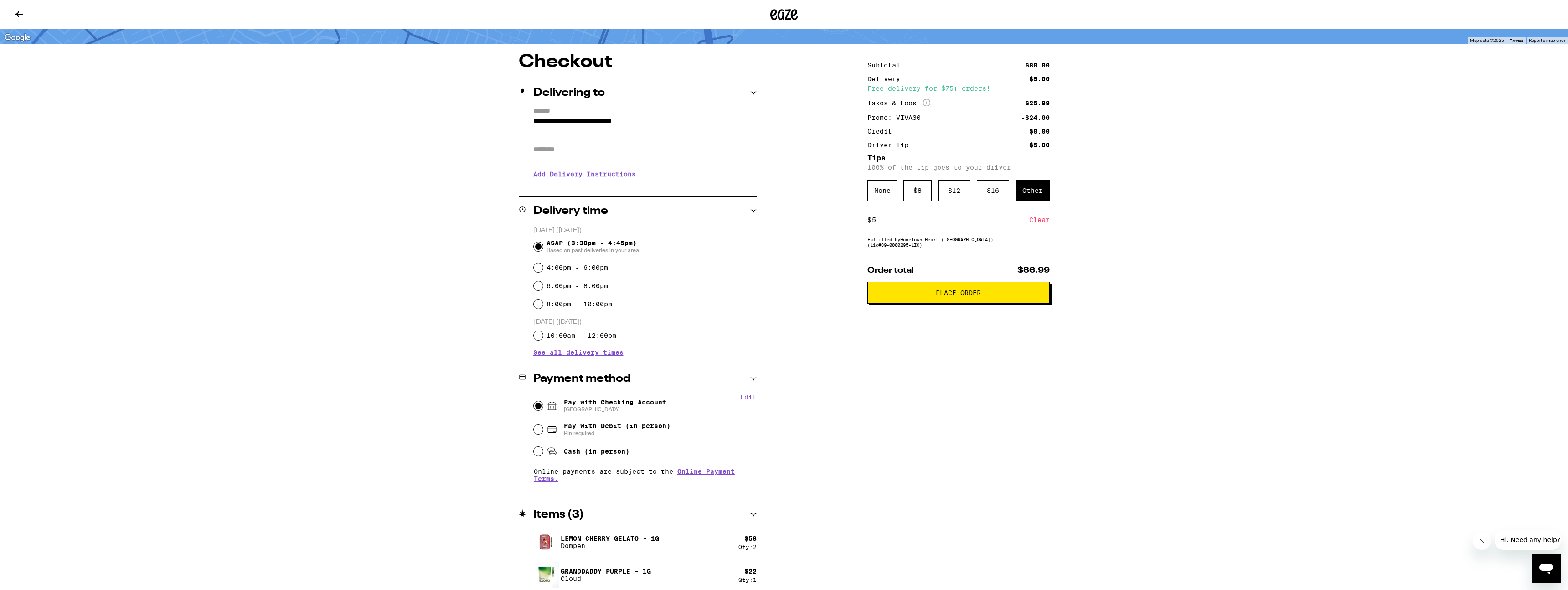
click at [783, 172] on div "**********" at bounding box center [784, 268] width 1568 height 653
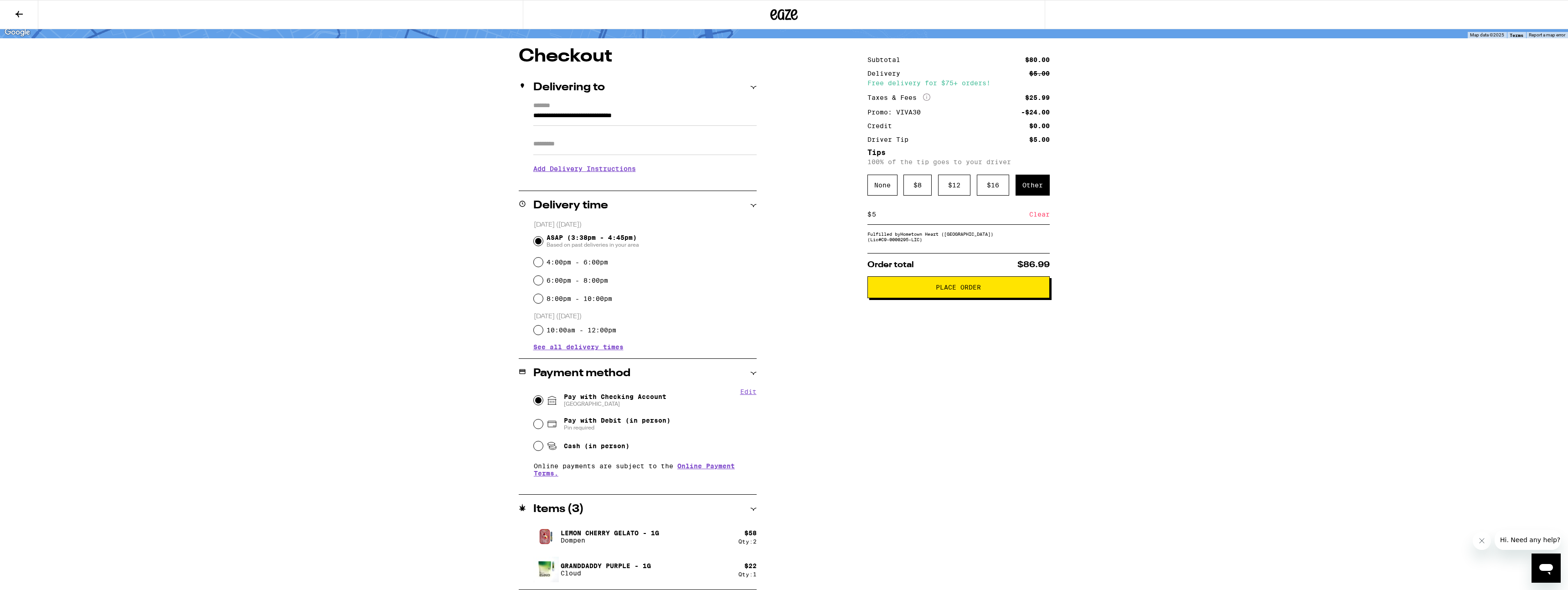
click at [576, 169] on h3 "Add Delivery Instructions" at bounding box center [645, 169] width 223 height 21
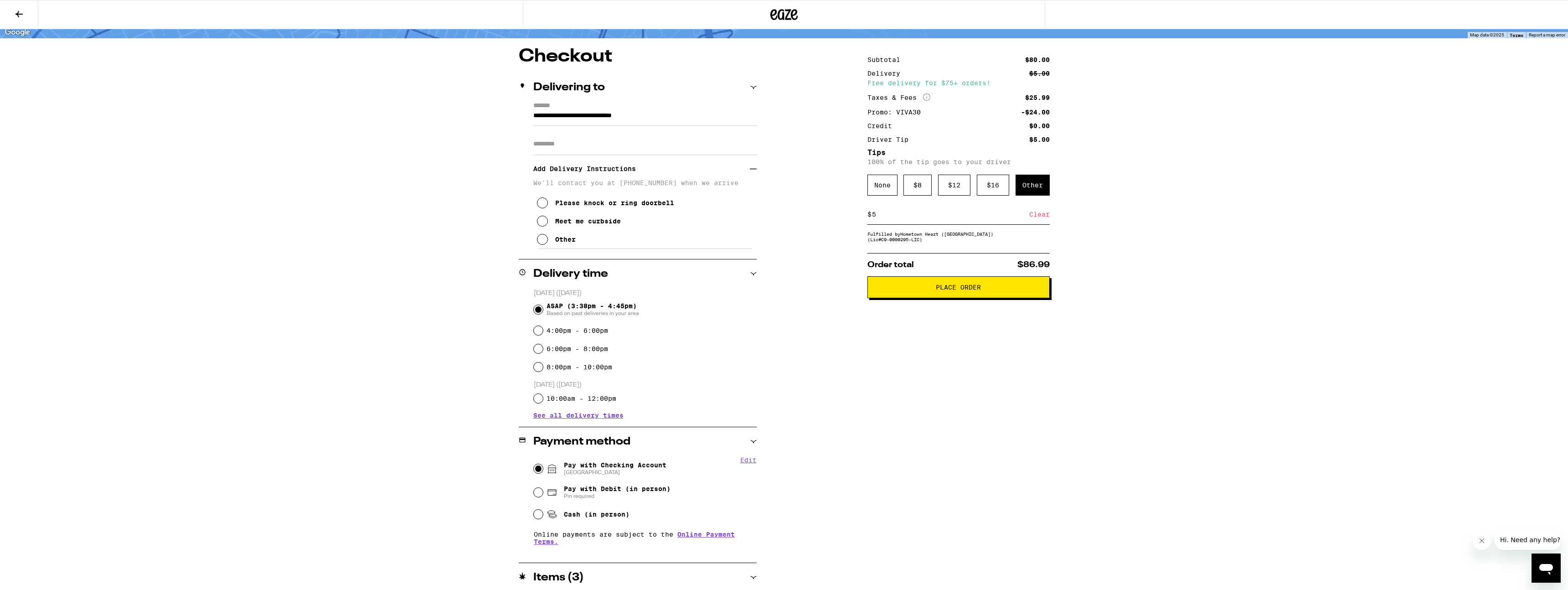
click at [594, 225] on div "Meet me curbside" at bounding box center [587, 221] width 66 height 7
click at [783, 288] on span "Place Order" at bounding box center [958, 287] width 45 height 7
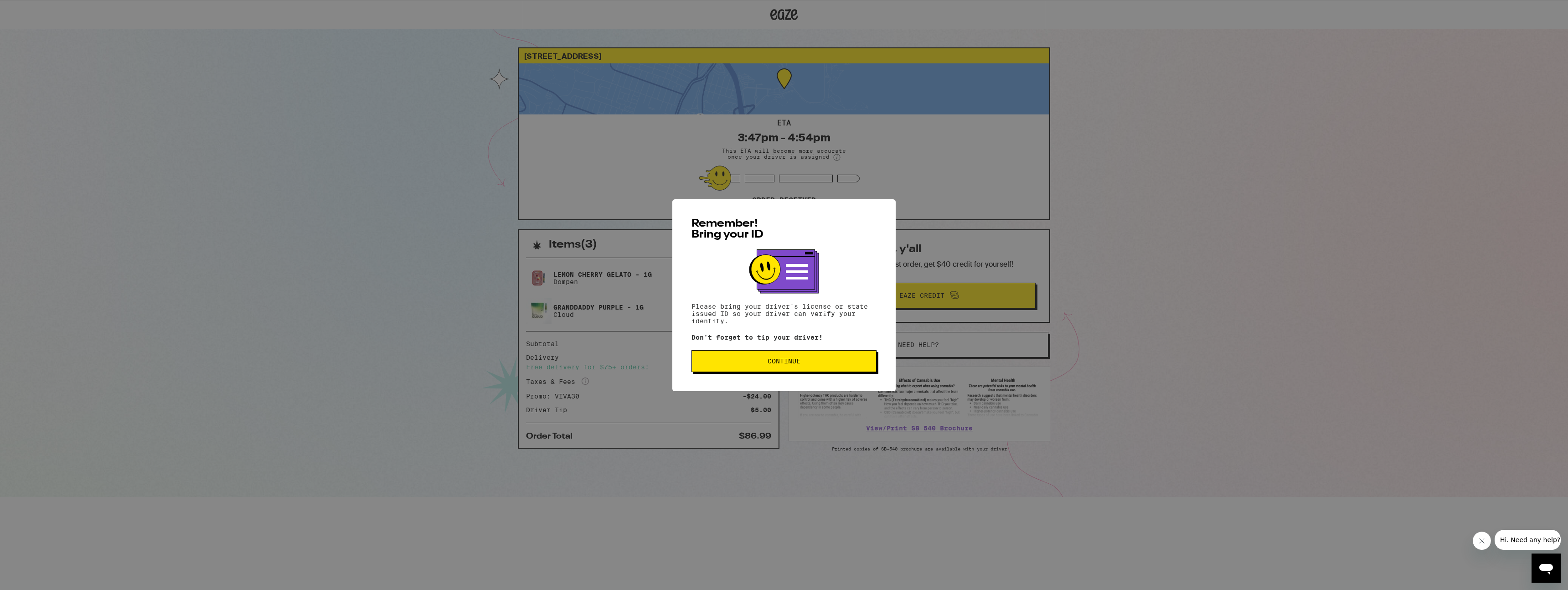
click at [783, 362] on span "Continue" at bounding box center [784, 361] width 33 height 7
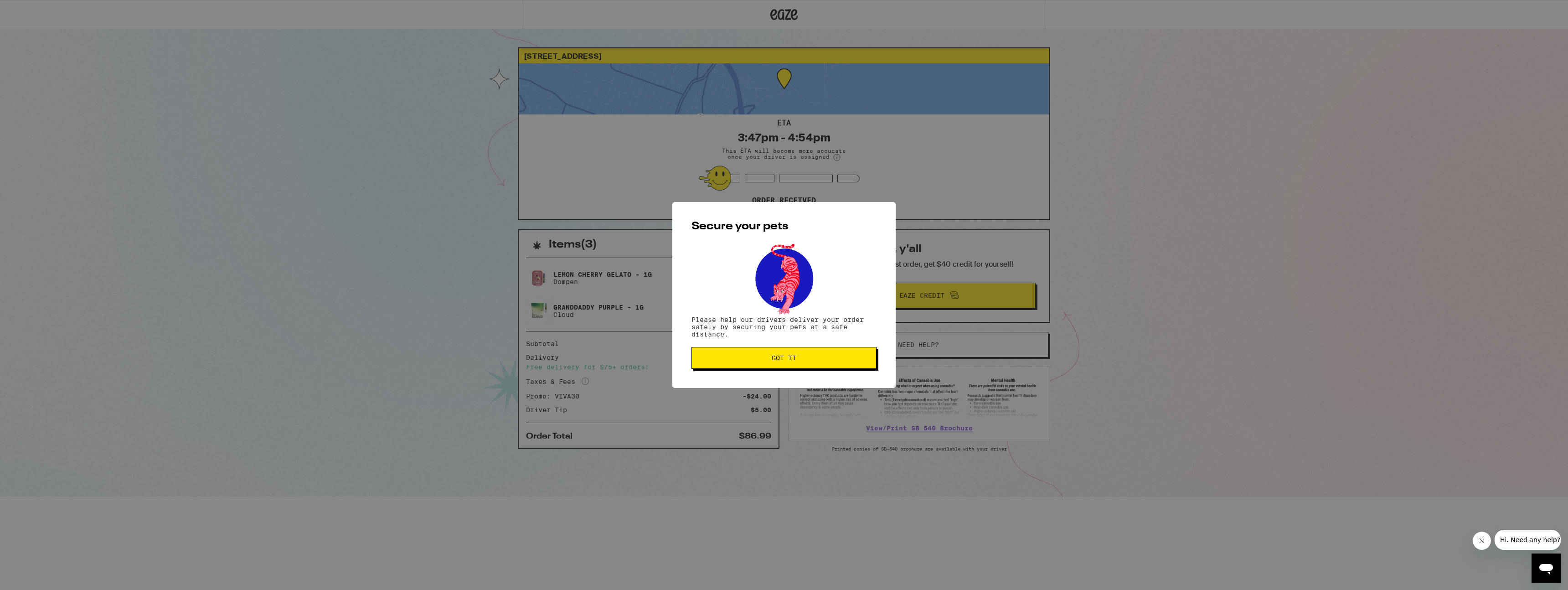
click at [783, 364] on button "Got it" at bounding box center [784, 358] width 185 height 22
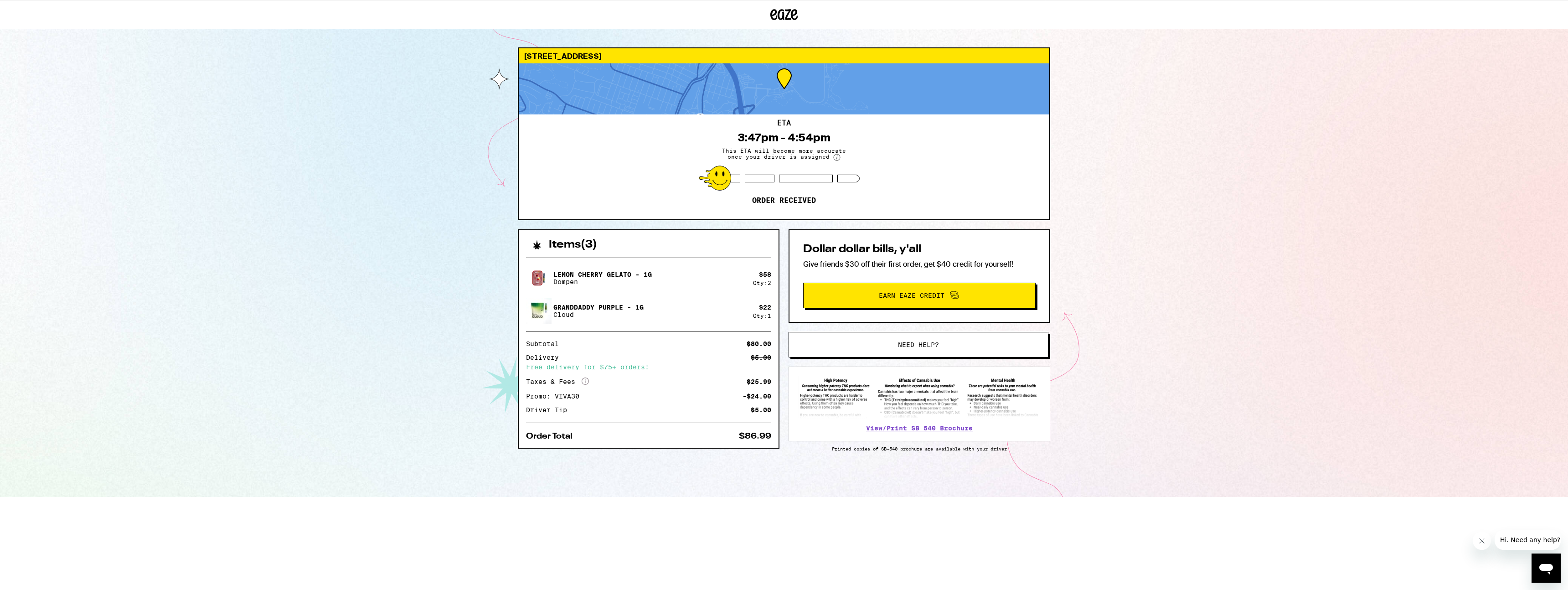
click at [429, 327] on div "[STREET_ADDRESS] 3:47pm - 4:54pm This ETA will become more accurate once your d…" at bounding box center [784, 248] width 1568 height 497
